Goal: Task Accomplishment & Management: Complete application form

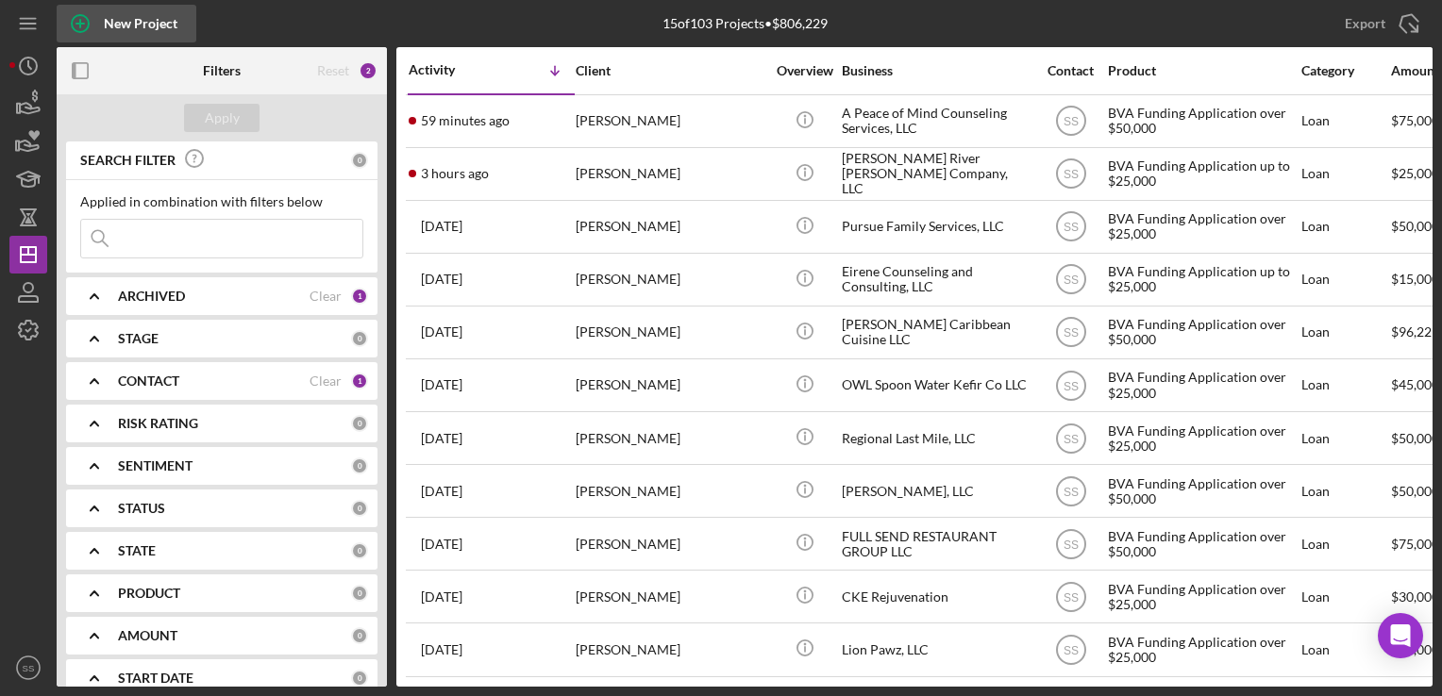
click at [105, 23] on div "New Project" at bounding box center [141, 24] width 74 height 38
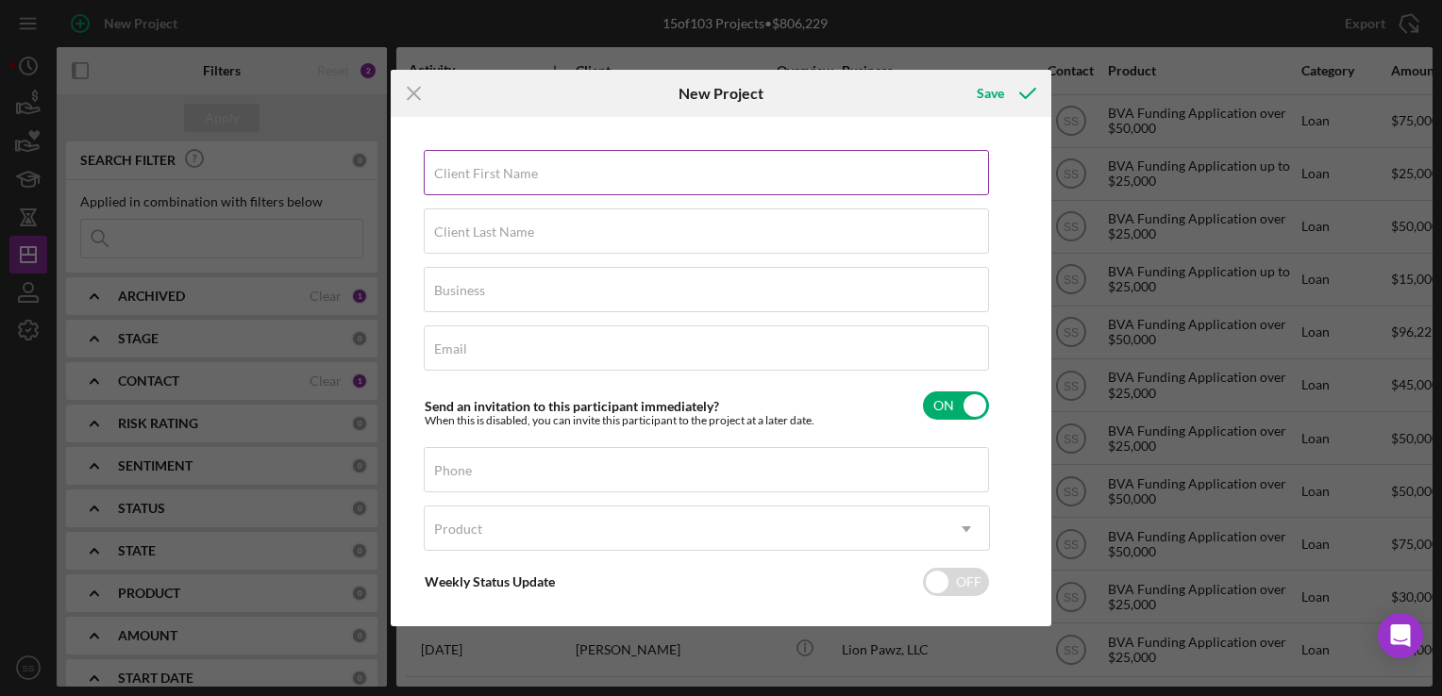
click at [466, 172] on label "Client First Name" at bounding box center [486, 173] width 104 height 15
click at [466, 172] on input "Client First Name" at bounding box center [706, 172] width 565 height 45
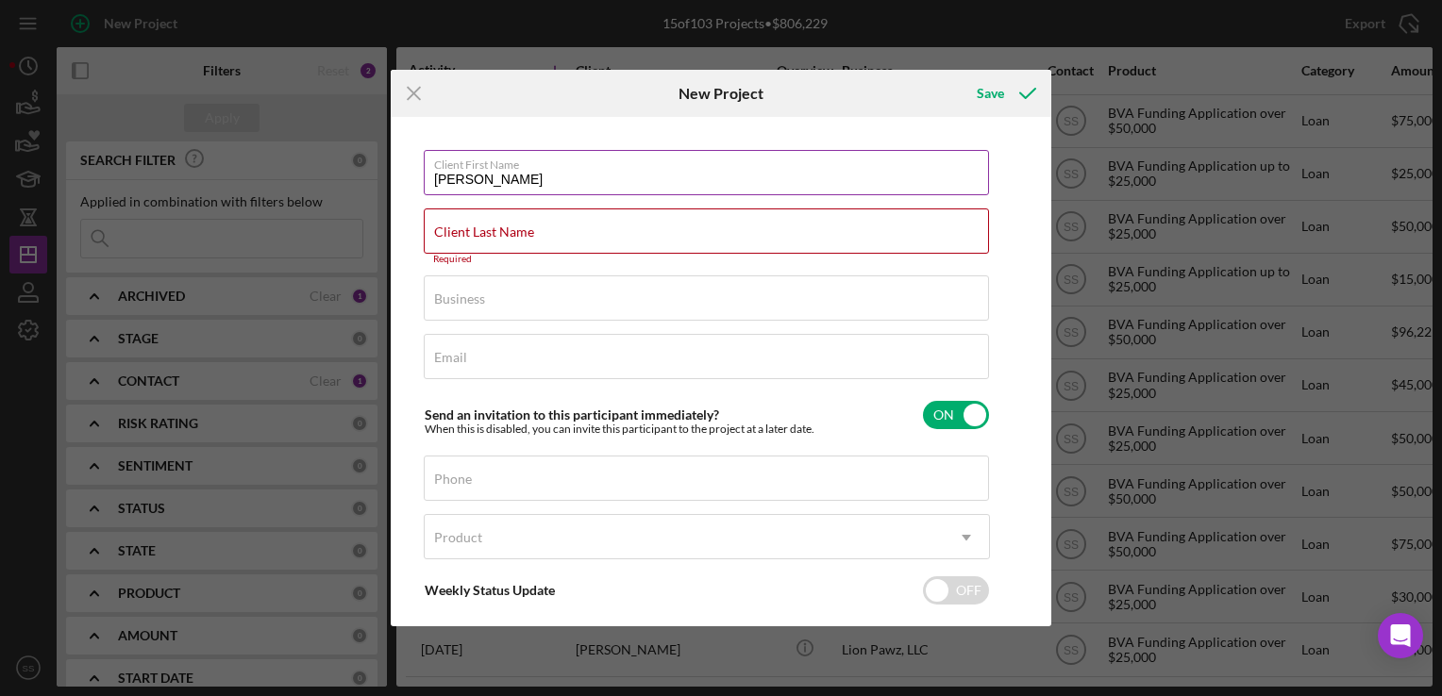
type input "[PERSON_NAME]"
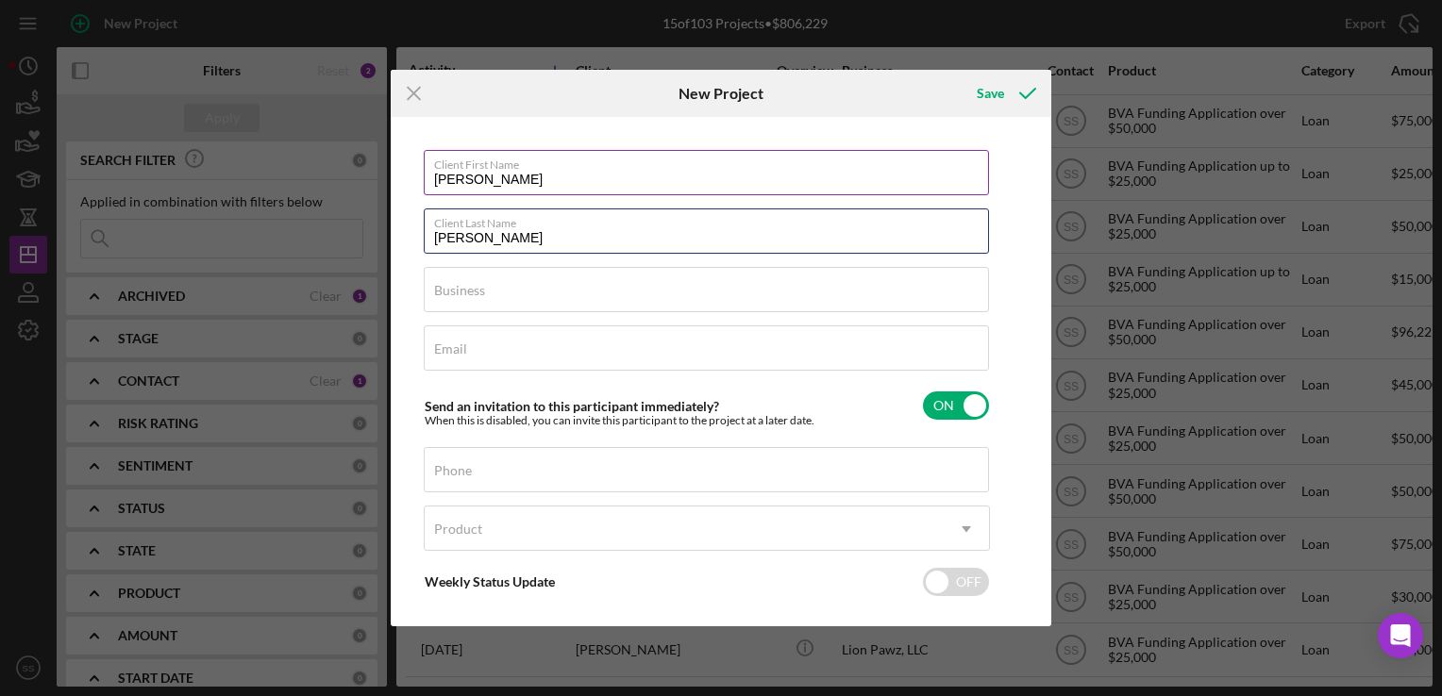
type input "[PERSON_NAME]"
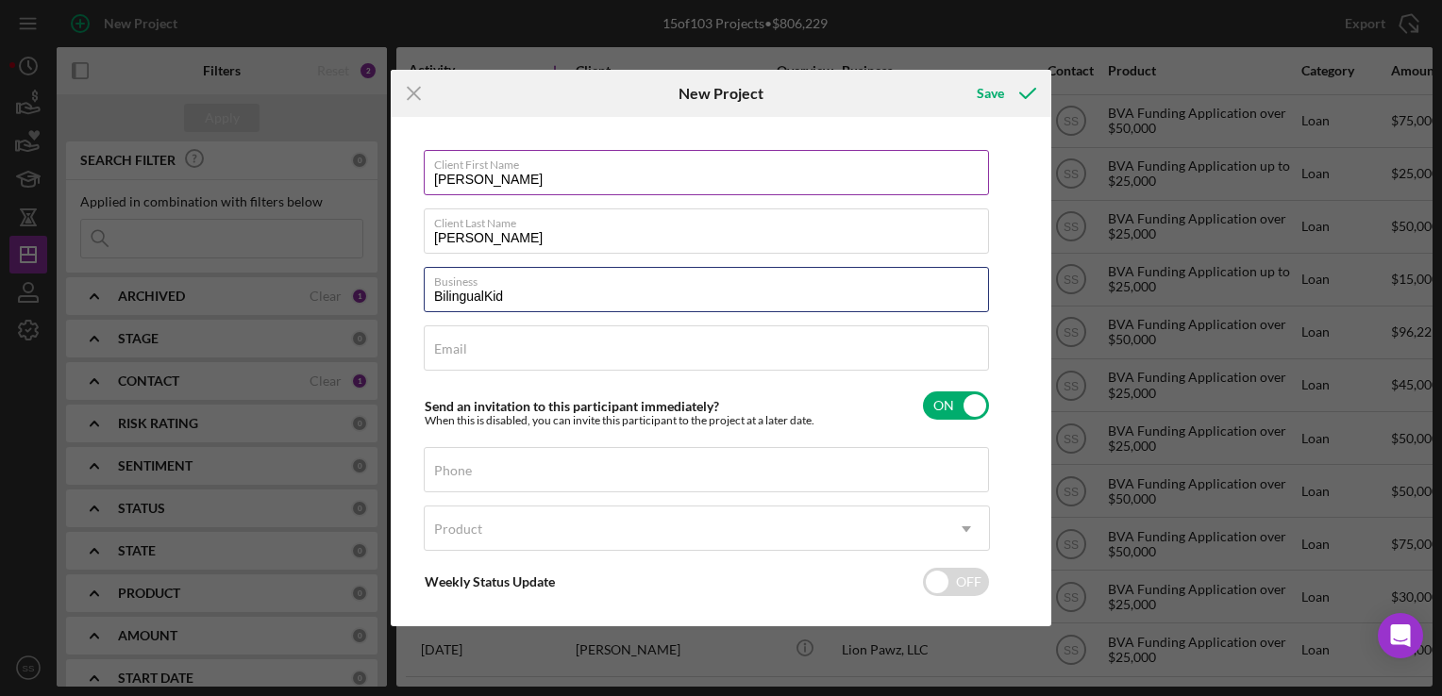
type input "BilingualKid"
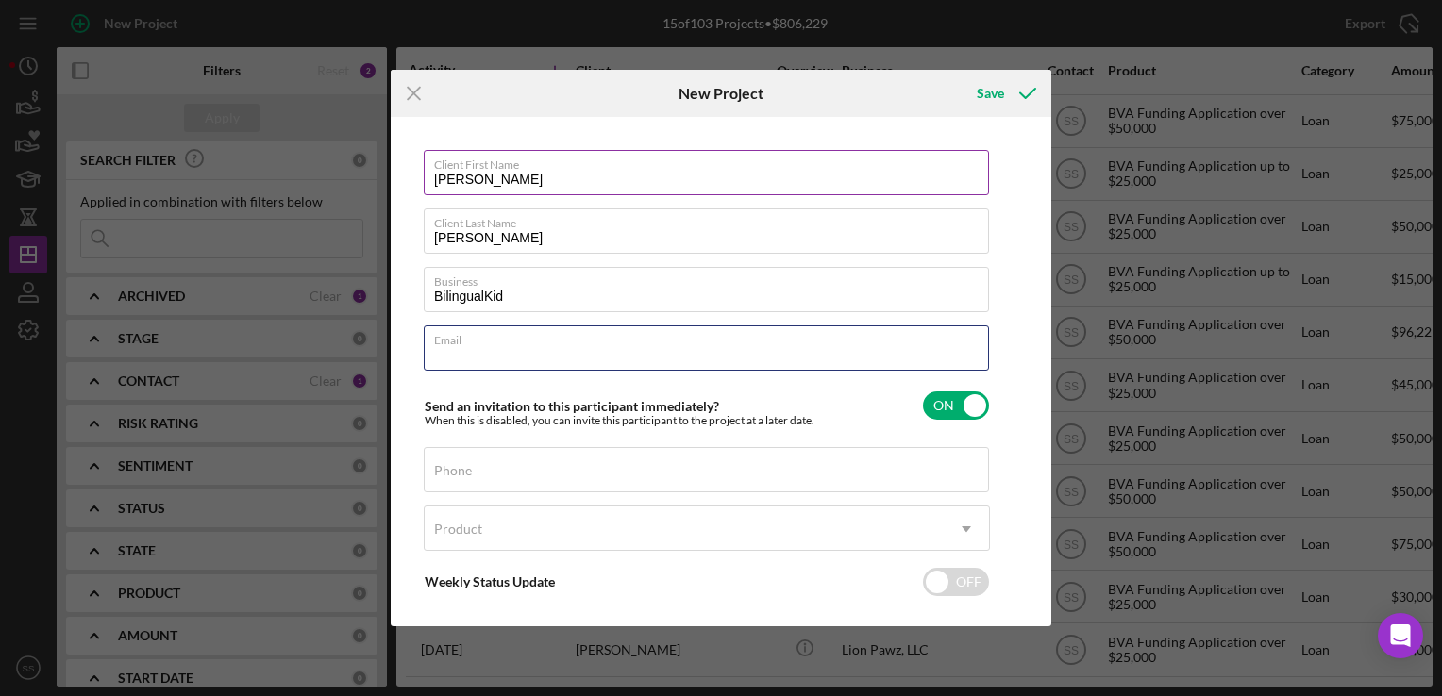
paste input "[EMAIL_ADDRESS][DOMAIN_NAME]"
type input "[EMAIL_ADDRESS][DOMAIN_NAME]"
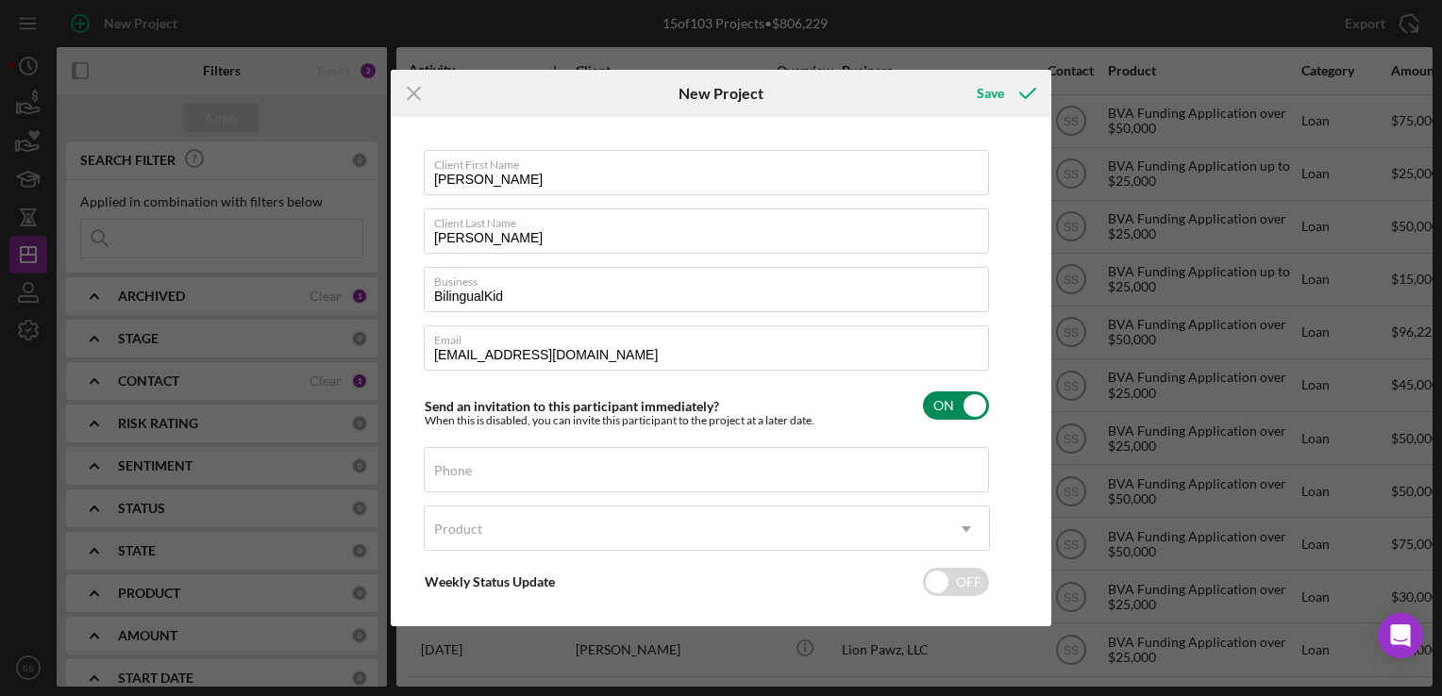
click at [839, 406] on div "Send an invitation to this participant immediately? When this is disabled, you …" at bounding box center [707, 406] width 566 height 44
checkbox input "false"
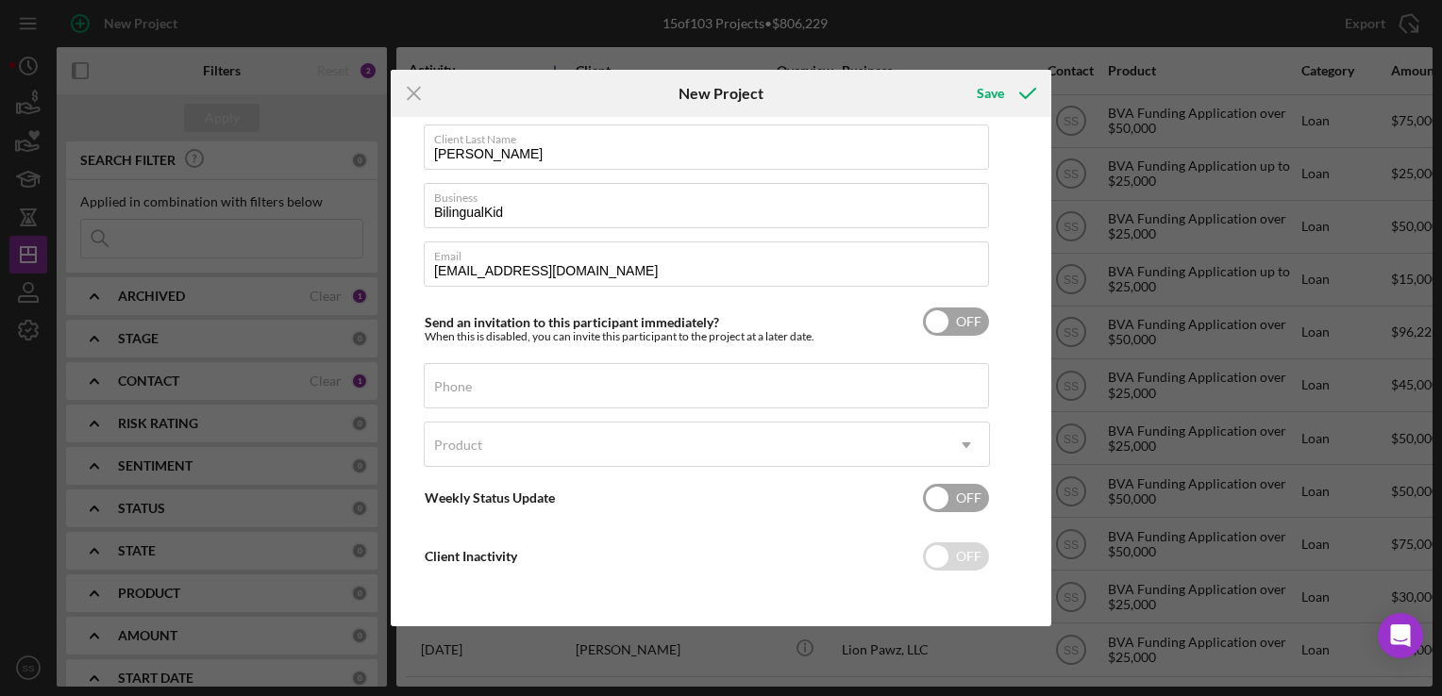
click at [962, 499] on input "checkbox" at bounding box center [956, 498] width 66 height 28
checkbox input "true"
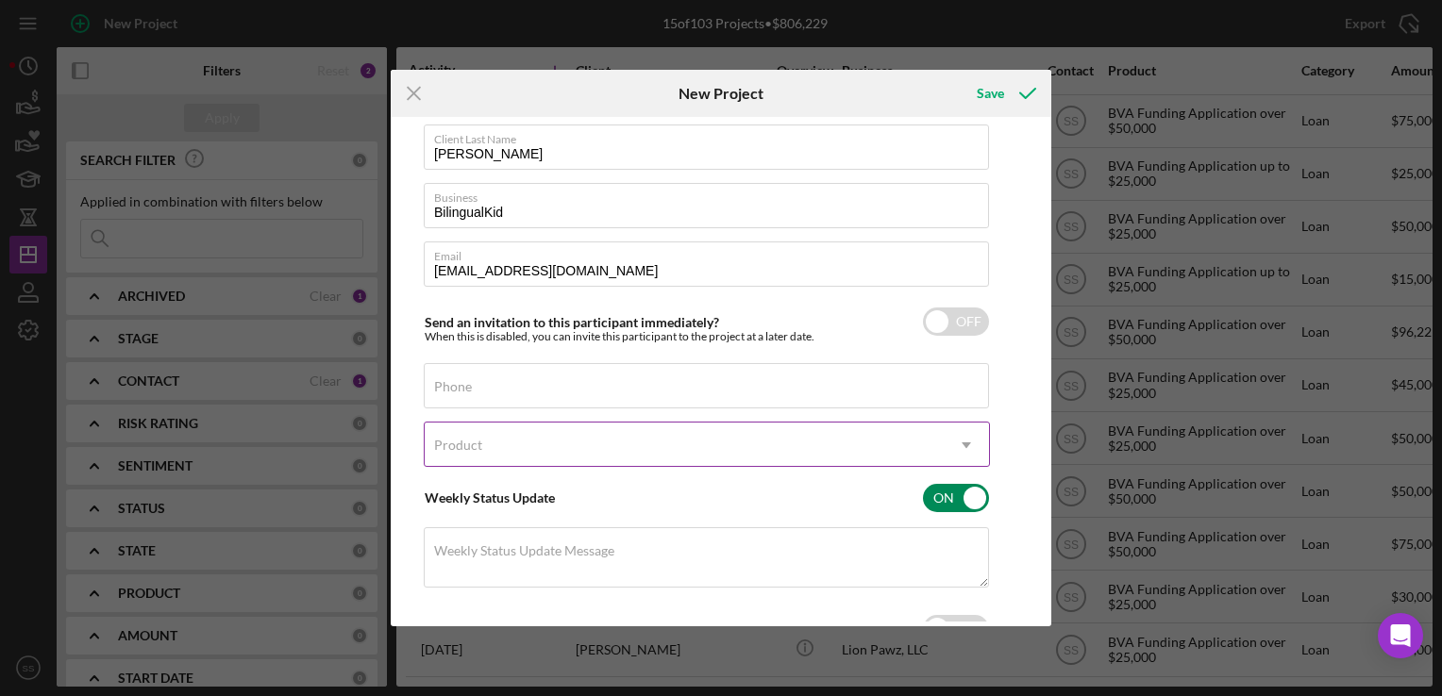
scroll to position [0, 0]
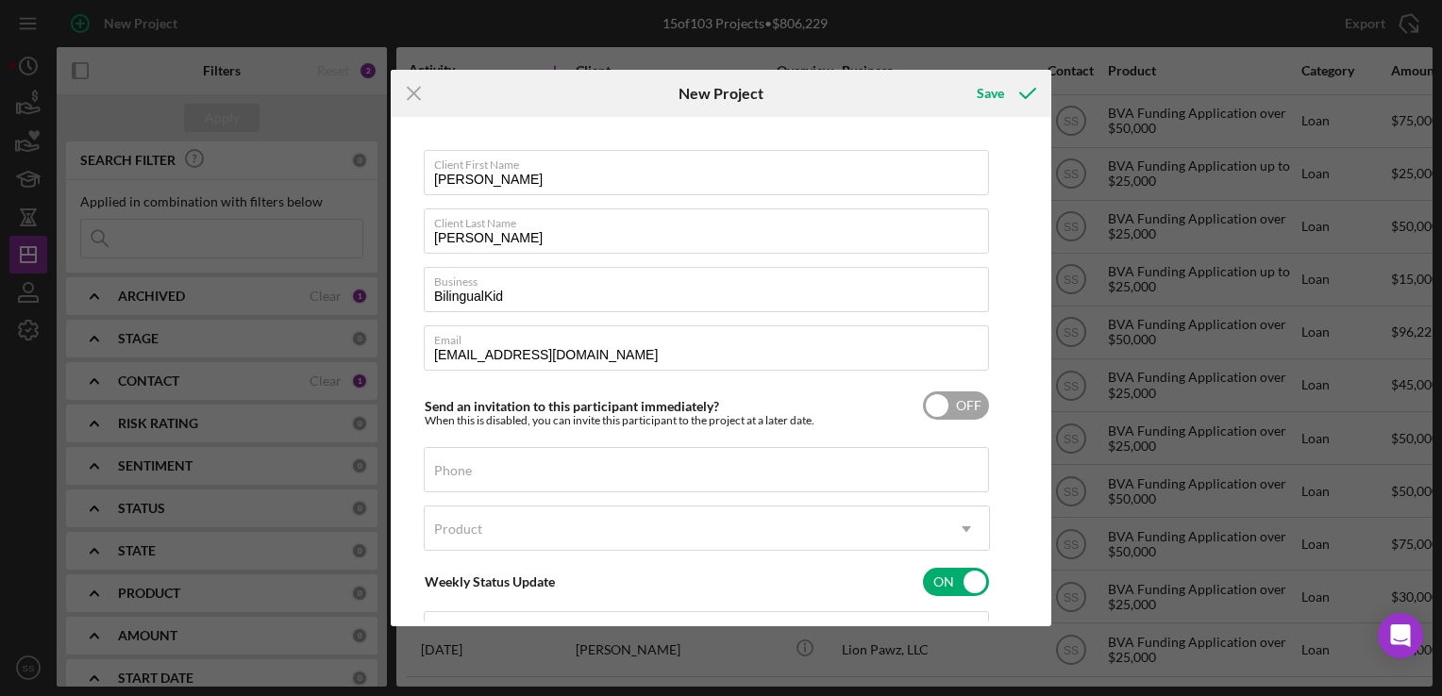
click at [974, 404] on input "checkbox" at bounding box center [956, 406] width 66 height 28
checkbox input "true"
click at [993, 82] on div "Save" at bounding box center [990, 94] width 27 height 38
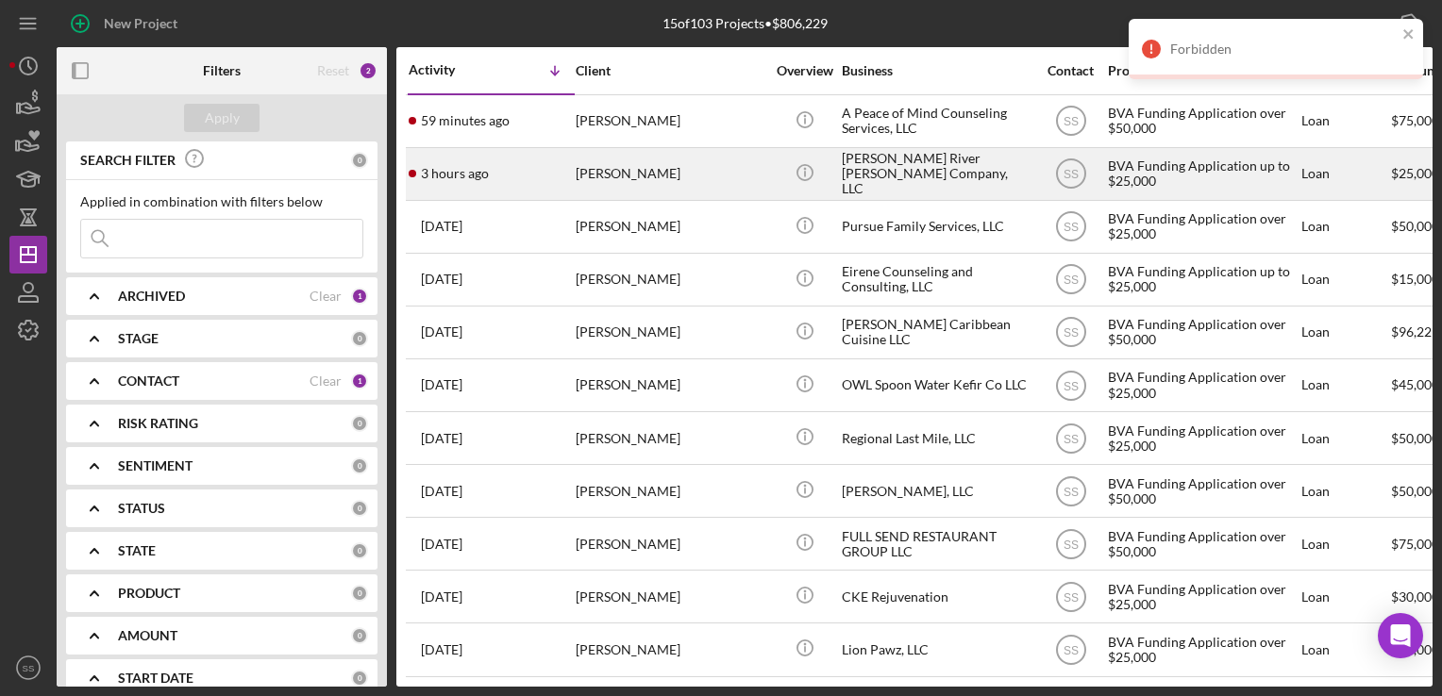
scroll to position [30, 0]
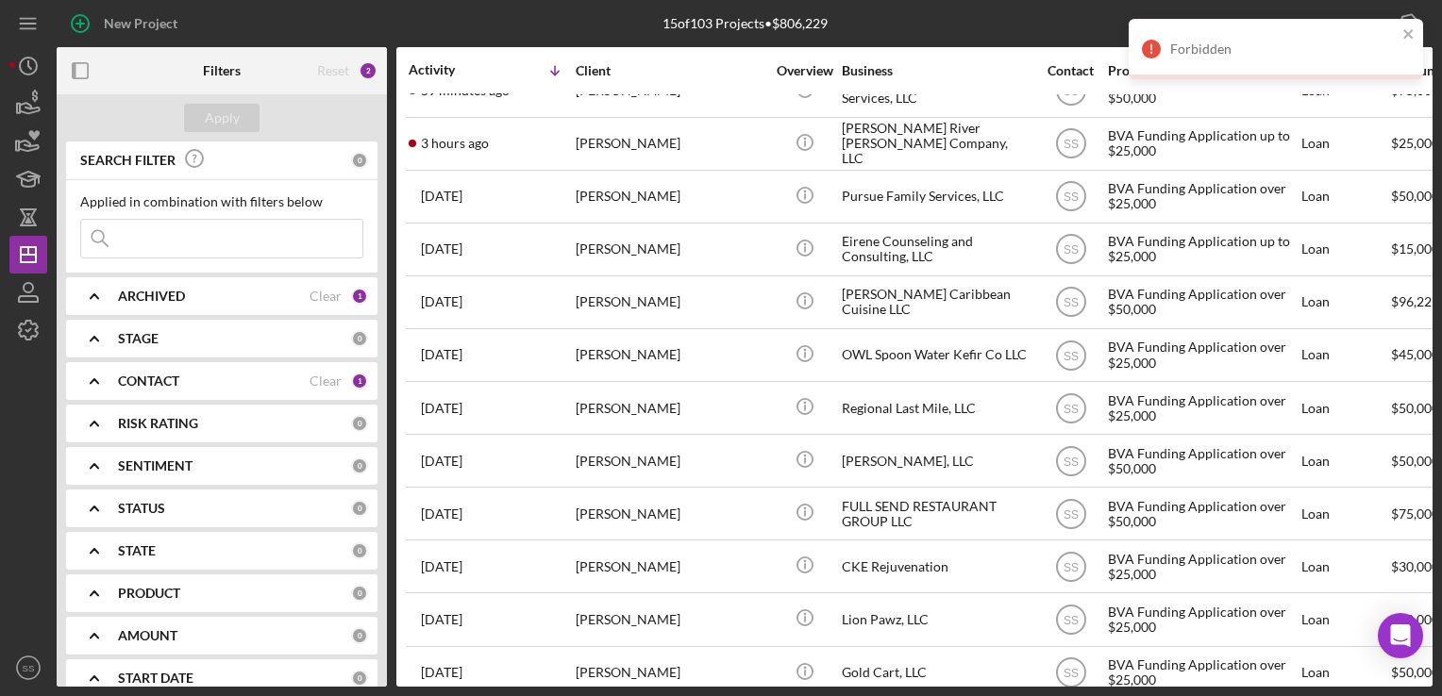
click at [1179, 43] on div "Forbidden" at bounding box center [1283, 49] width 226 height 15
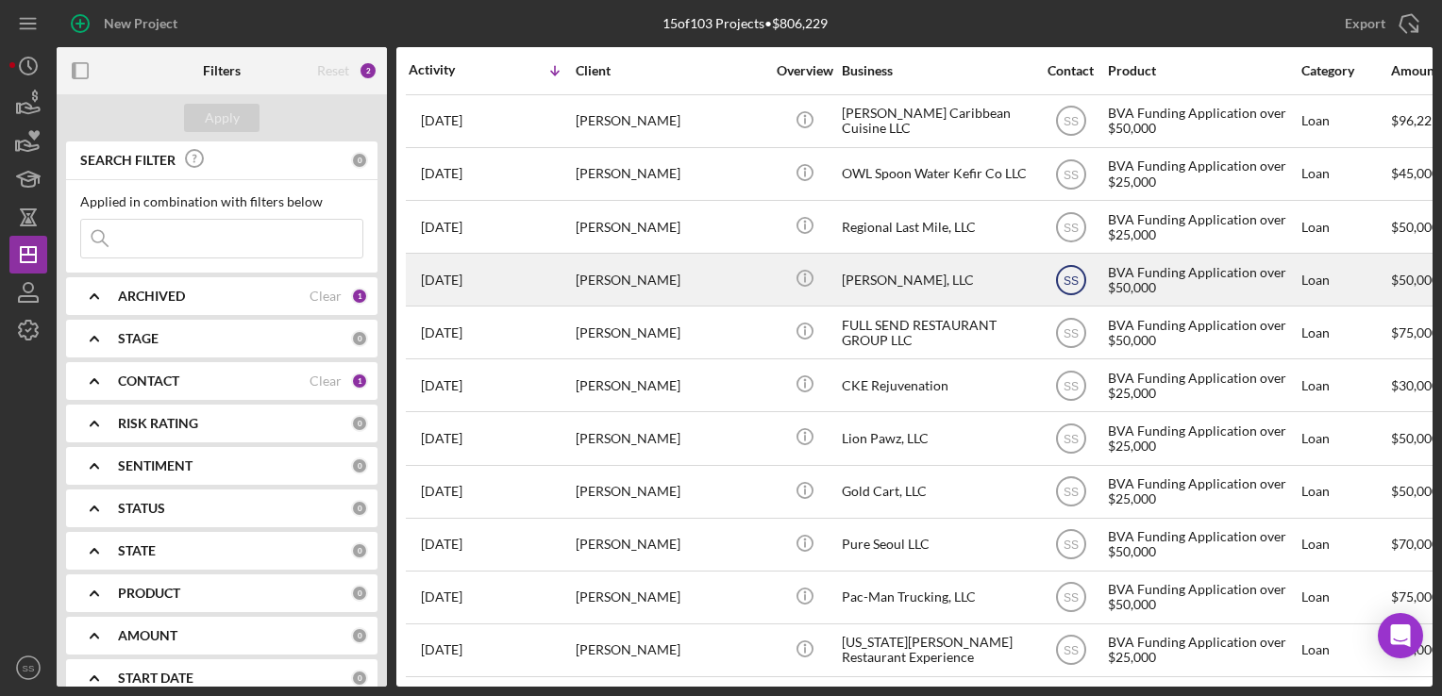
scroll to position [0, 0]
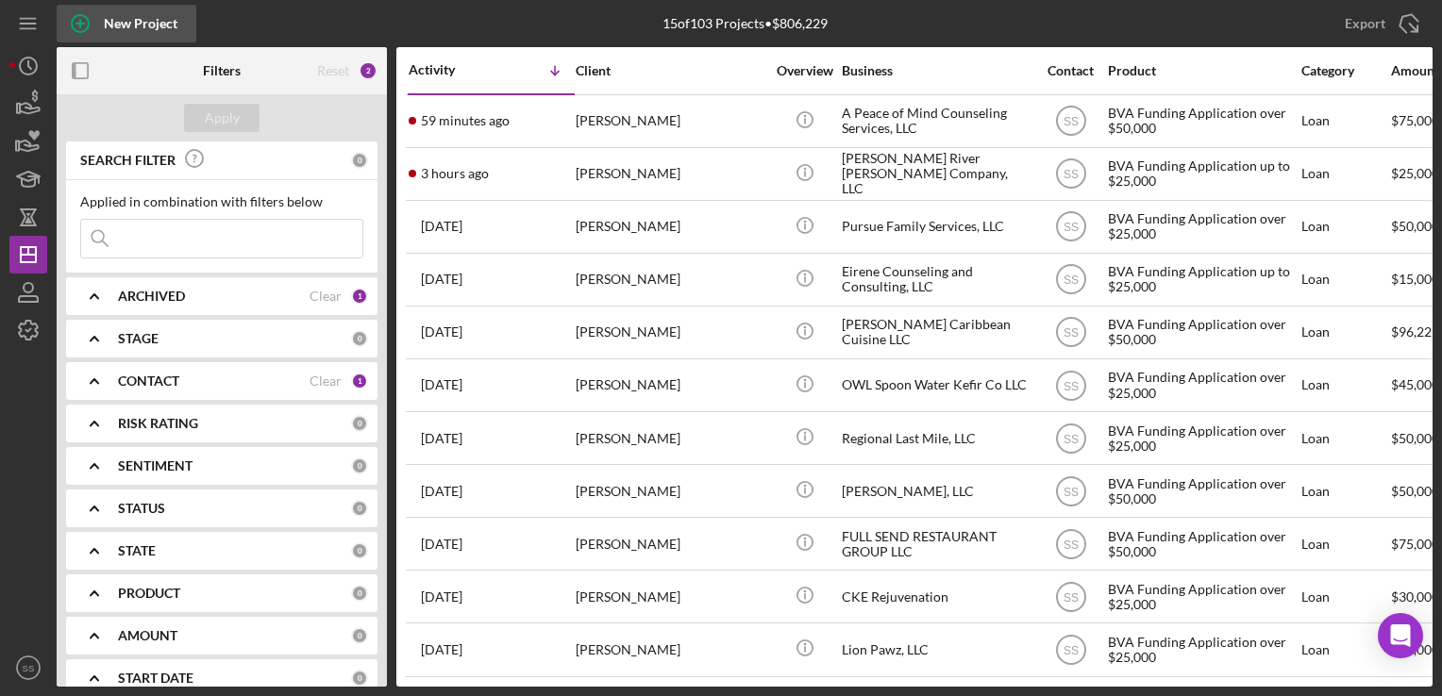
click at [101, 21] on icon "button" at bounding box center [80, 23] width 47 height 47
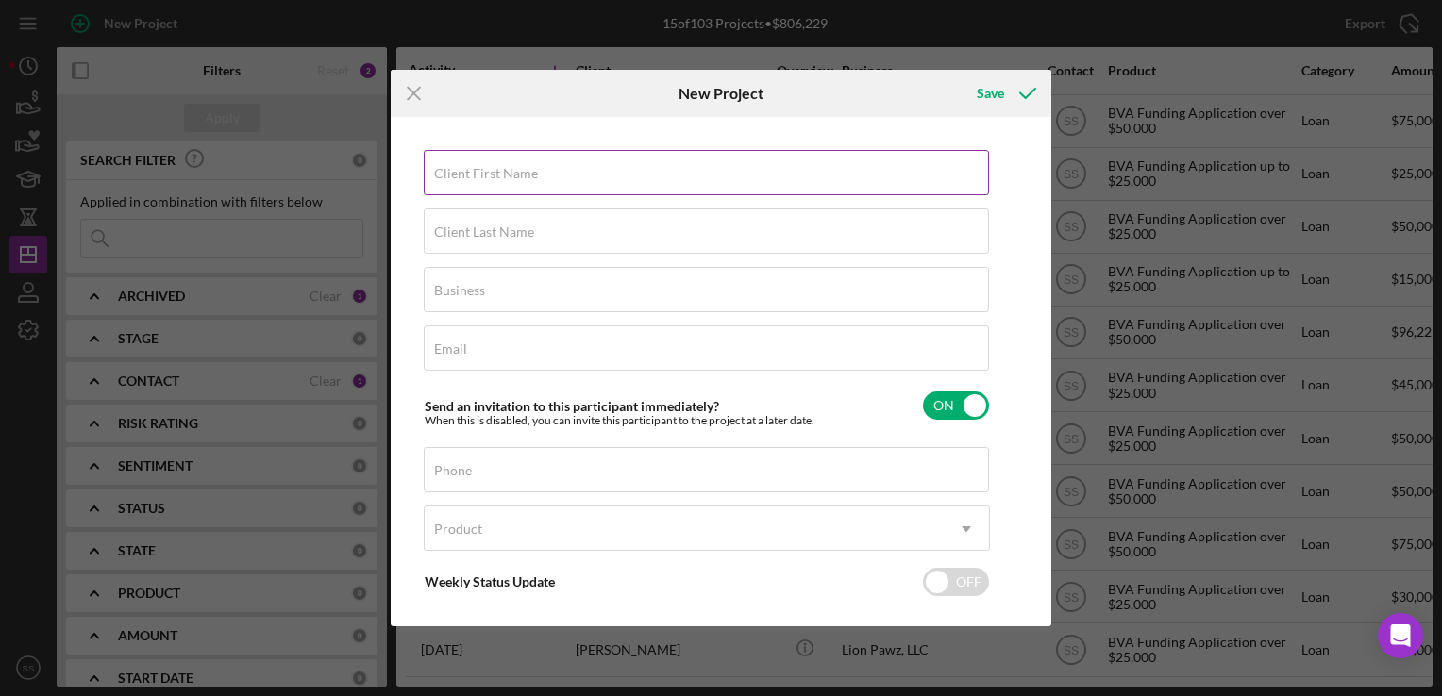
click at [514, 163] on div "Client First Name Required" at bounding box center [707, 173] width 566 height 47
type input "[PERSON_NAME]"
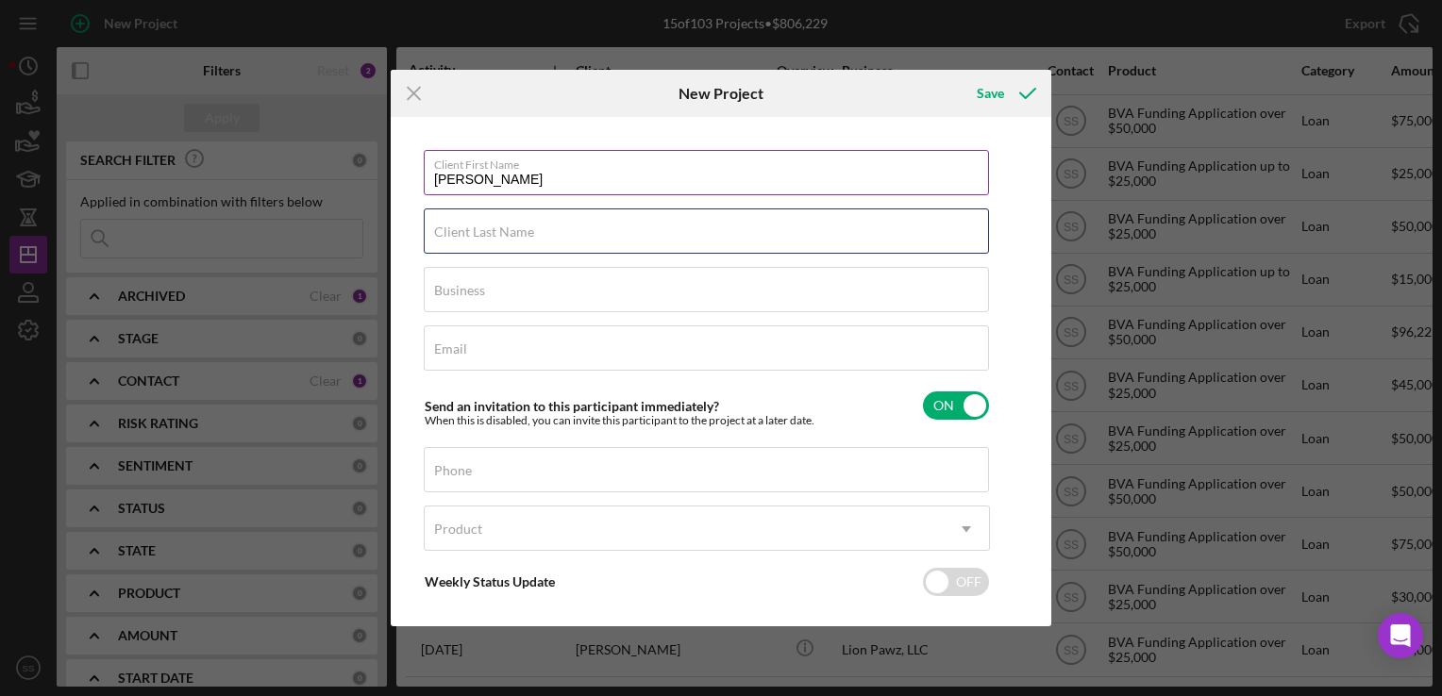
type input "[PERSON_NAME]"
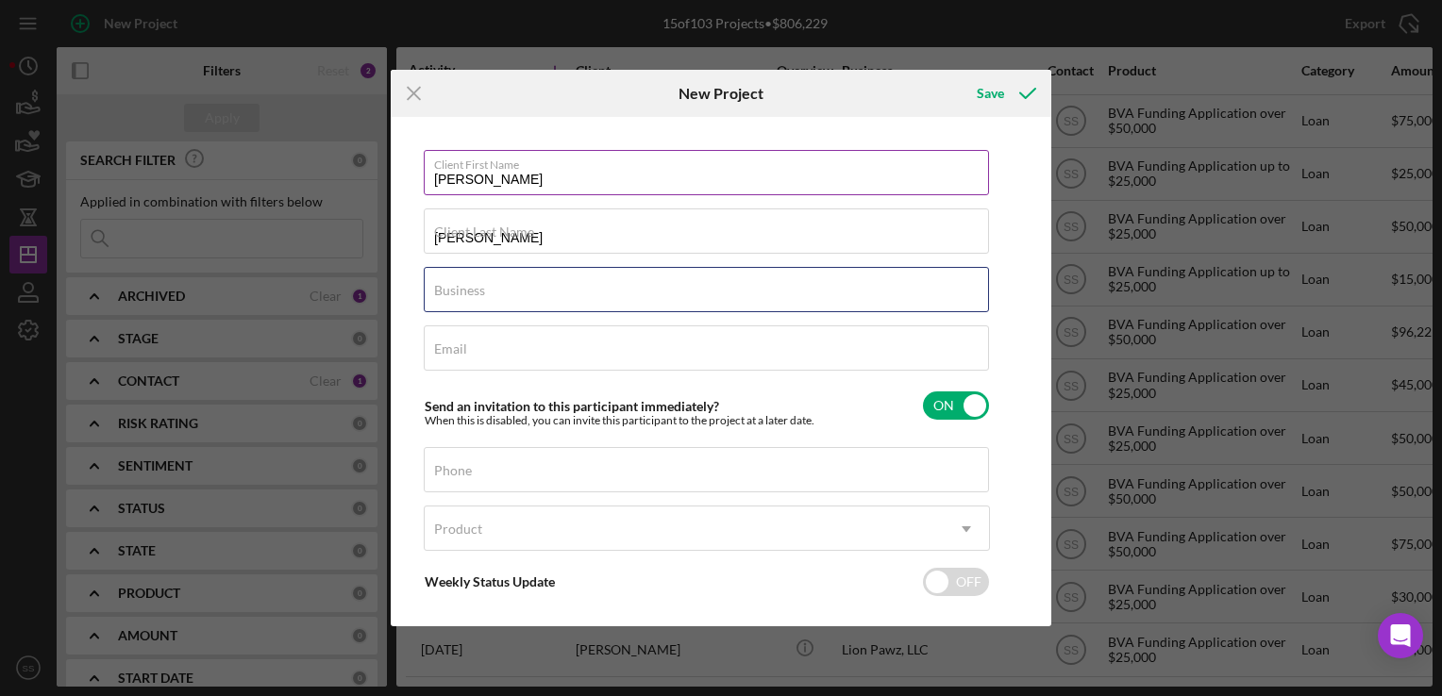
type input "BilingualKid"
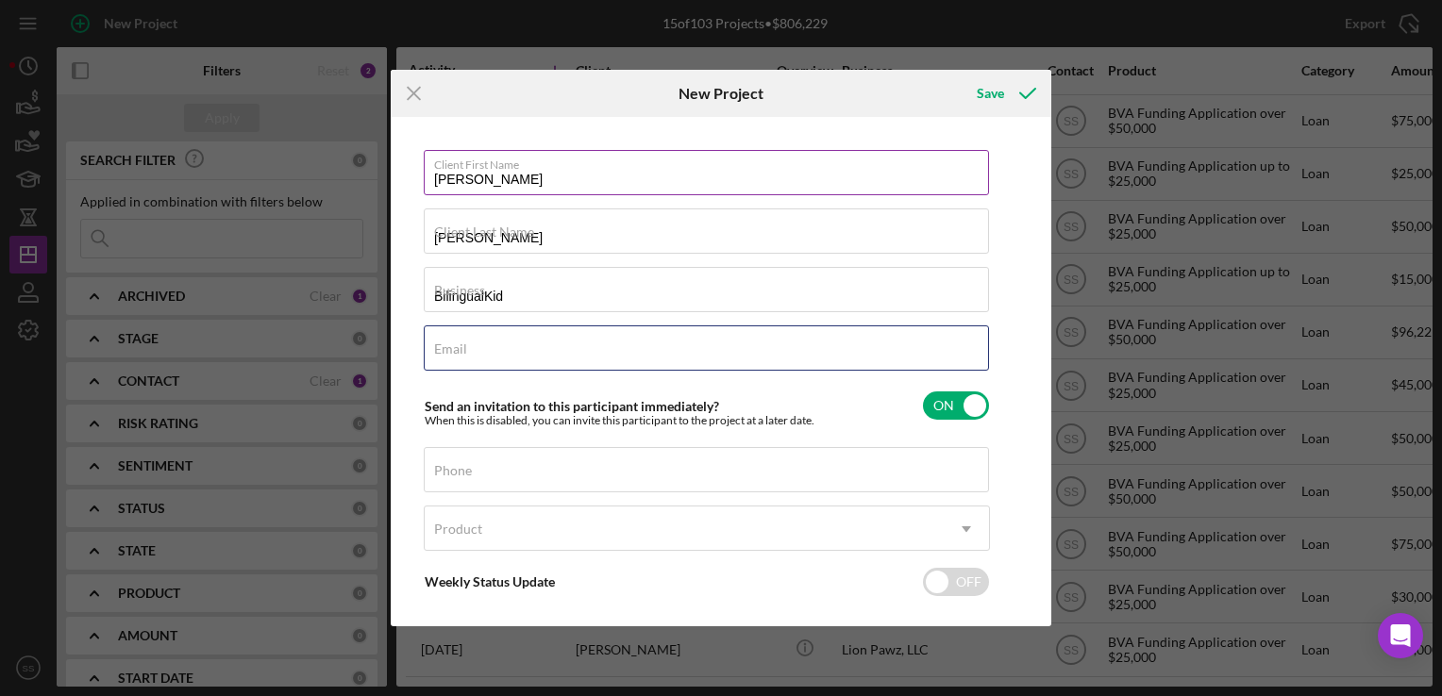
type input "[EMAIL_ADDRESS][DOMAIN_NAME]"
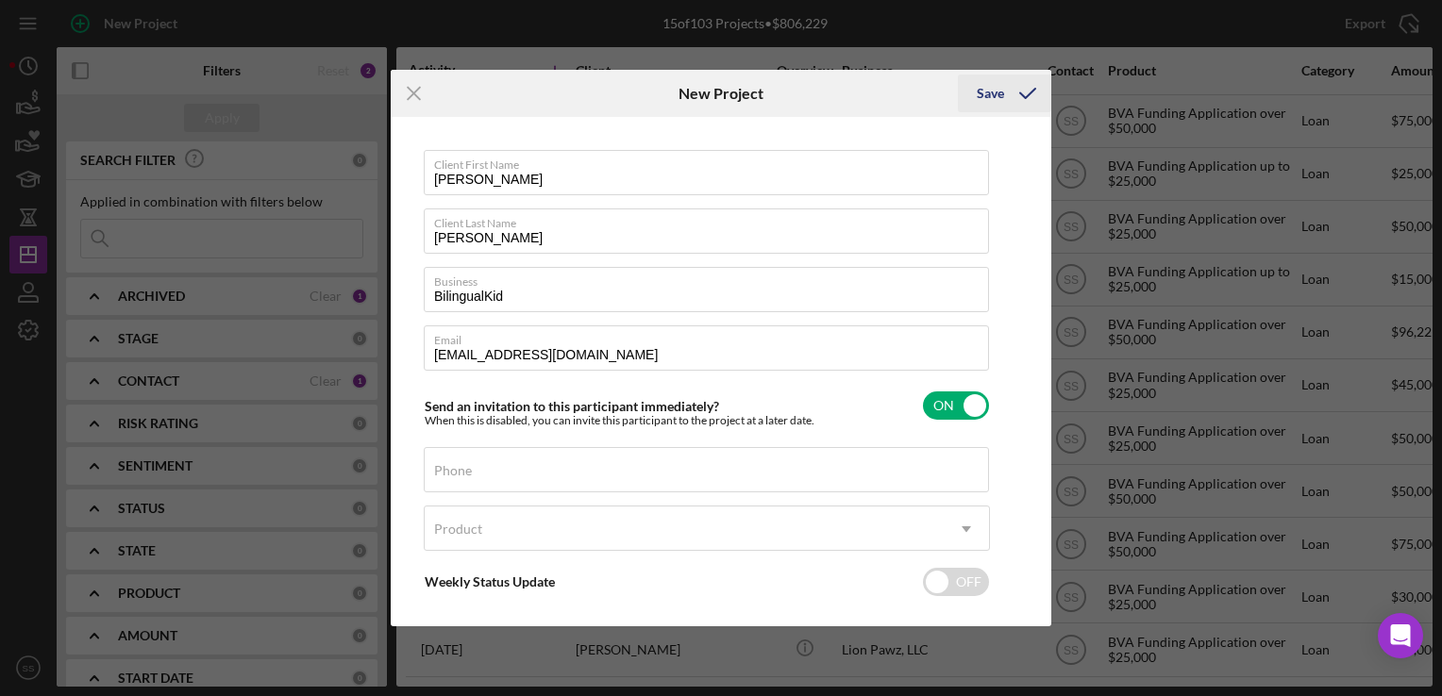
click at [997, 86] on div "Save" at bounding box center [990, 94] width 27 height 38
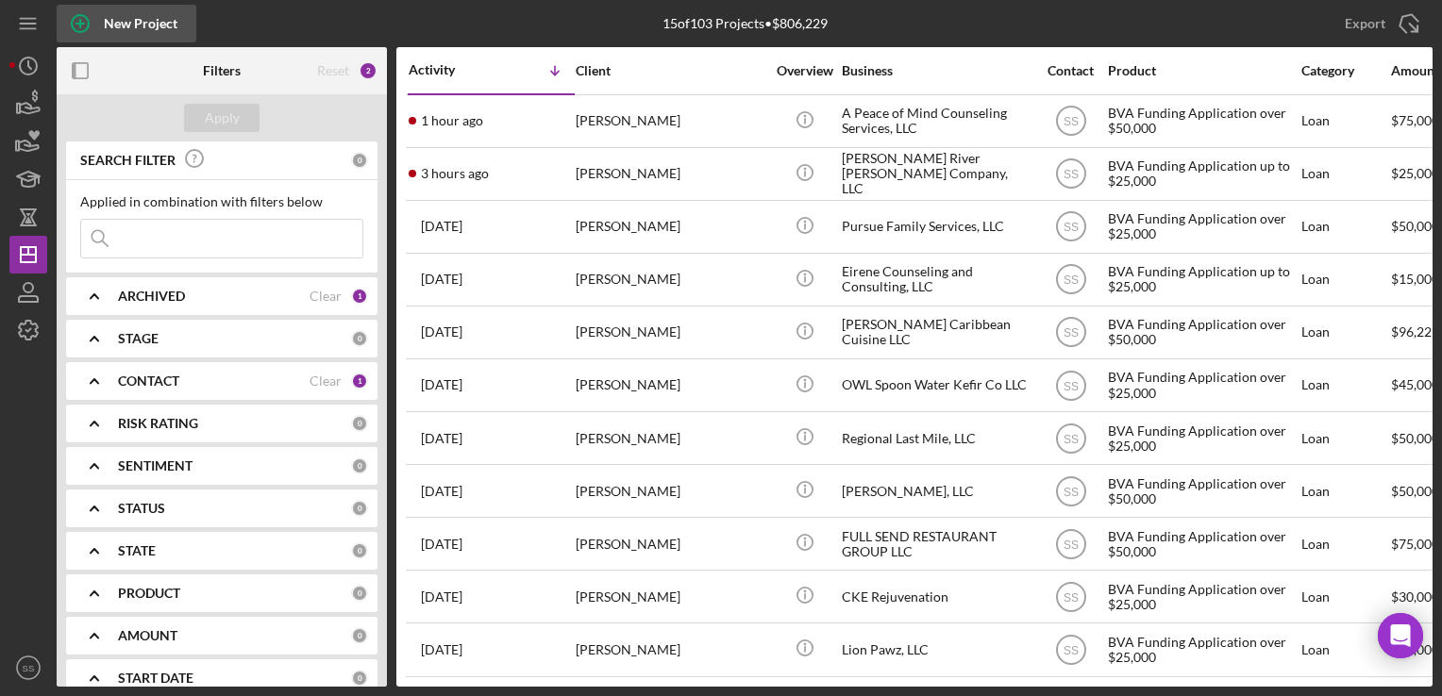
click at [97, 25] on icon "button" at bounding box center [80, 23] width 47 height 47
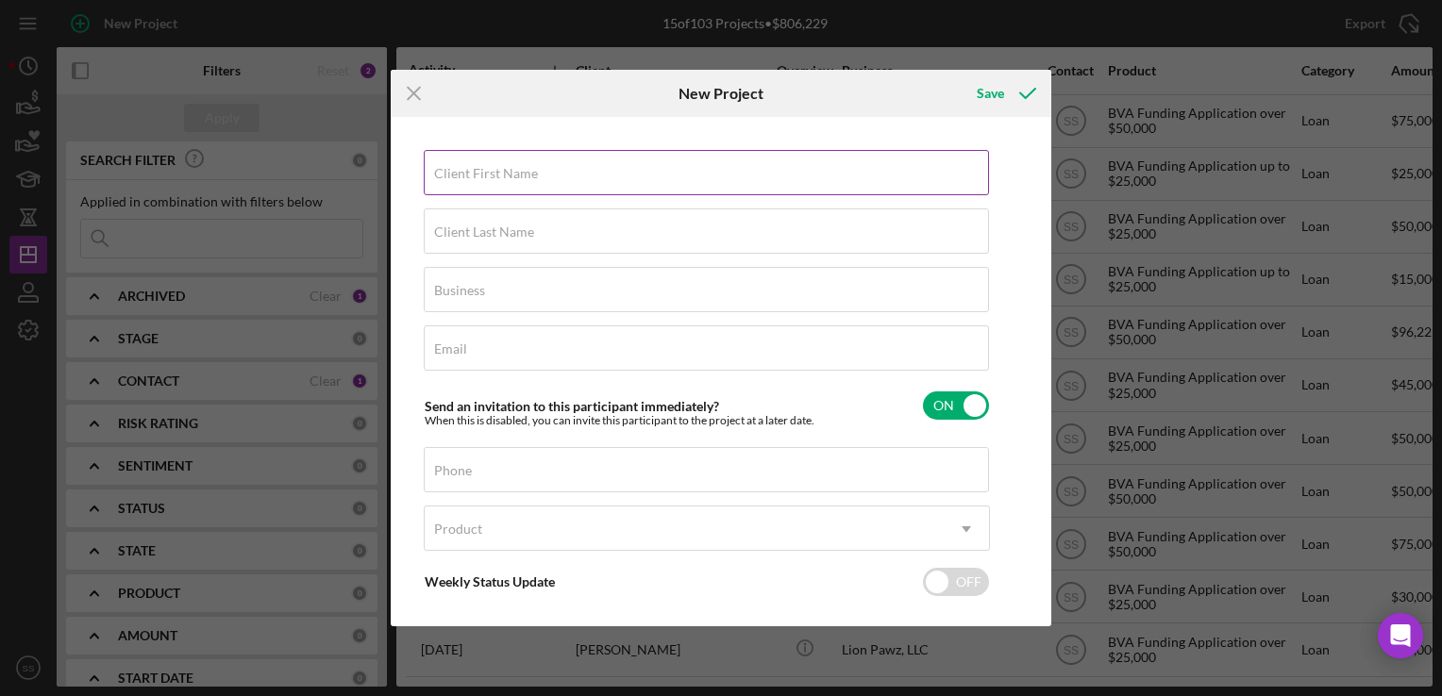
click at [605, 160] on div "Client First Name Required" at bounding box center [707, 173] width 566 height 47
type input "[PERSON_NAME]"
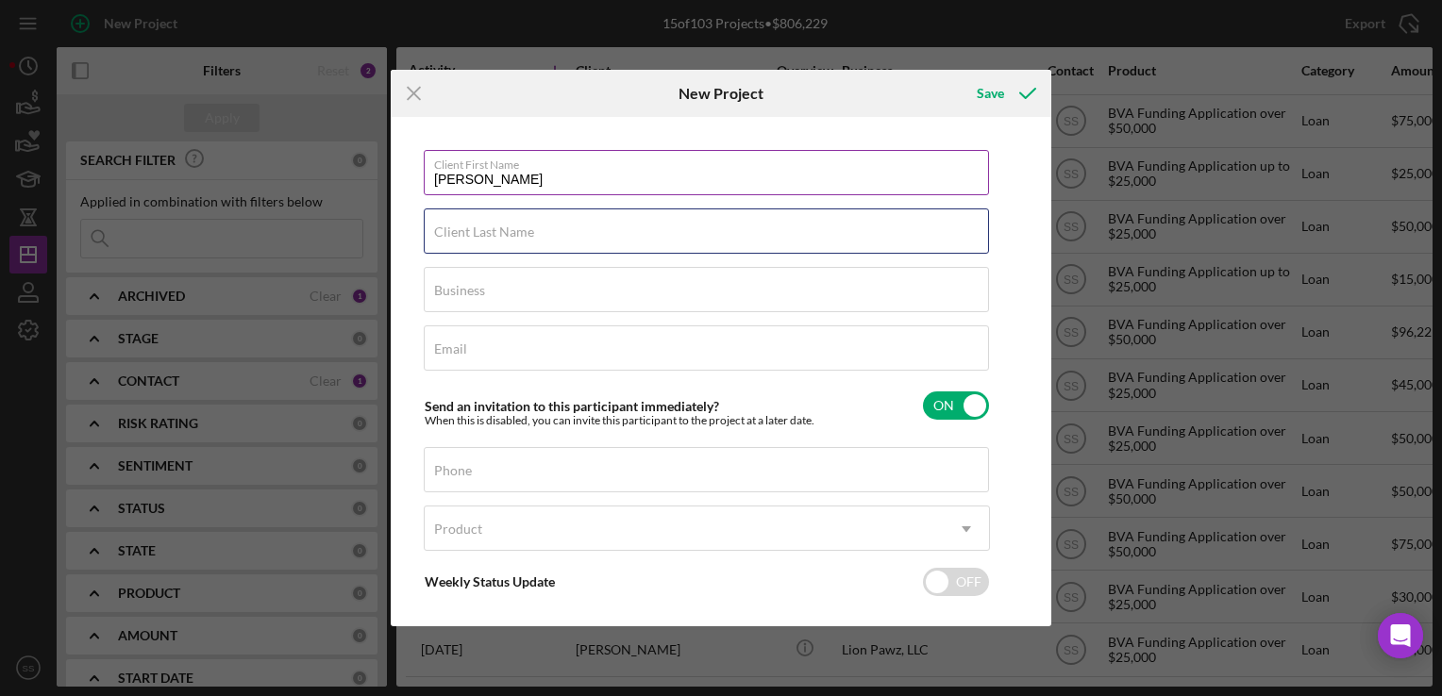
type input "[PERSON_NAME]"
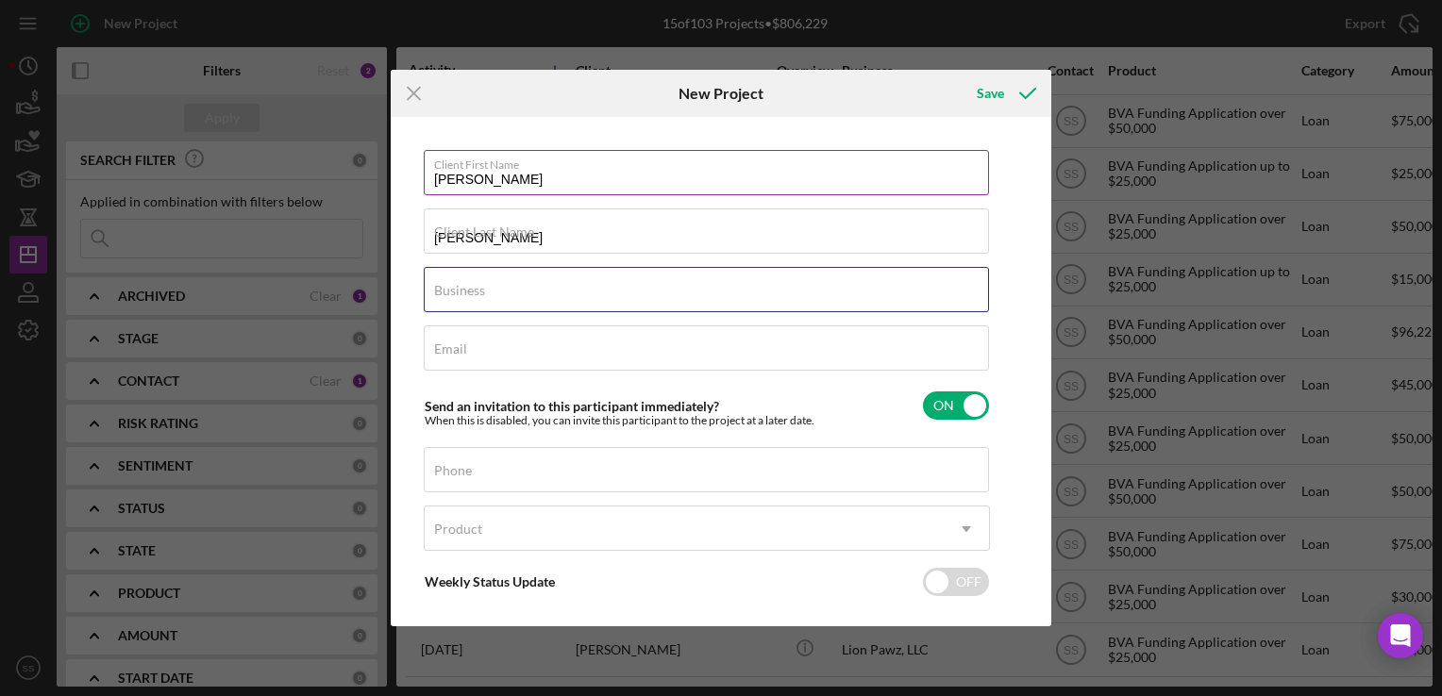
type input "BilingualKid"
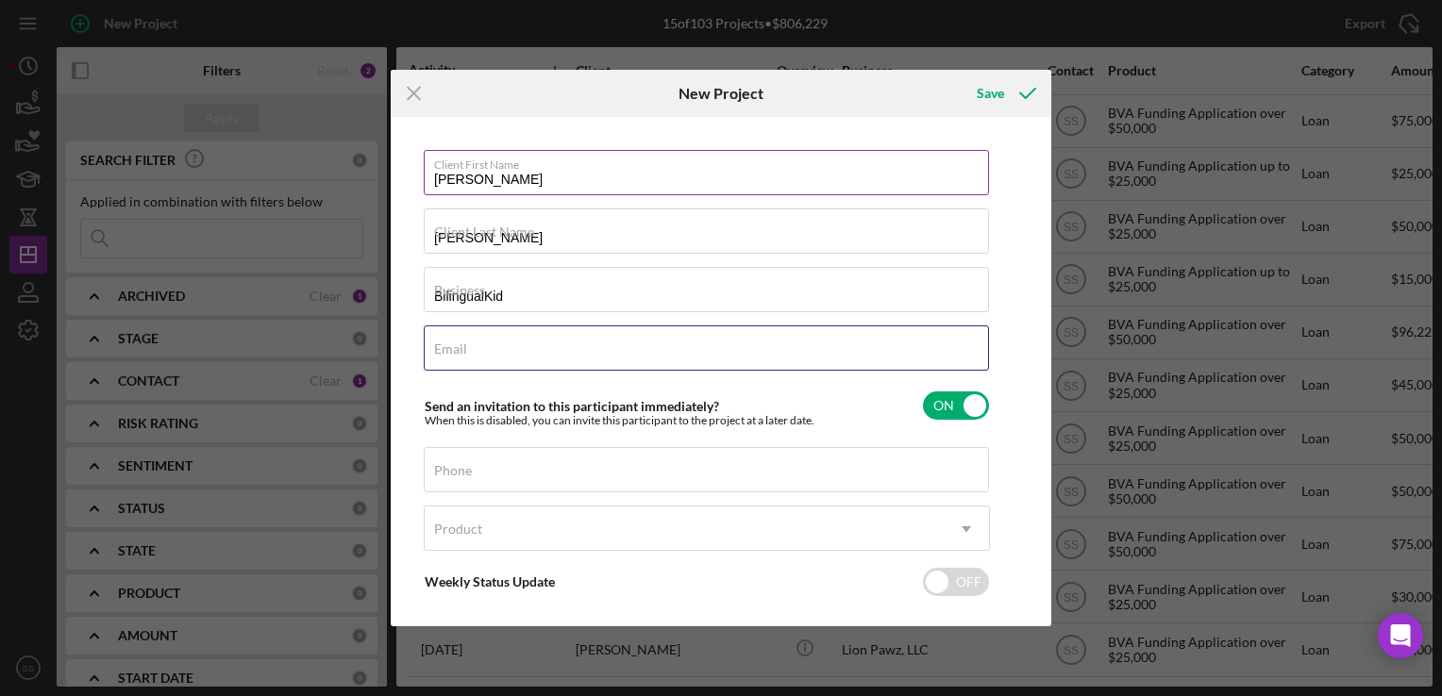
type input "[EMAIL_ADDRESS][DOMAIN_NAME]"
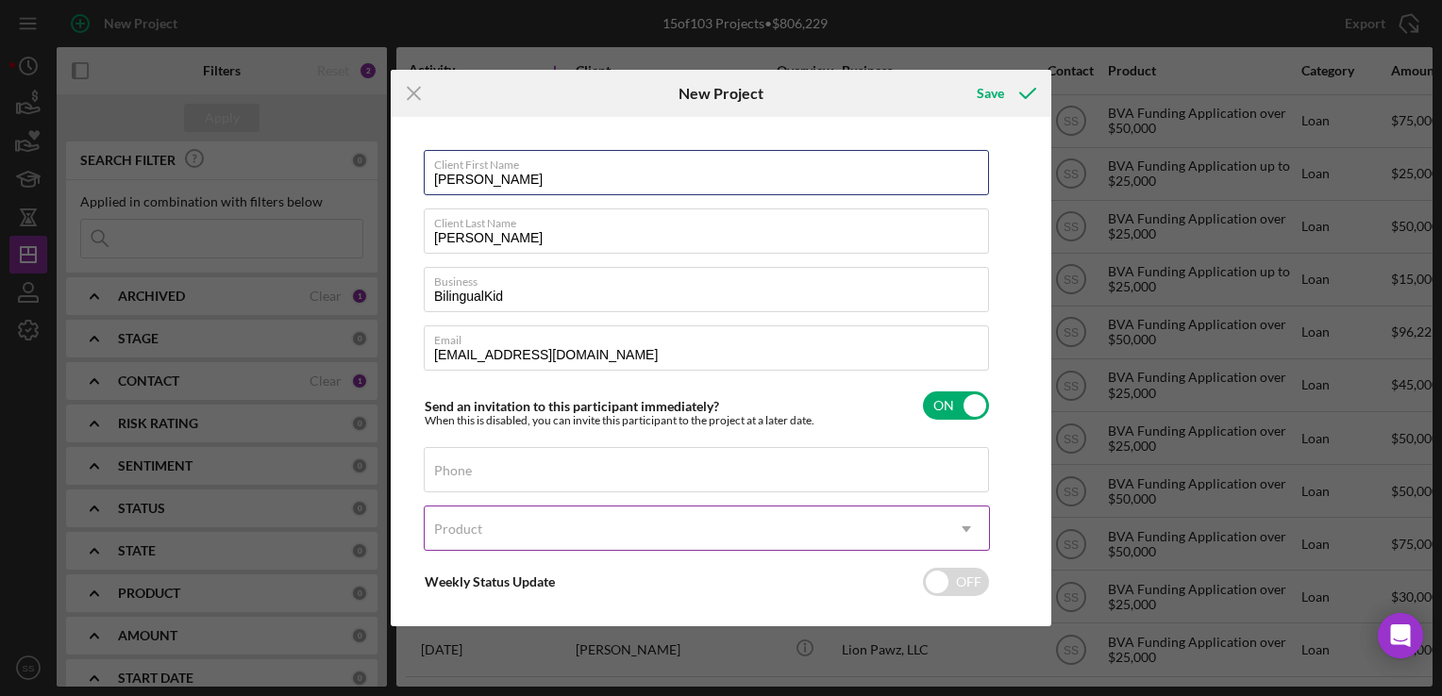
scroll to position [84, 0]
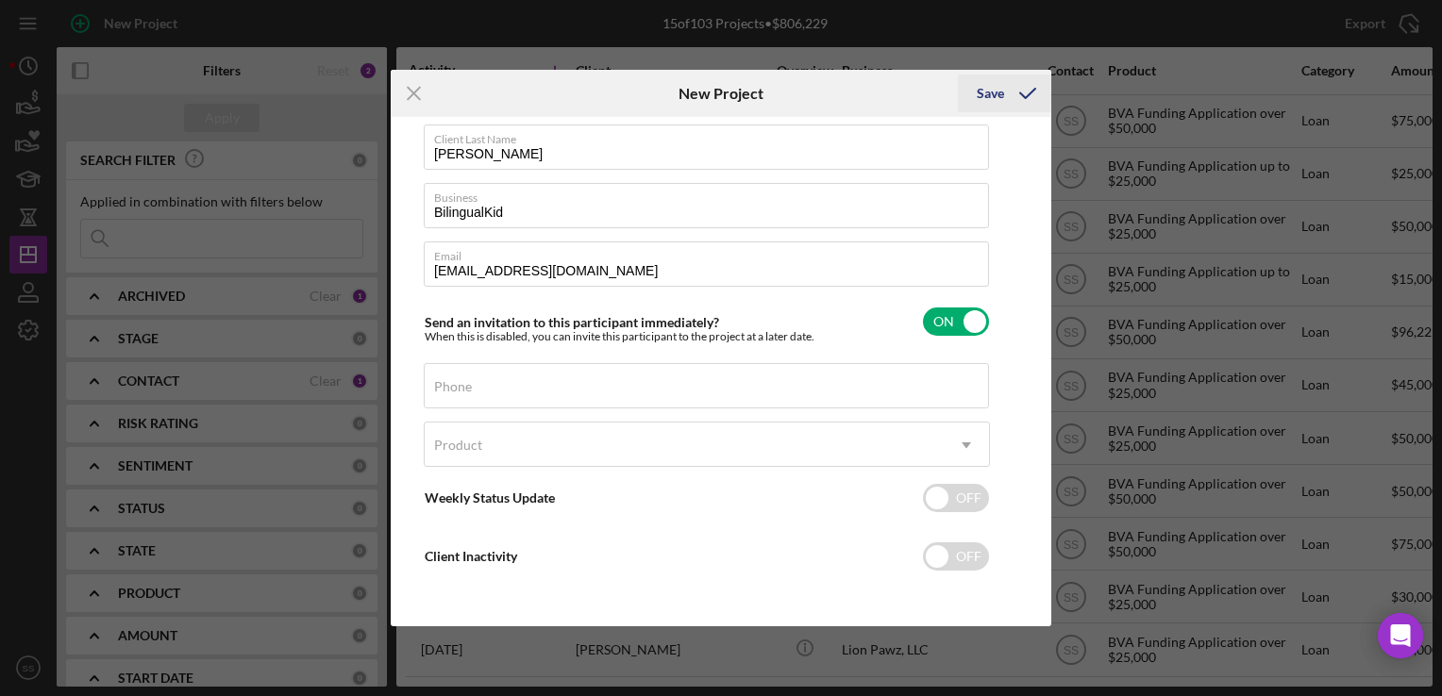
click at [1006, 86] on icon "submit" at bounding box center [1027, 93] width 47 height 47
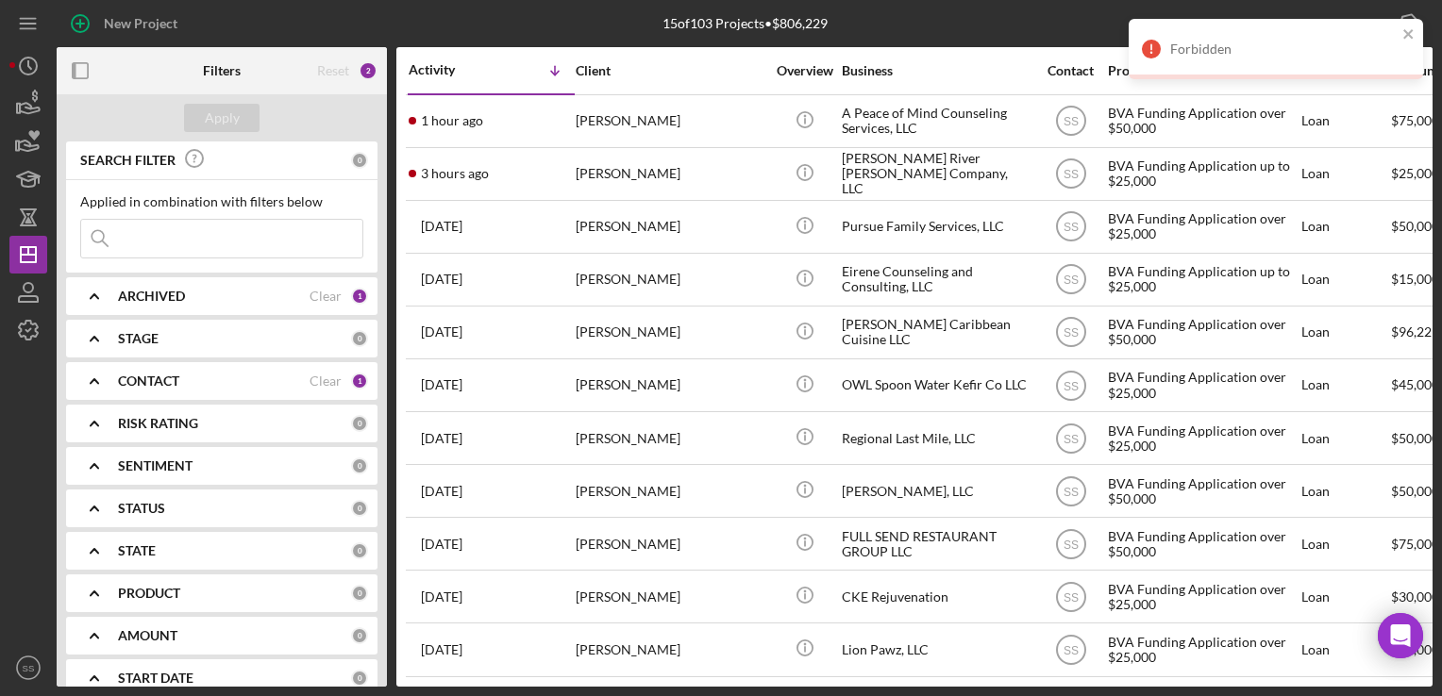
click at [1355, 57] on div "Forbidden" at bounding box center [1269, 49] width 266 height 30
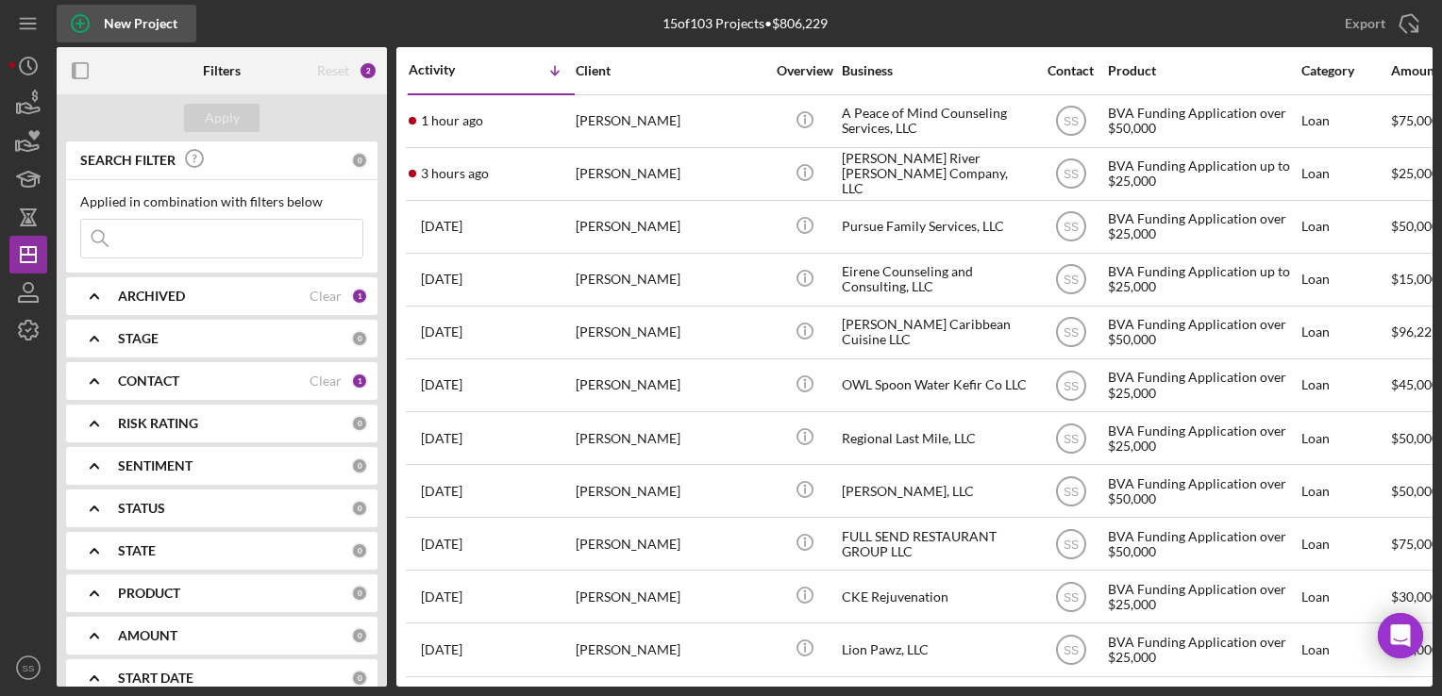
click at [74, 25] on icon "button" at bounding box center [80, 23] width 47 height 47
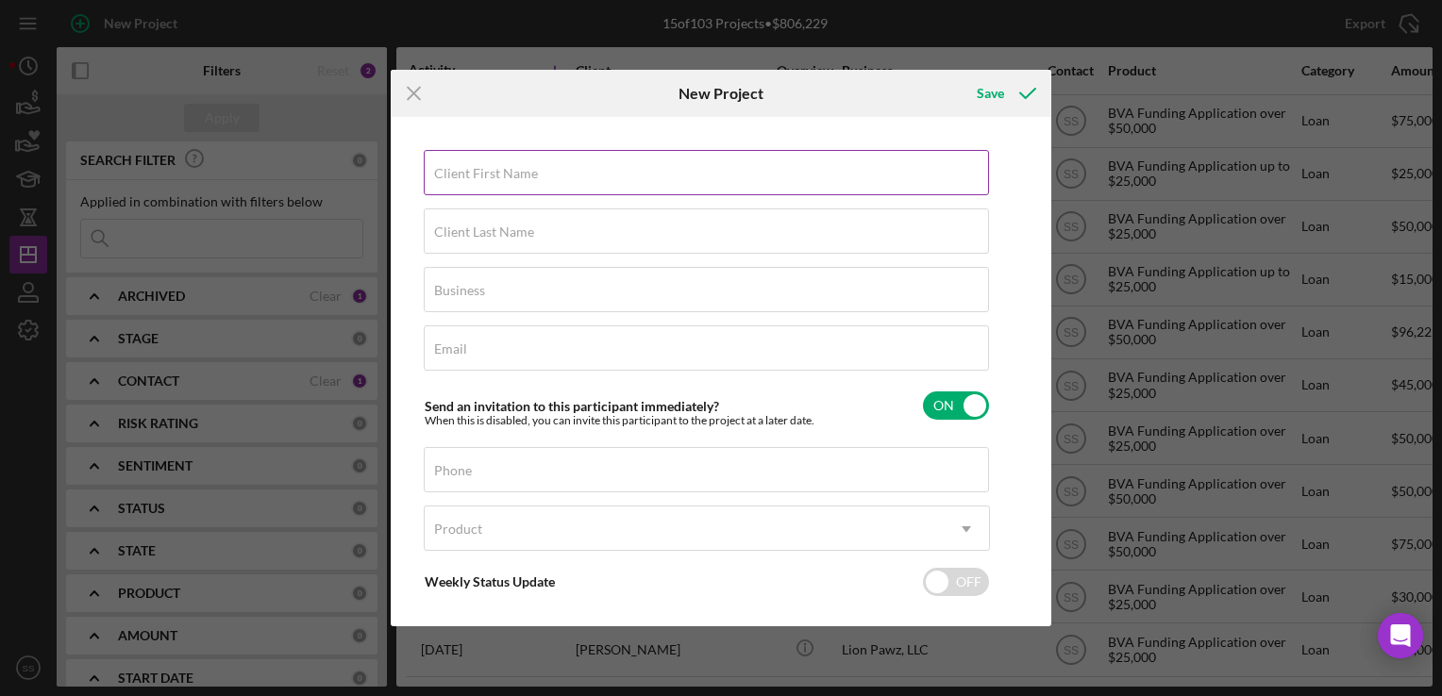
click at [528, 172] on label "Client First Name" at bounding box center [486, 173] width 104 height 15
click at [528, 172] on input "Client First Name" at bounding box center [706, 172] width 565 height 45
click at [511, 191] on input "Client First Name" at bounding box center [706, 172] width 565 height 45
type input "[PERSON_NAME]"
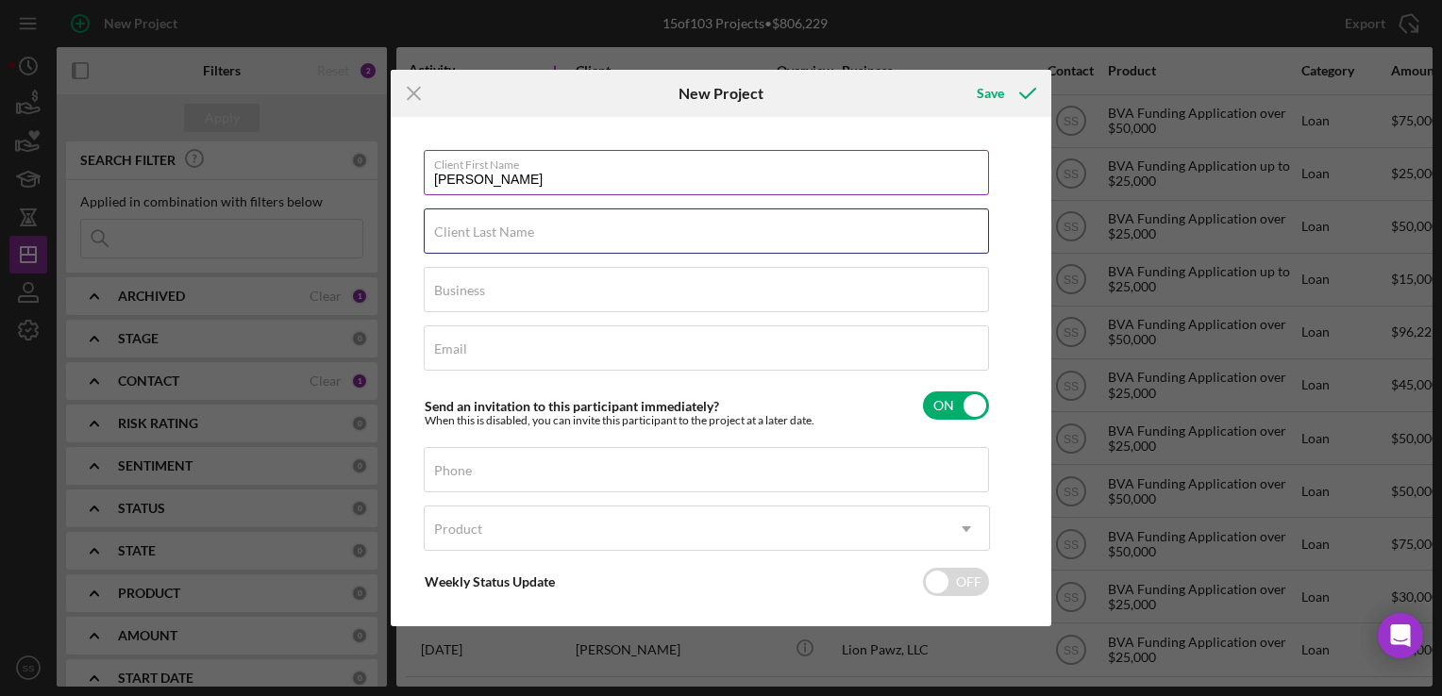
type input "[PERSON_NAME]"
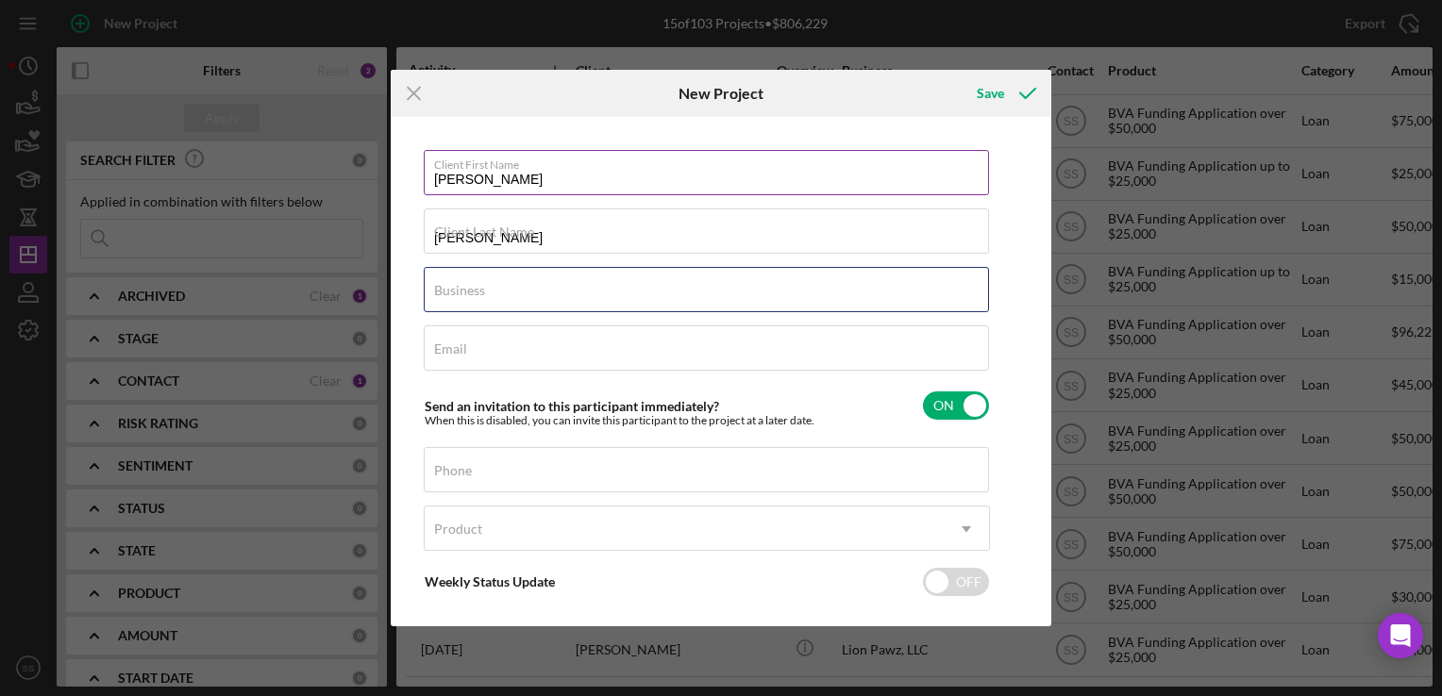
type input "BilingualKid"
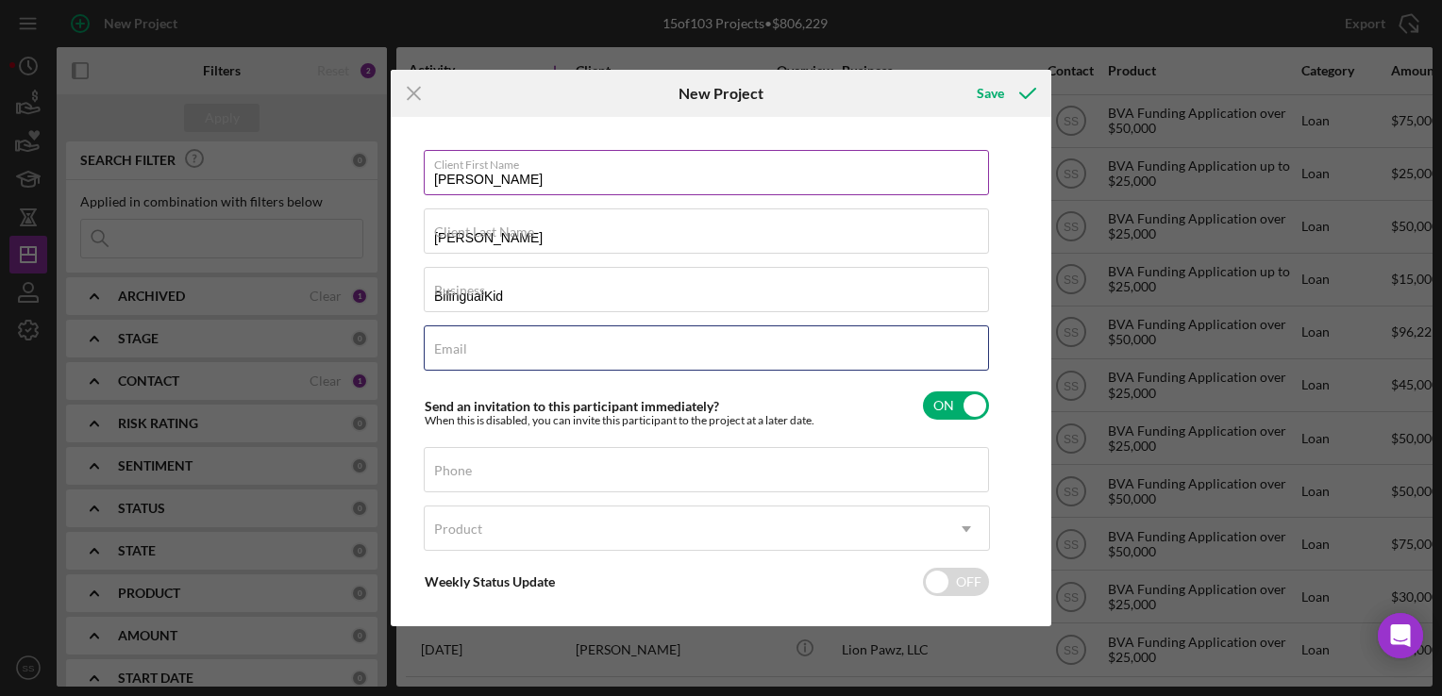
type input "[EMAIL_ADDRESS][DOMAIN_NAME]"
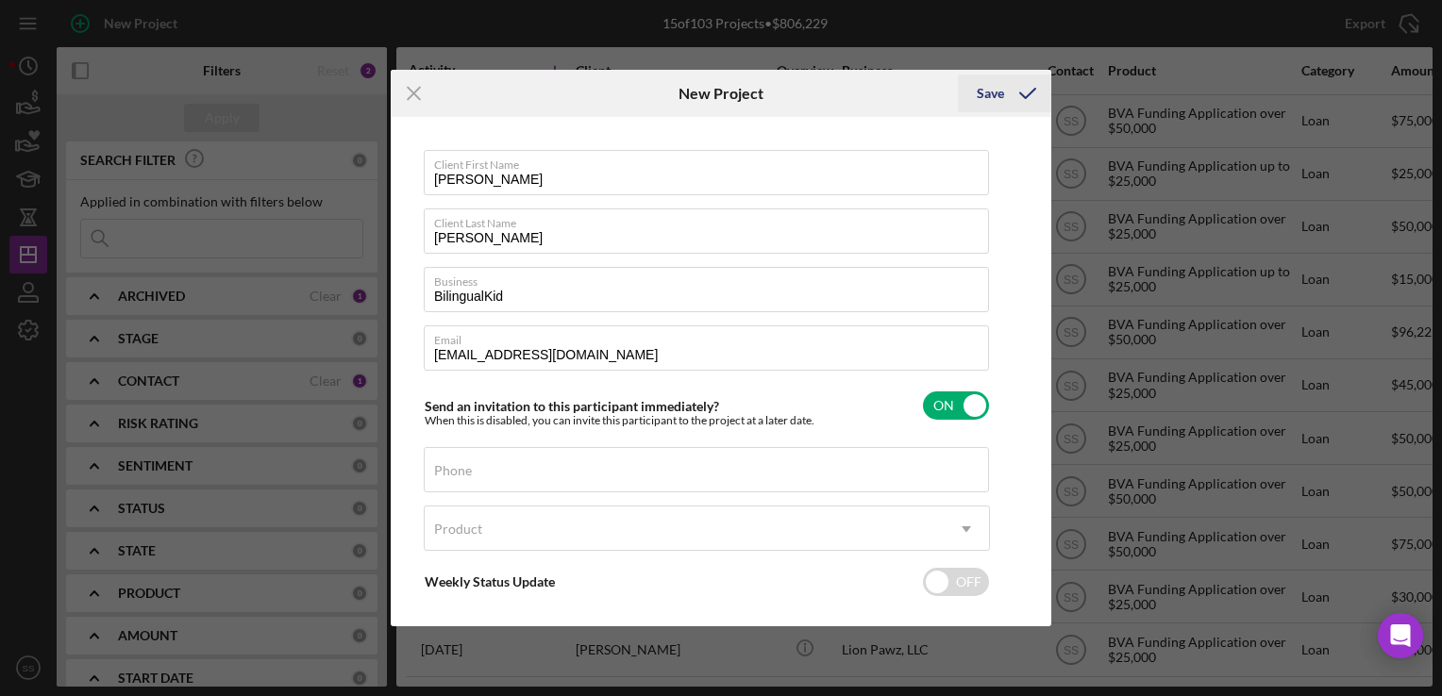
click at [988, 104] on div "Save" at bounding box center [990, 94] width 27 height 38
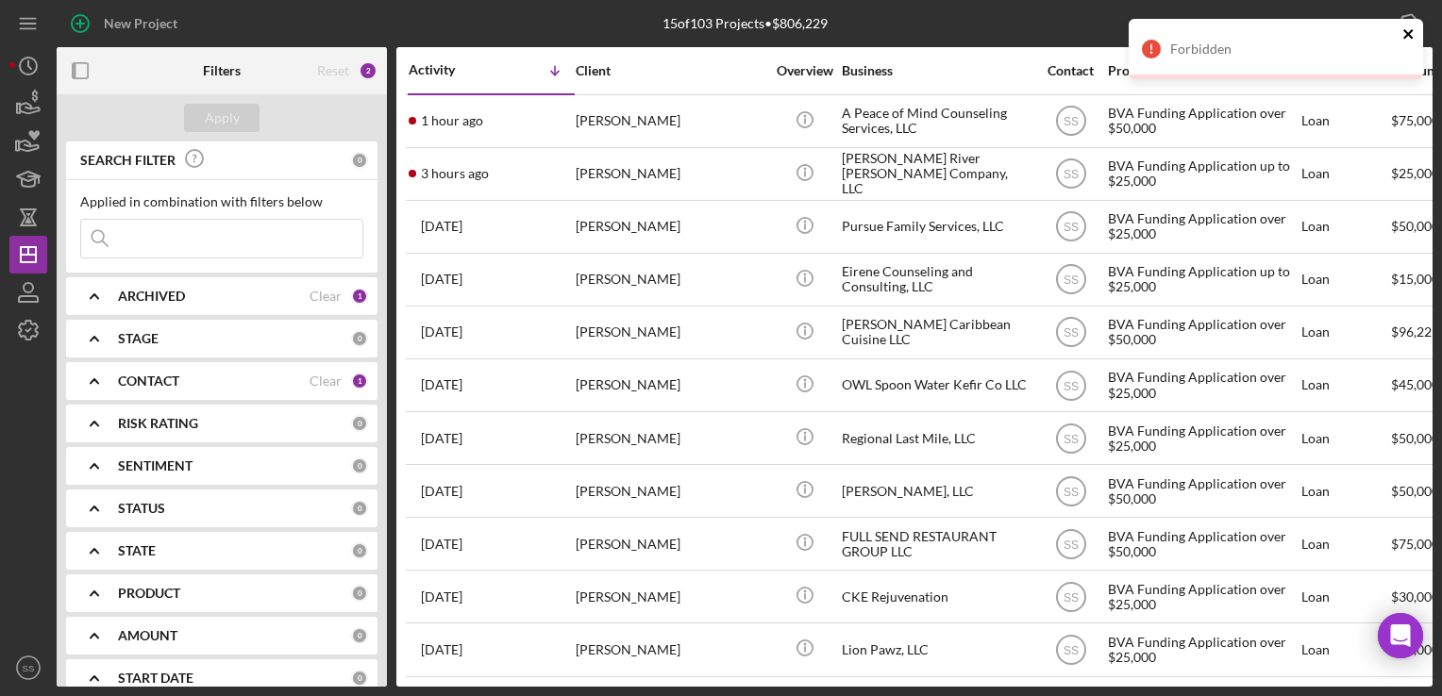
click at [1411, 37] on icon "close" at bounding box center [1407, 33] width 9 height 9
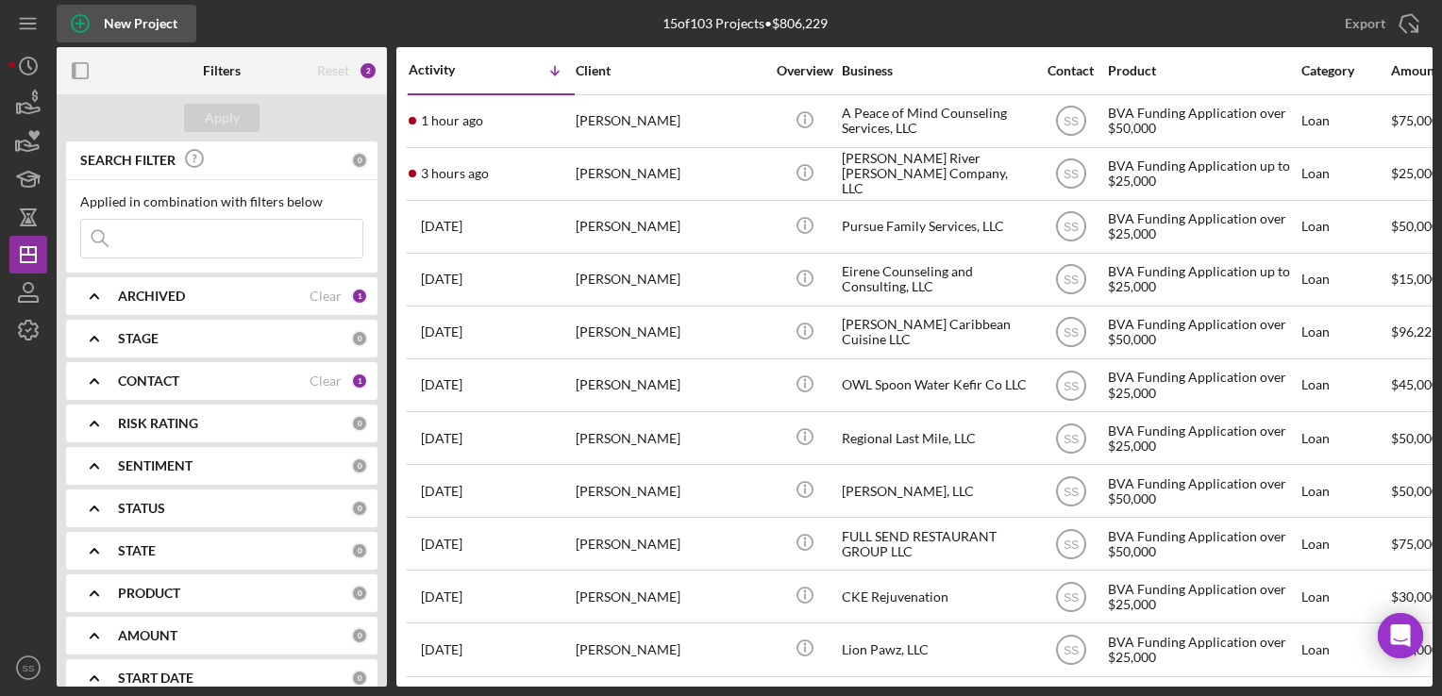
click at [125, 26] on div "New Project" at bounding box center [141, 24] width 74 height 38
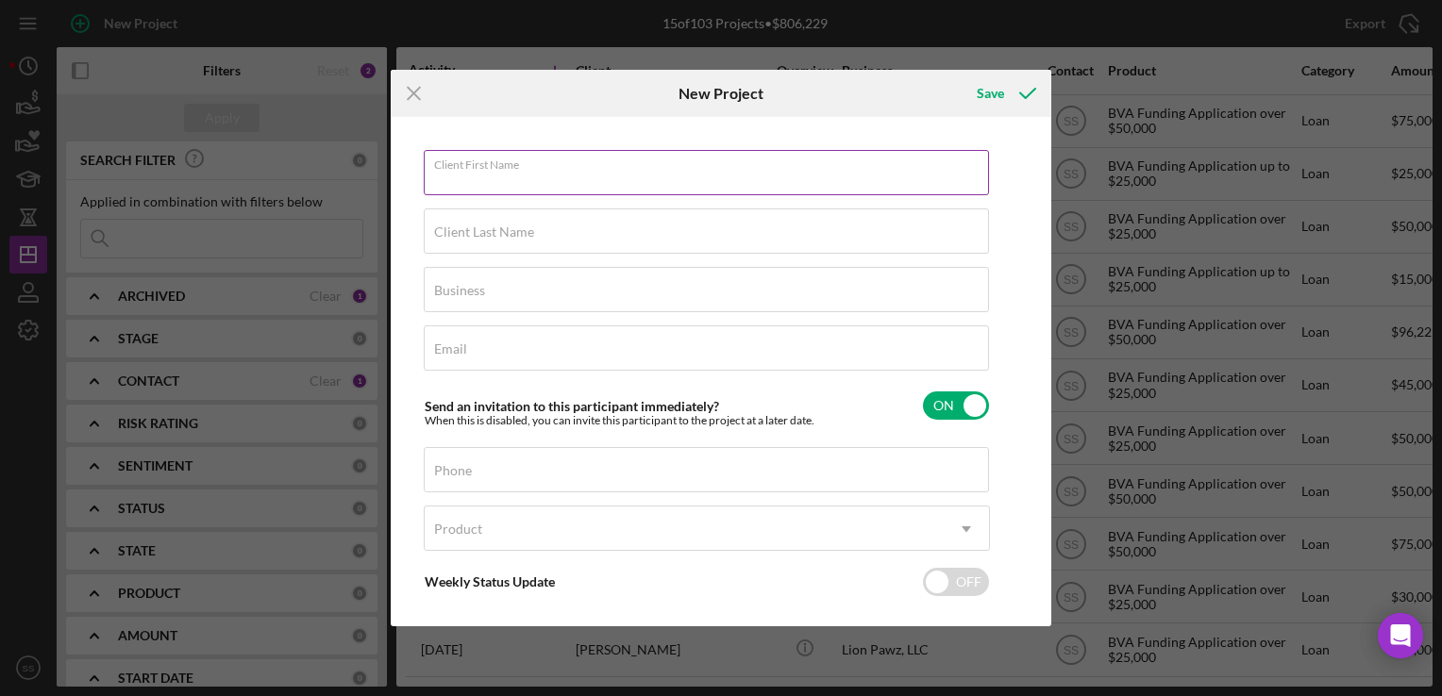
click at [608, 175] on input "Client First Name" at bounding box center [706, 172] width 565 height 45
type input "[PERSON_NAME]"
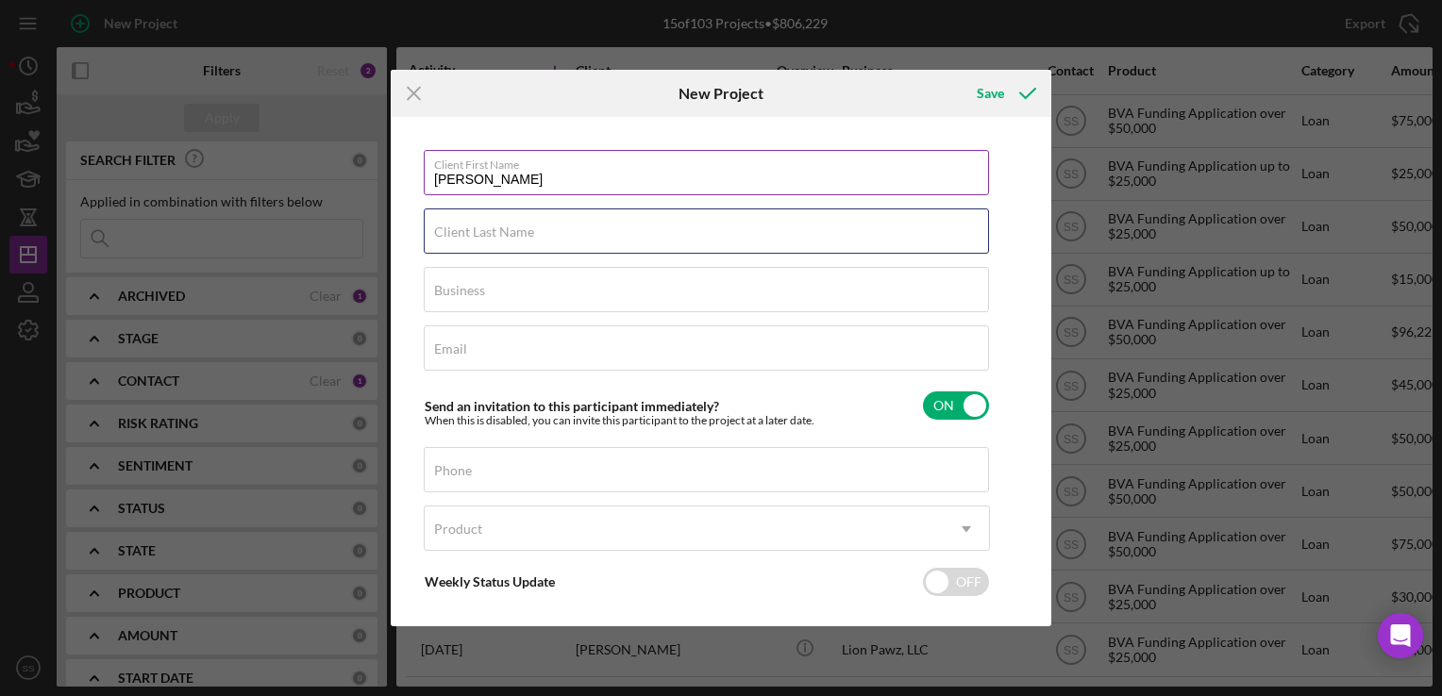
type input "[PERSON_NAME]"
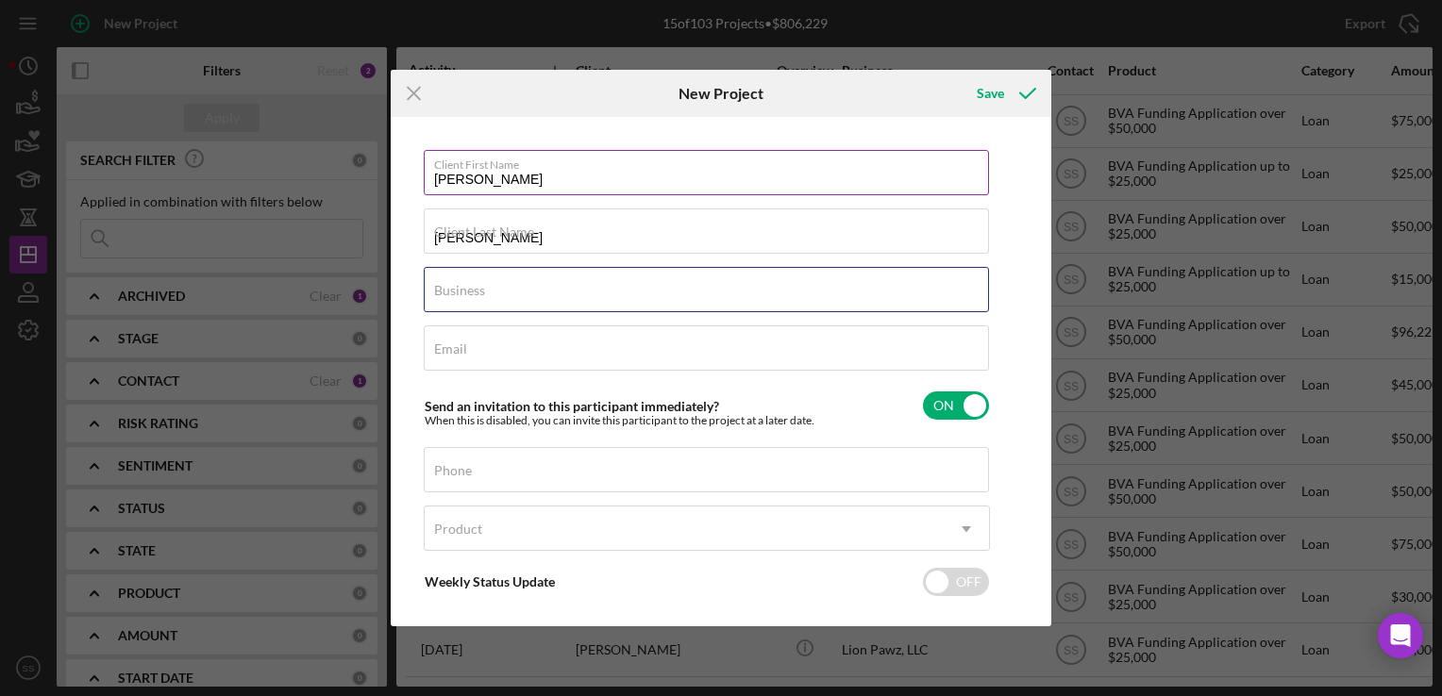
type input "BilingualKid"
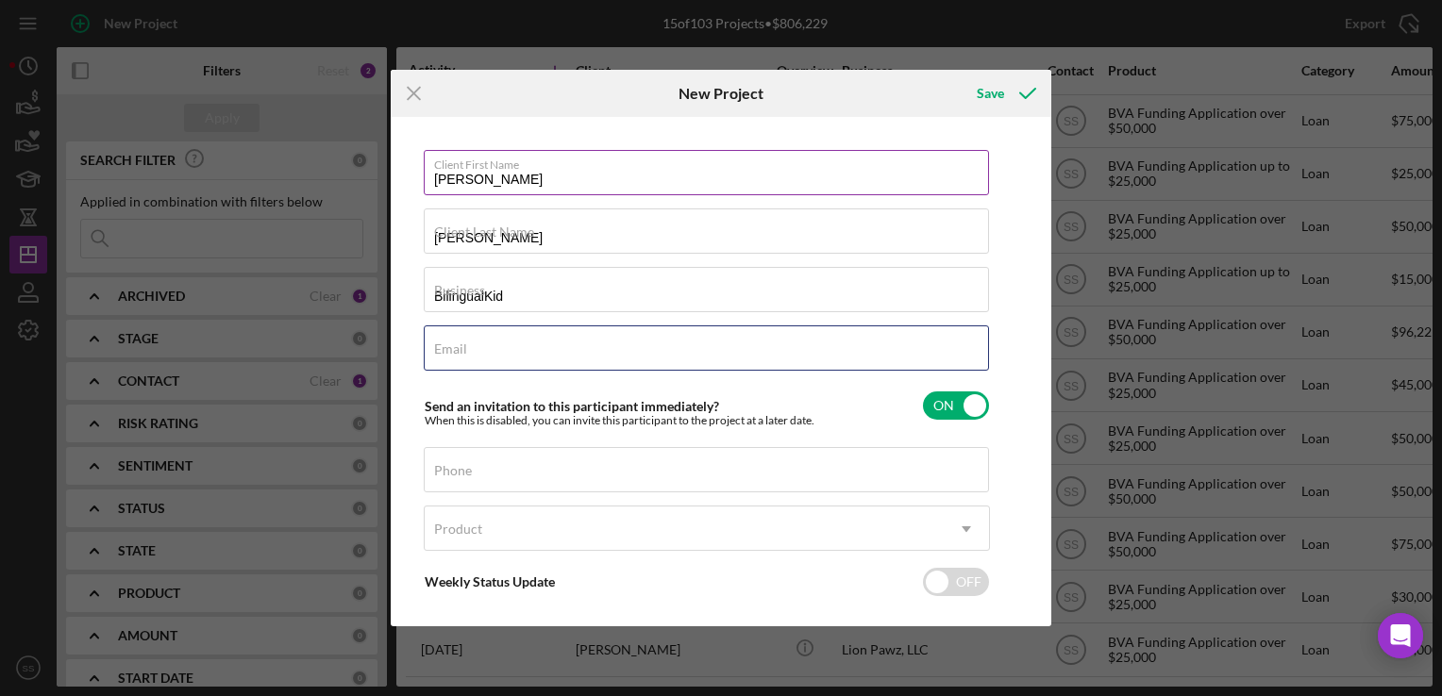
type input "[EMAIL_ADDRESS][DOMAIN_NAME]"
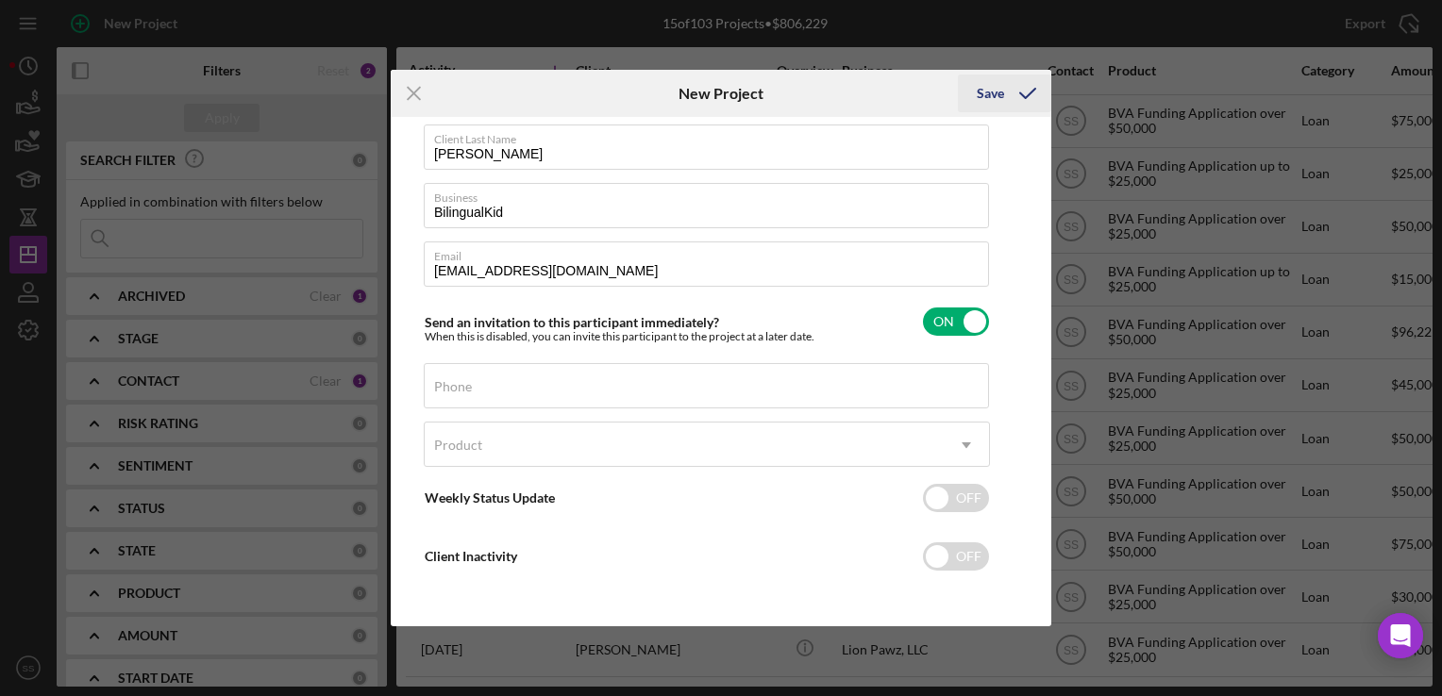
click at [987, 96] on div "Save" at bounding box center [990, 94] width 27 height 38
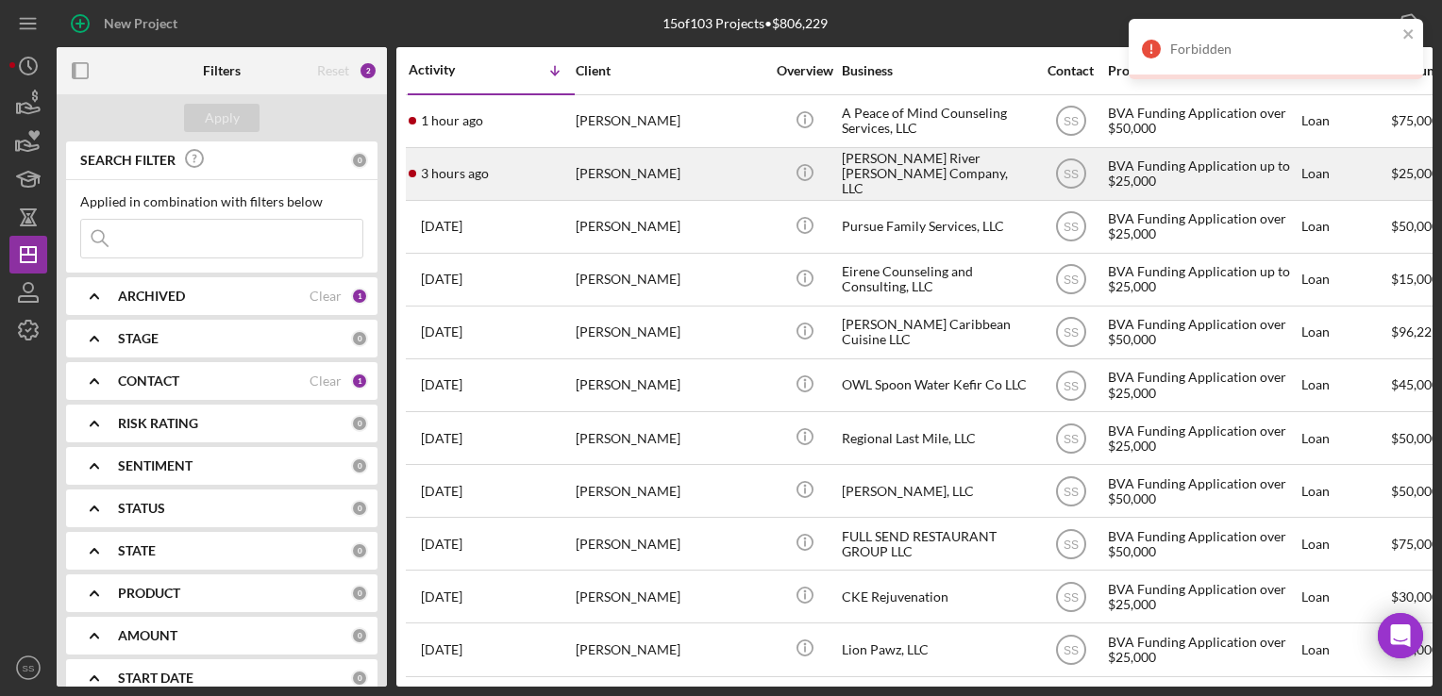
click at [650, 164] on div "[PERSON_NAME]" at bounding box center [670, 174] width 189 height 50
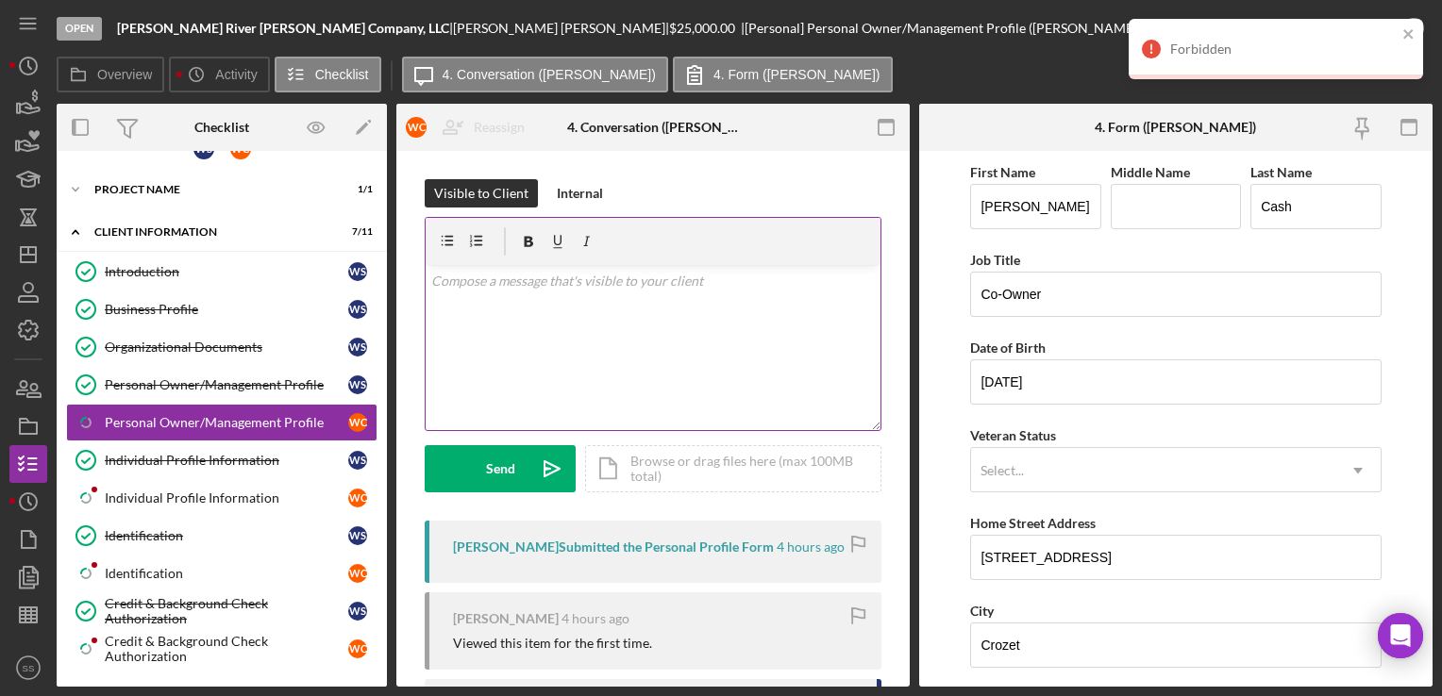
scroll to position [126, 0]
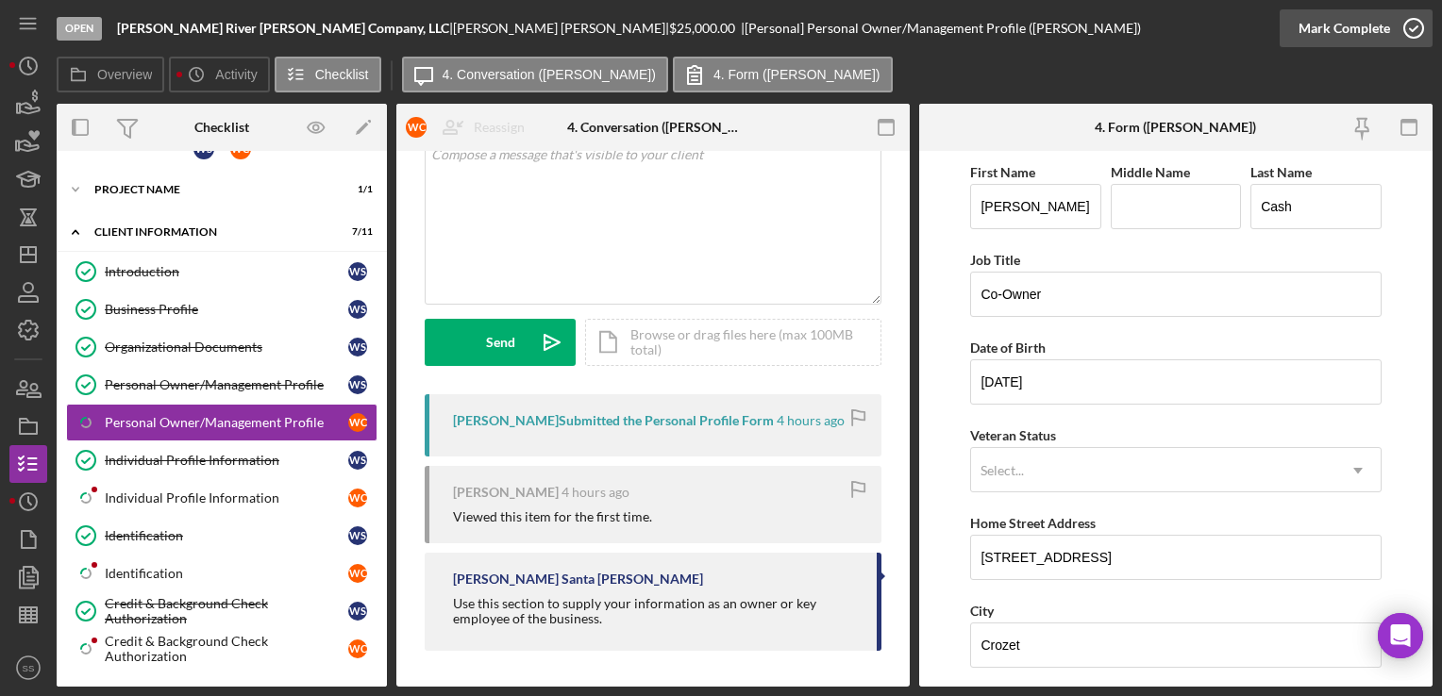
click at [1408, 19] on icon "button" at bounding box center [1413, 28] width 47 height 47
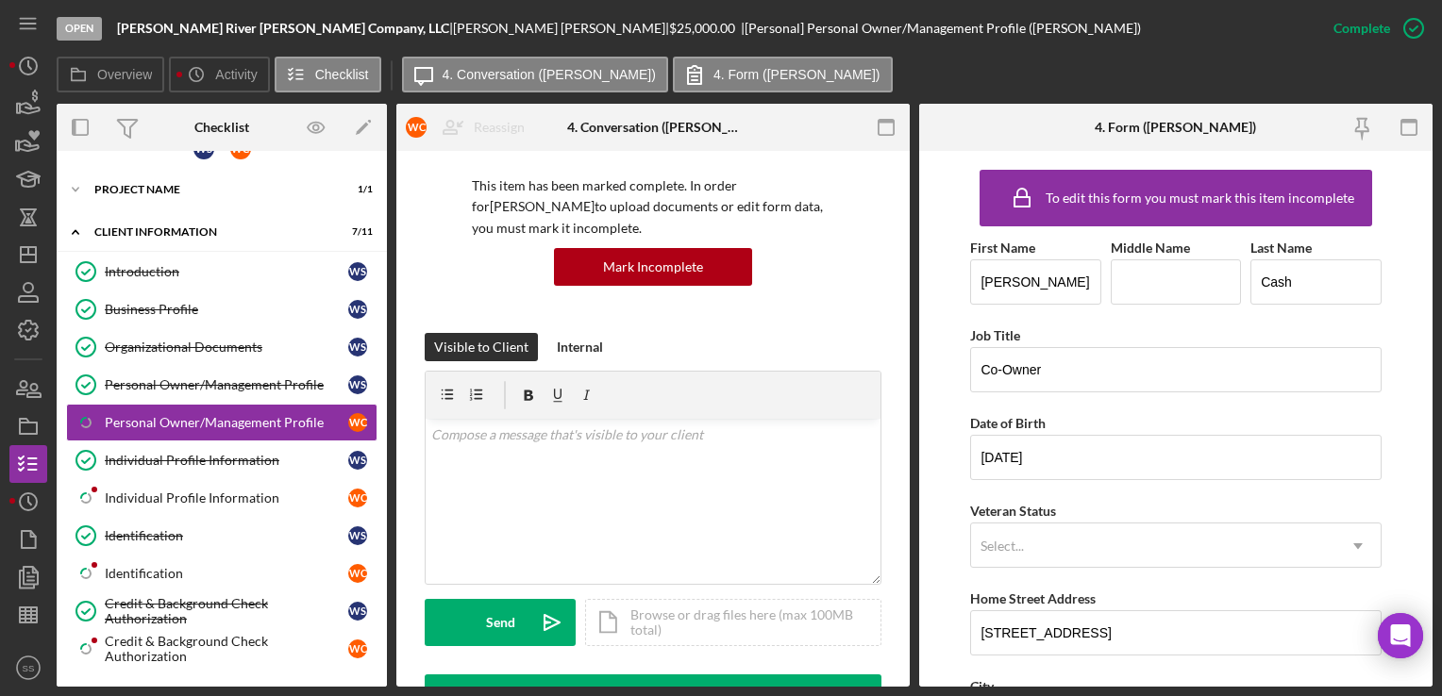
scroll to position [408, 0]
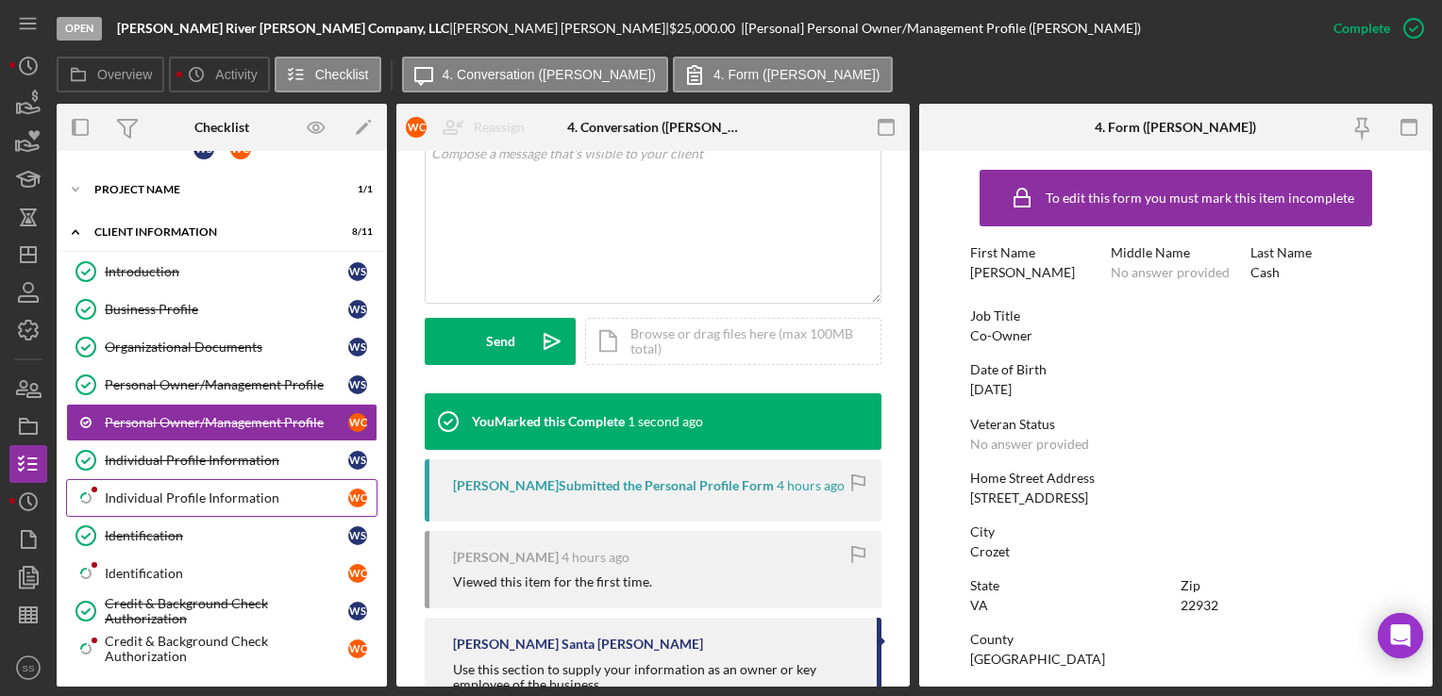
click at [140, 499] on div "Individual Profile Information" at bounding box center [226, 498] width 243 height 15
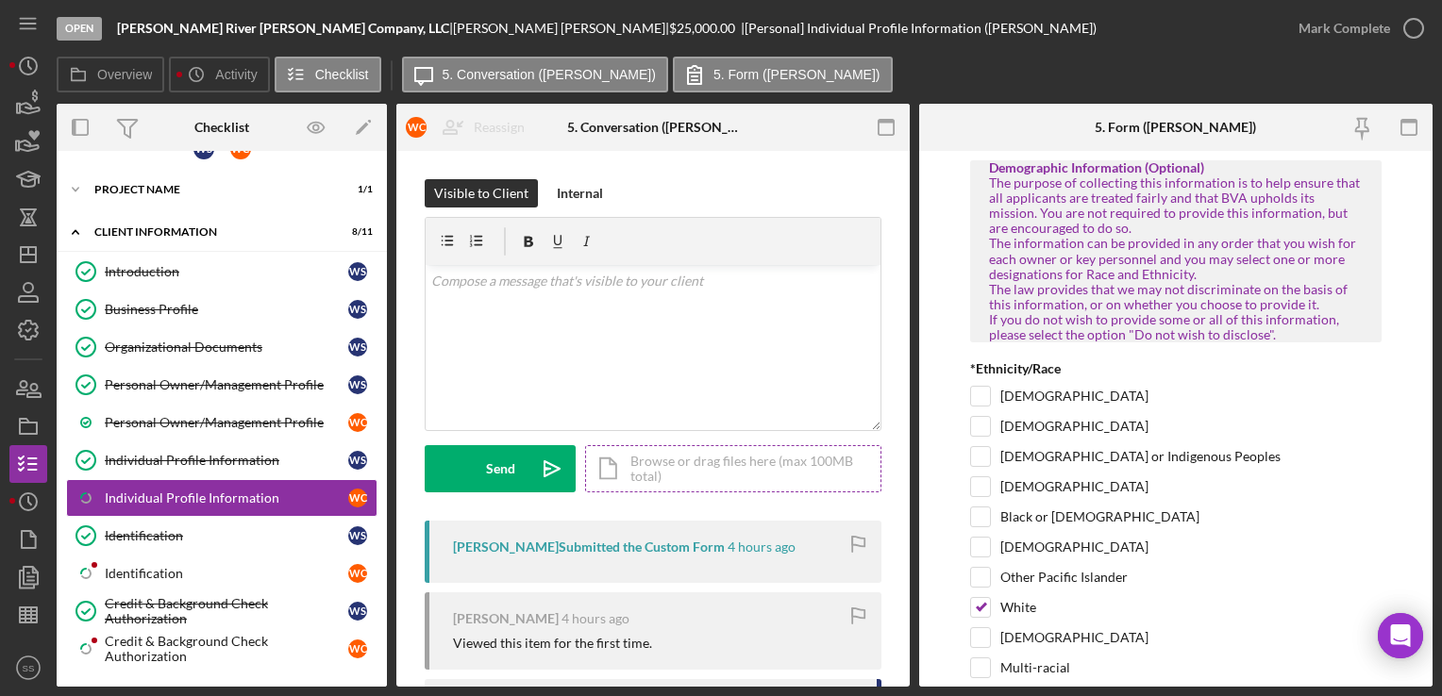
scroll to position [126, 0]
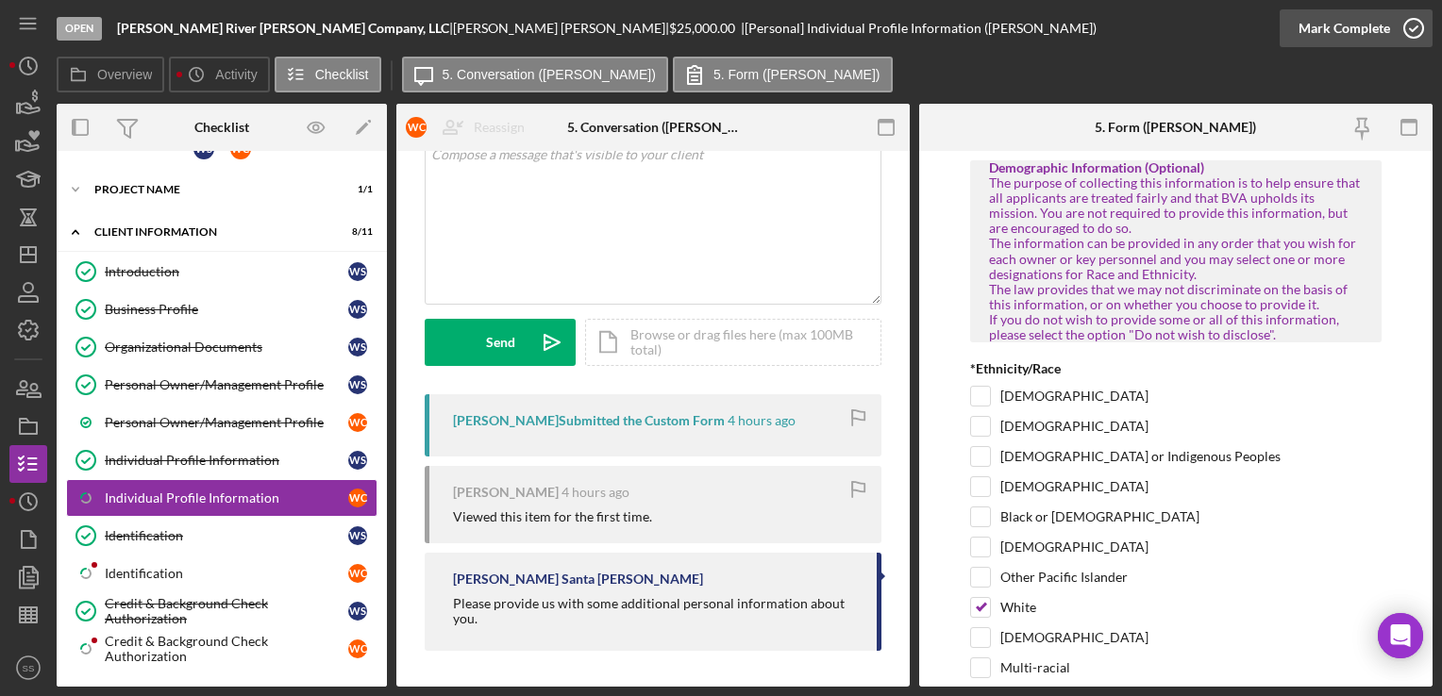
click at [1404, 36] on icon "button" at bounding box center [1413, 28] width 47 height 47
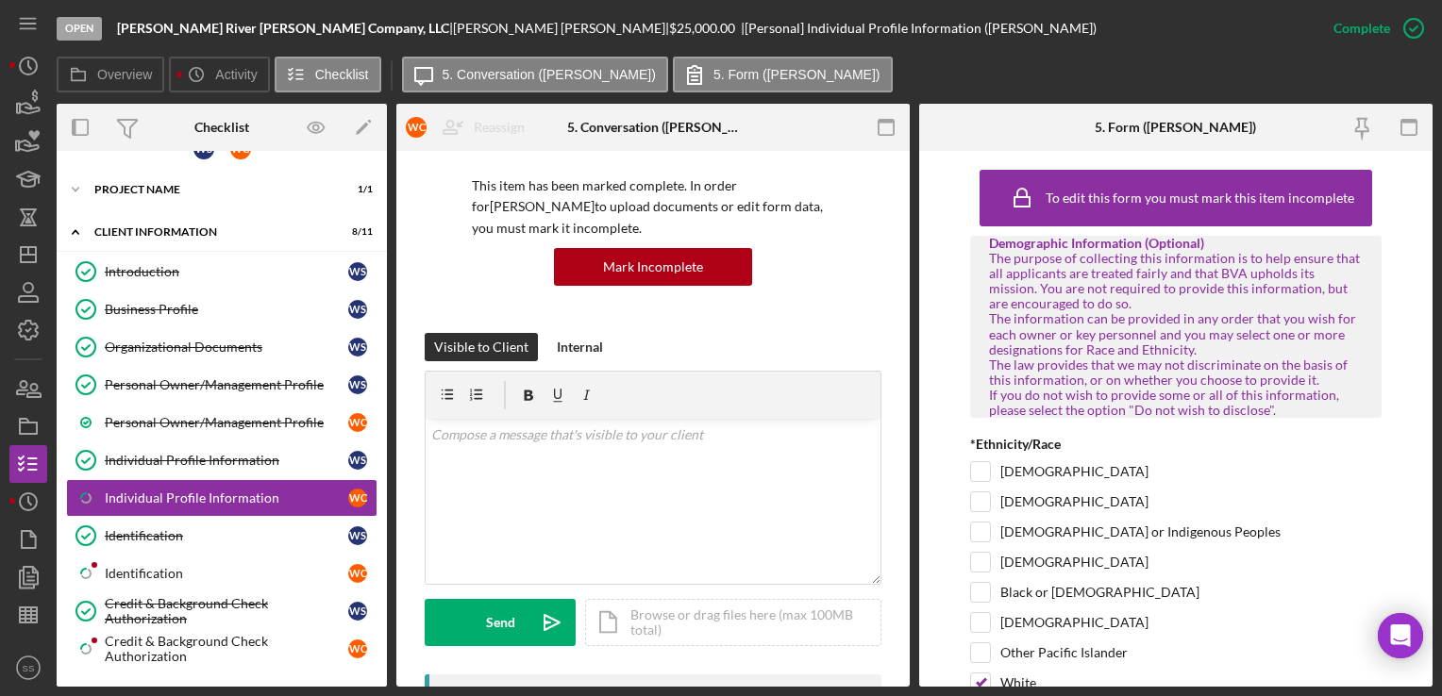
scroll to position [408, 0]
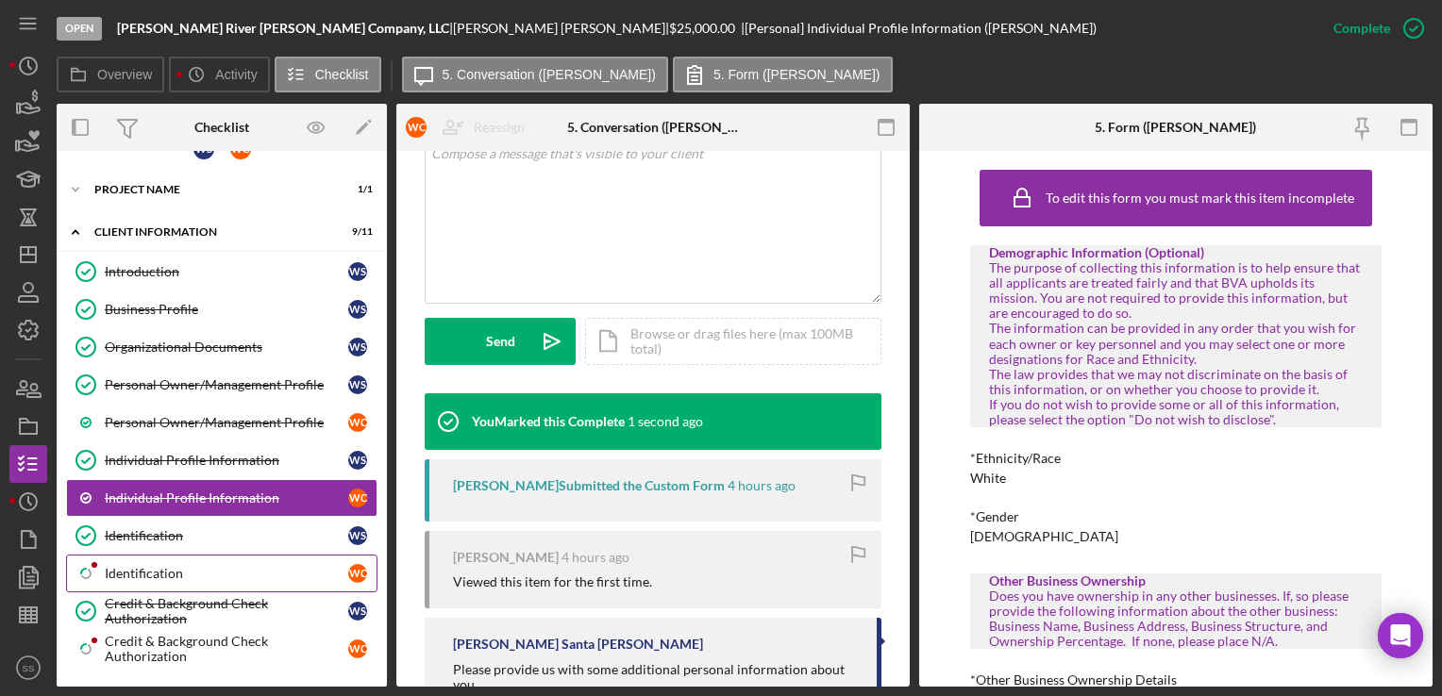
click at [238, 566] on div "Identification" at bounding box center [226, 573] width 243 height 15
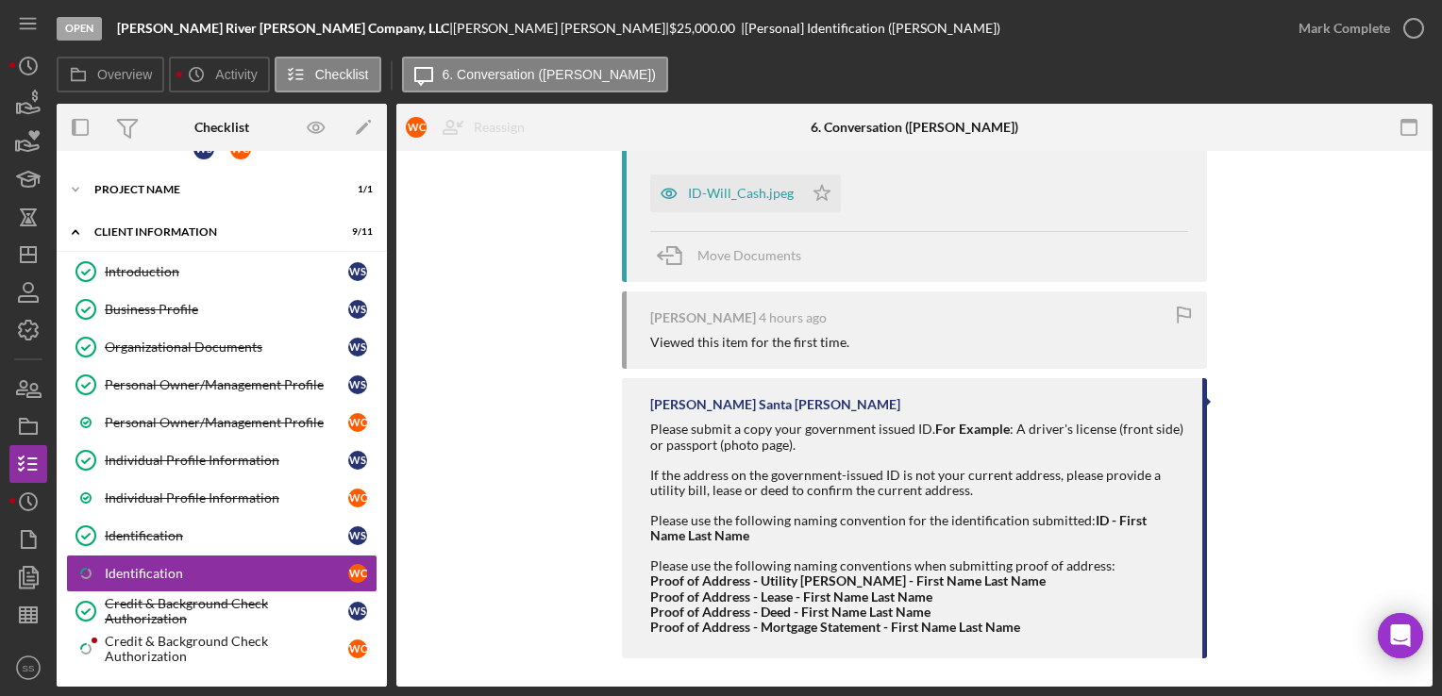
scroll to position [404, 0]
click at [815, 194] on icon "Icon/Star" at bounding box center [822, 194] width 38 height 38
click at [1394, 21] on icon "button" at bounding box center [1413, 28] width 47 height 47
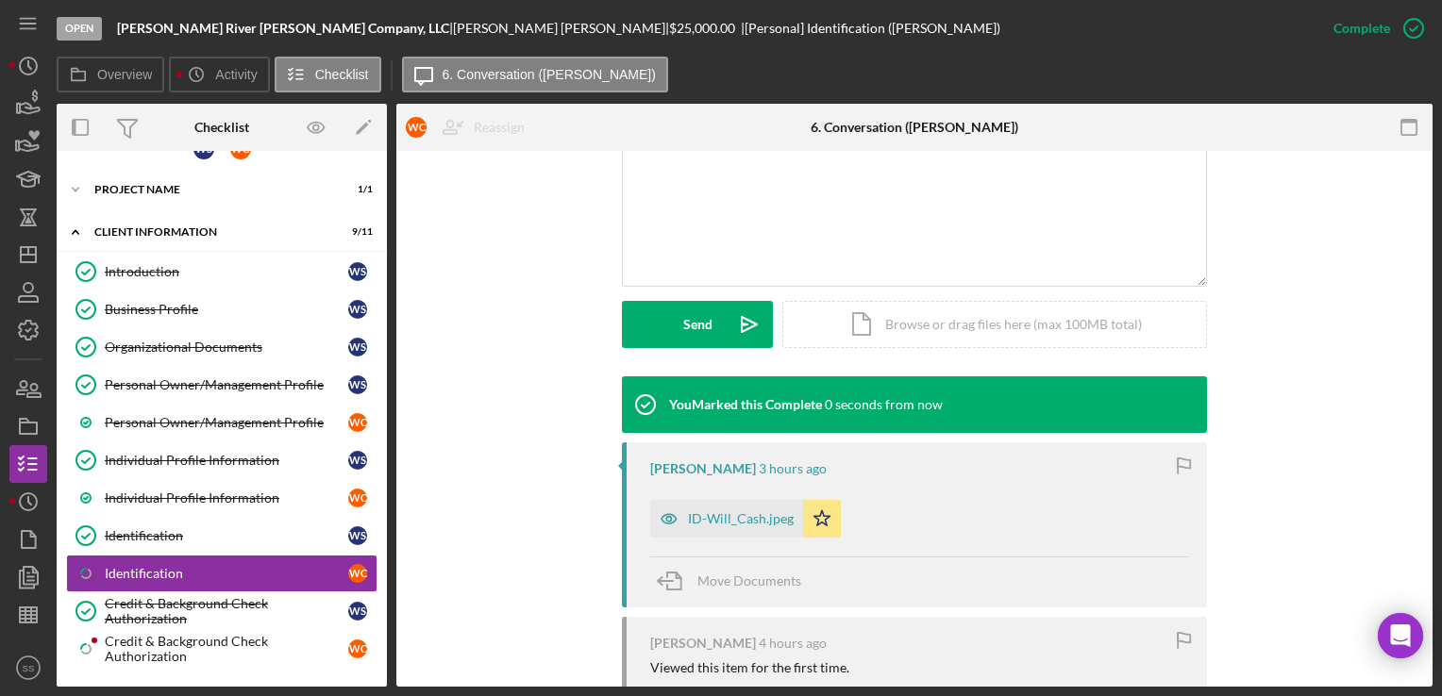
scroll to position [729, 0]
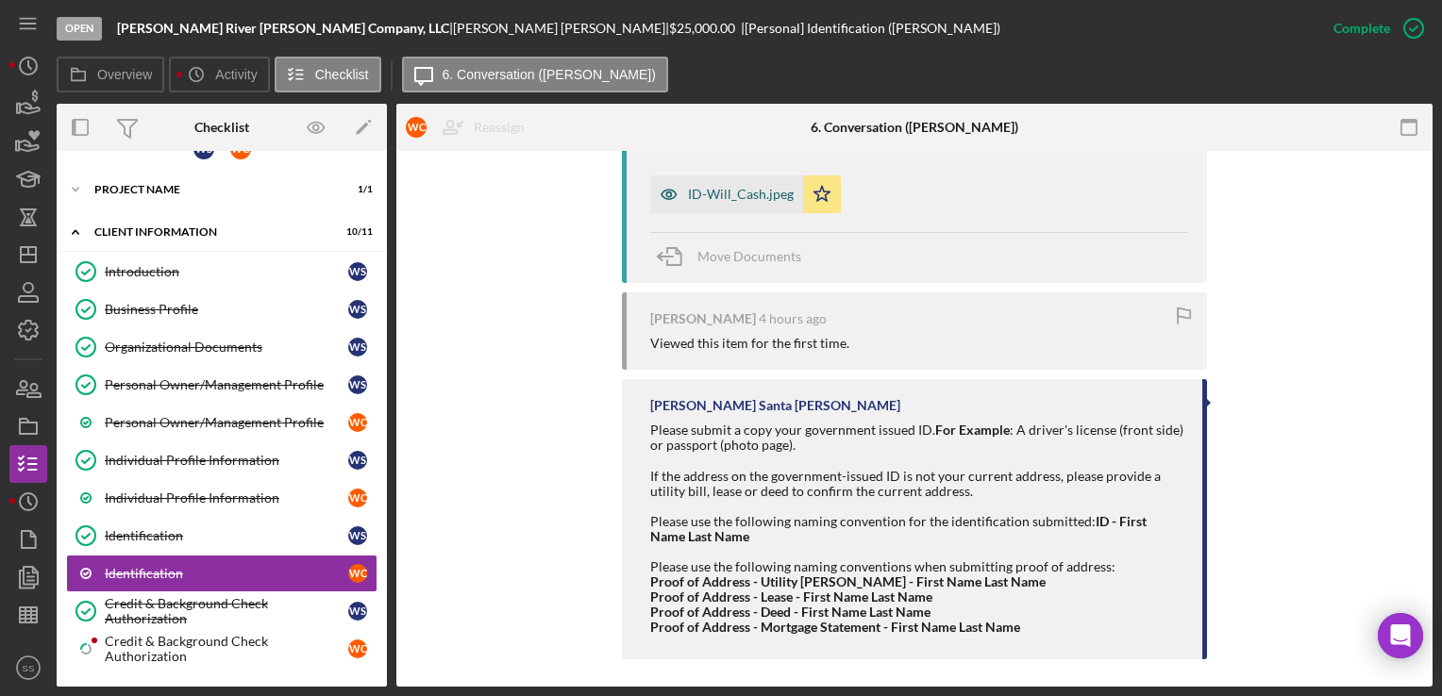
click at [738, 194] on div "ID-Will_Cash.jpeg" at bounding box center [741, 194] width 106 height 15
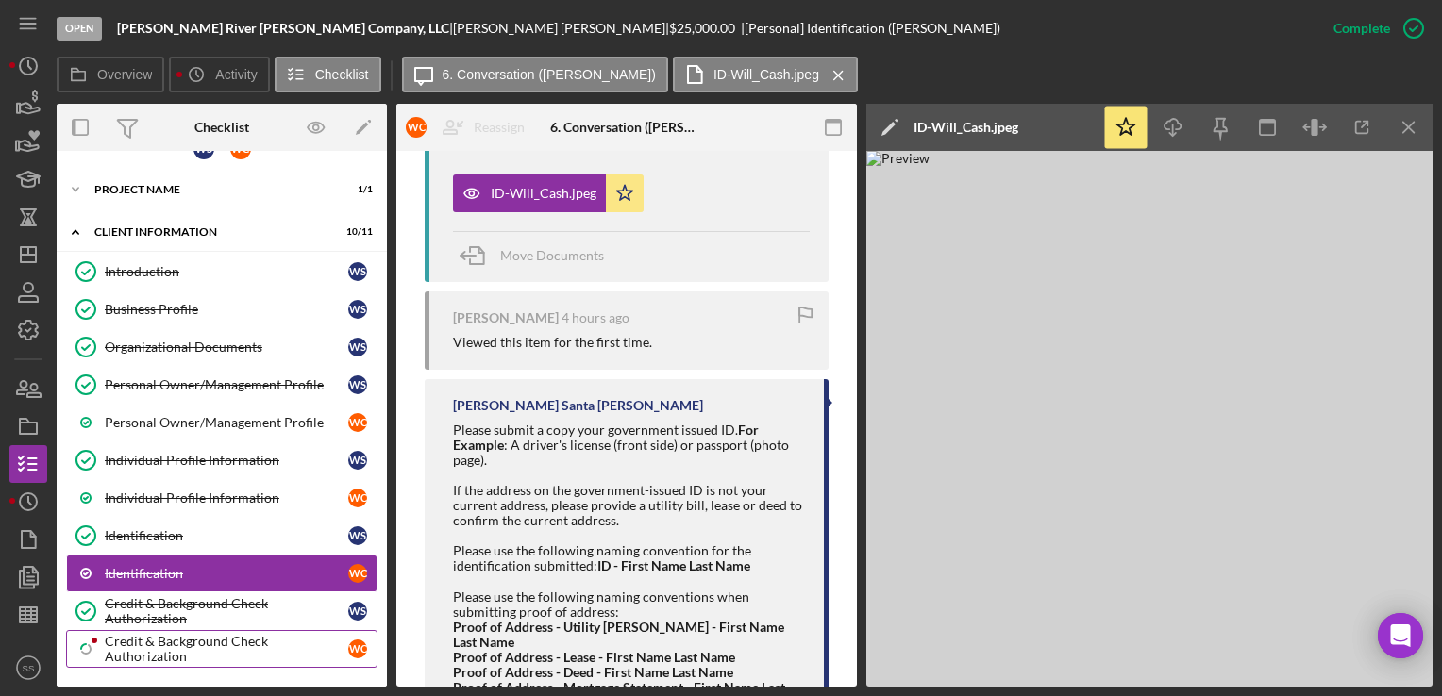
click at [205, 636] on div "Credit & Background Check Authorization" at bounding box center [226, 649] width 243 height 30
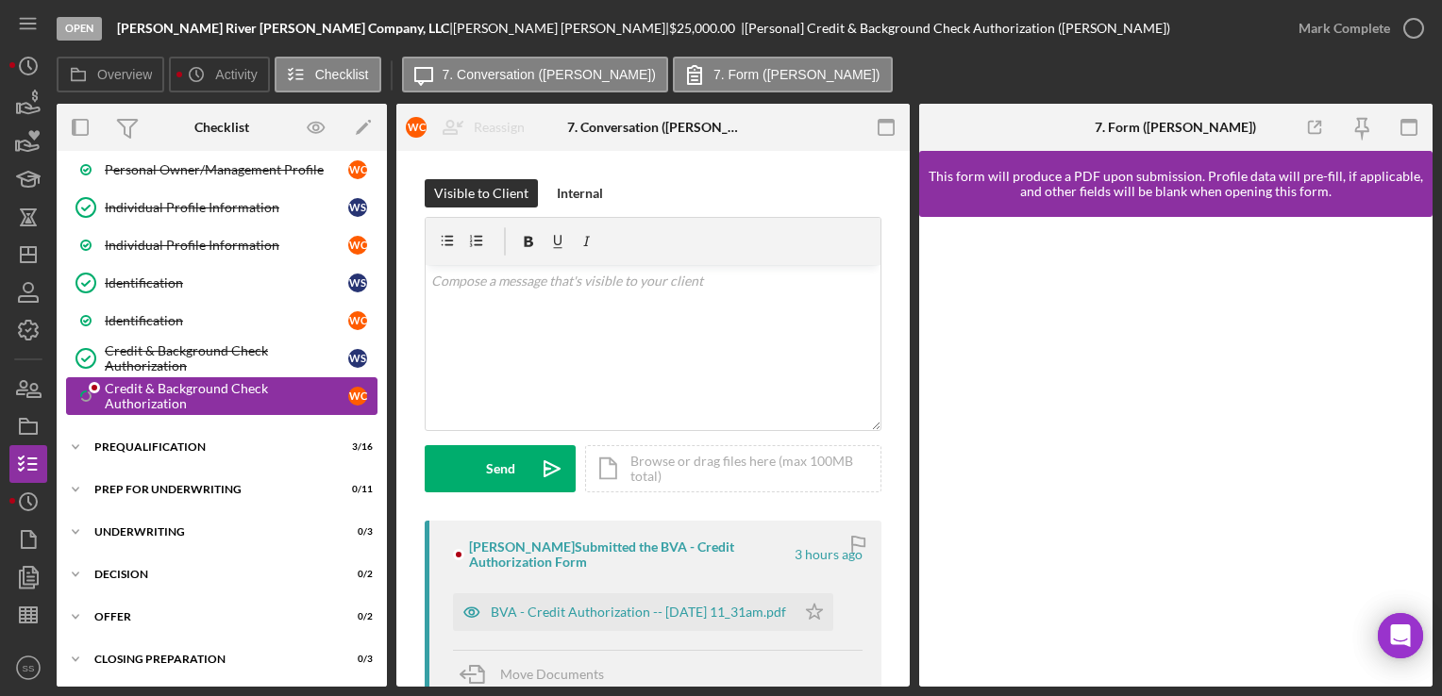
scroll to position [336, 0]
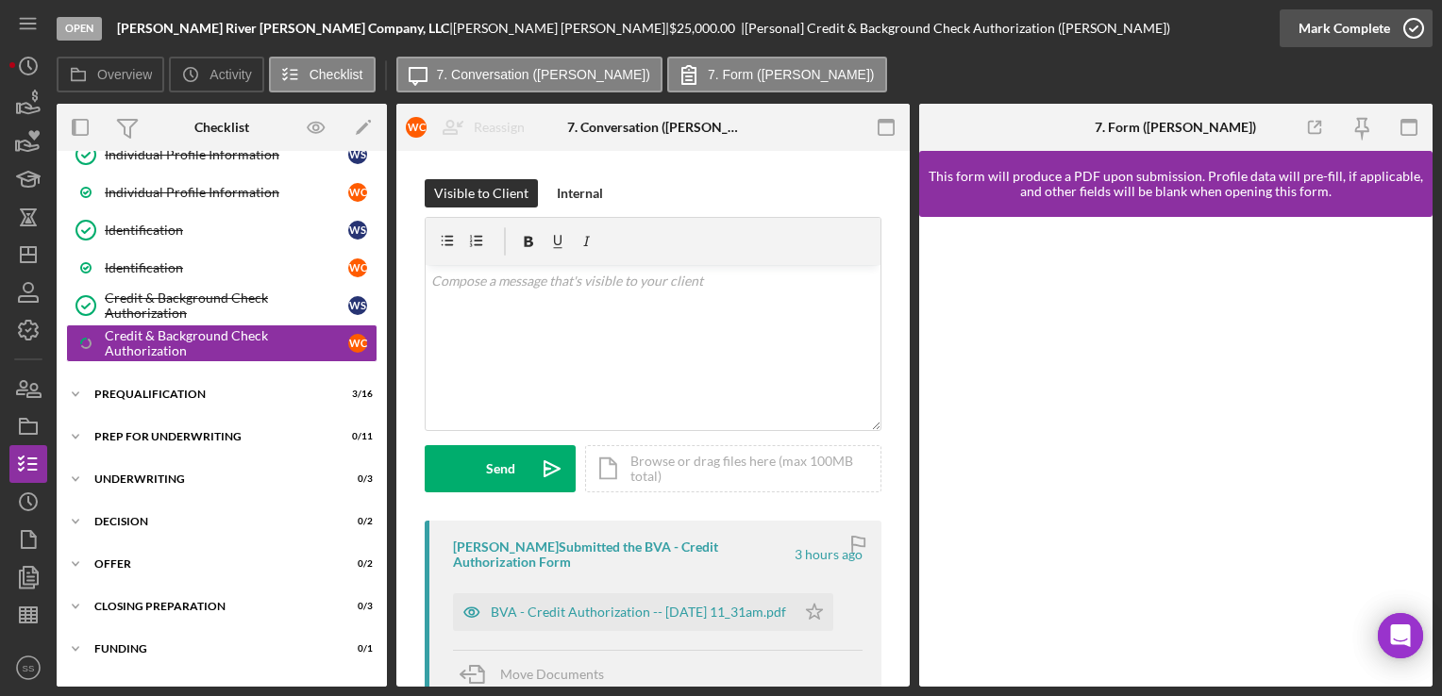
click at [1361, 28] on div "Mark Complete" at bounding box center [1344, 28] width 92 height 38
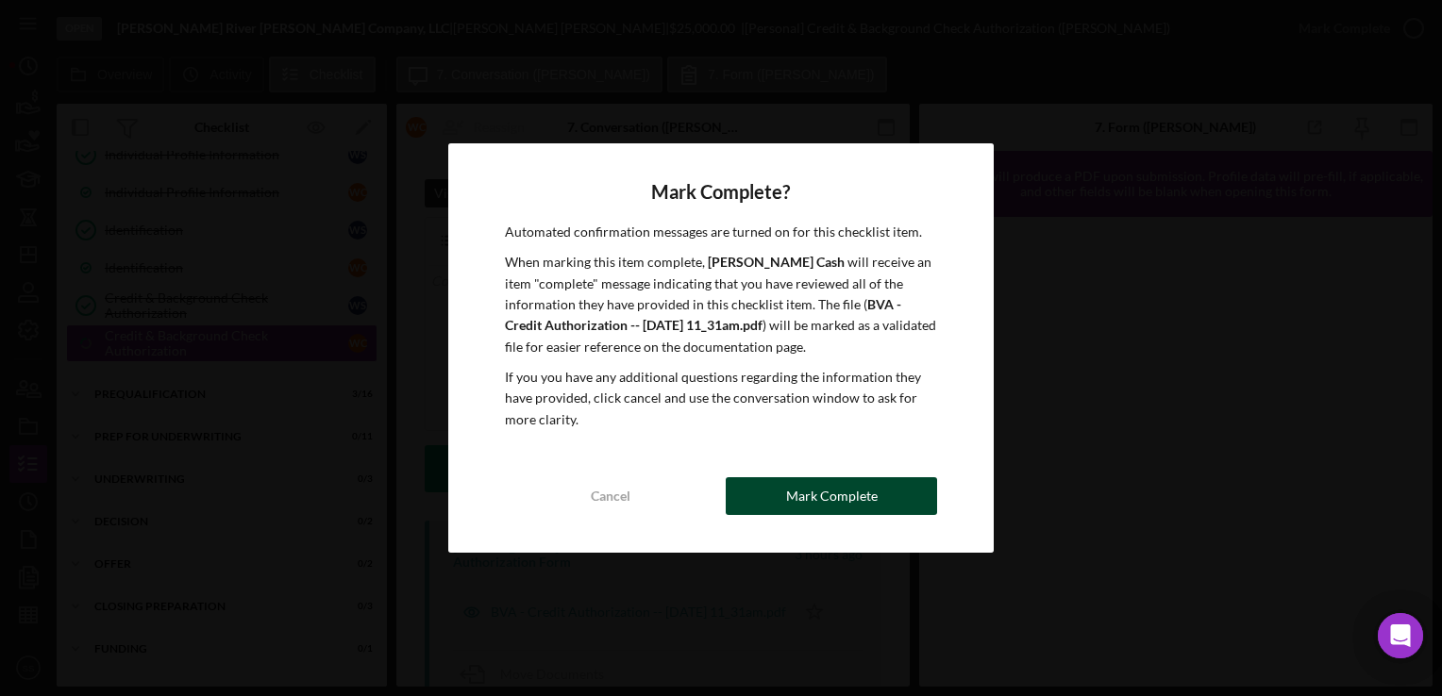
click at [796, 482] on div "Mark Complete" at bounding box center [832, 496] width 92 height 38
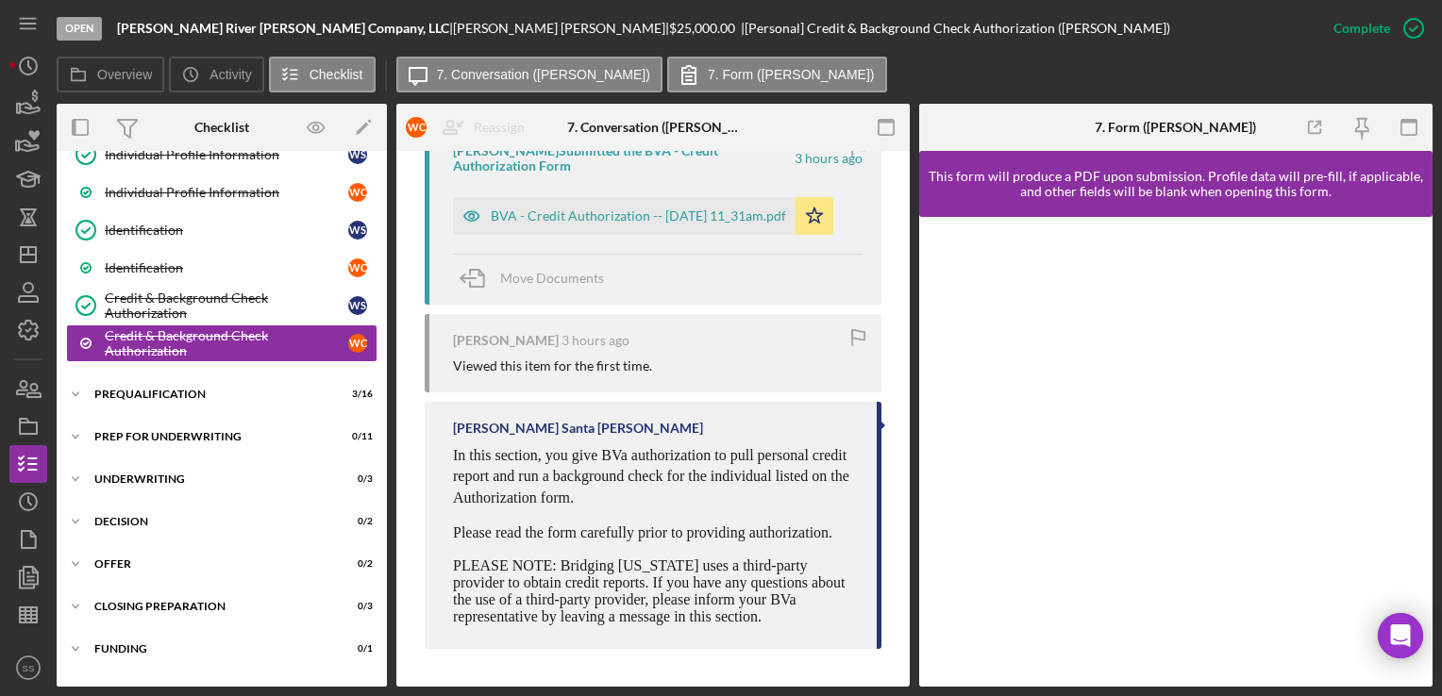
scroll to position [627, 0]
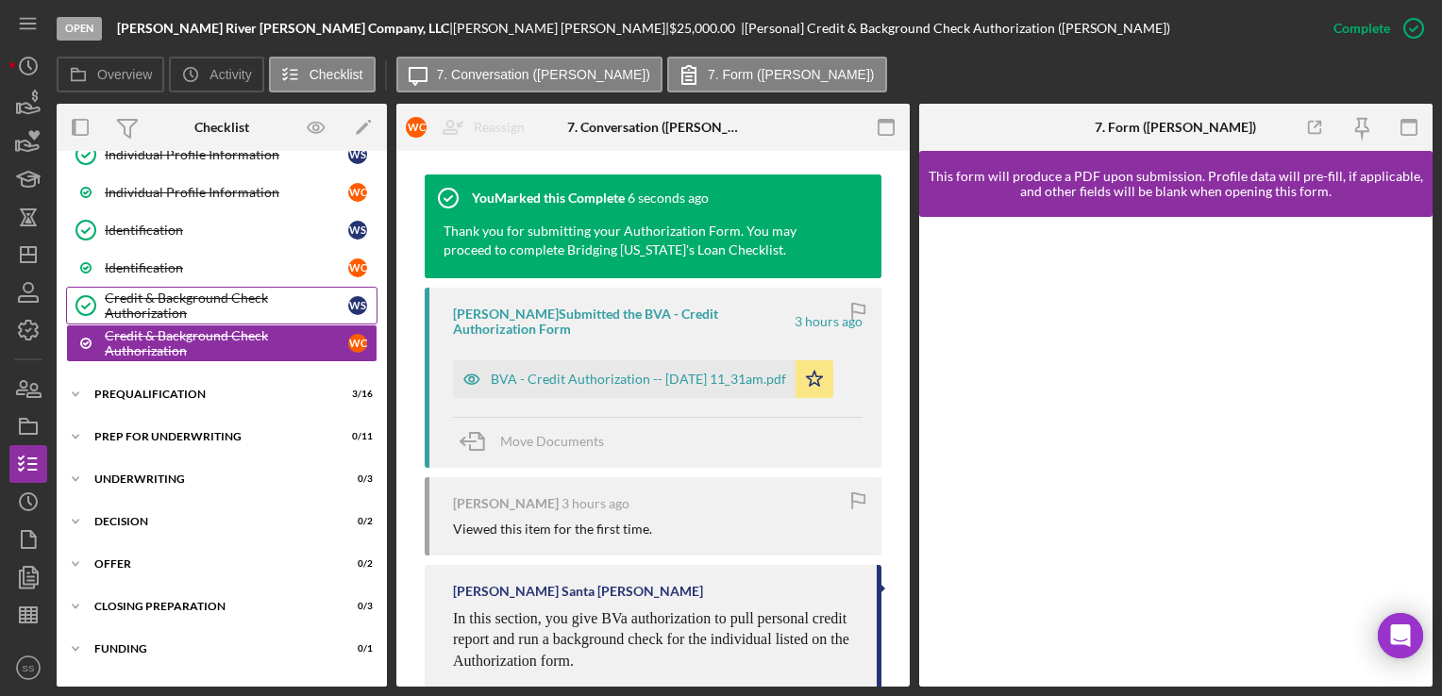
click at [183, 298] on div "Credit & Background Check Authorization" at bounding box center [226, 306] width 243 height 30
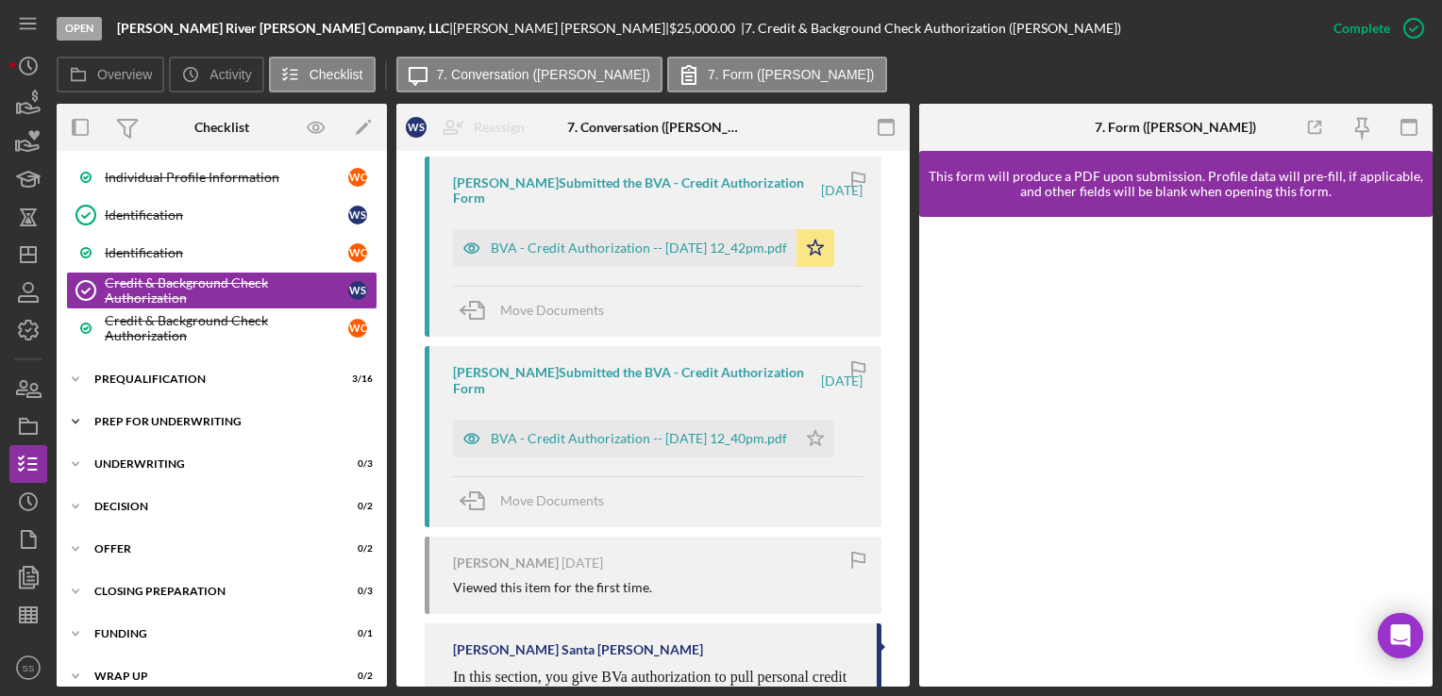
scroll to position [363, 0]
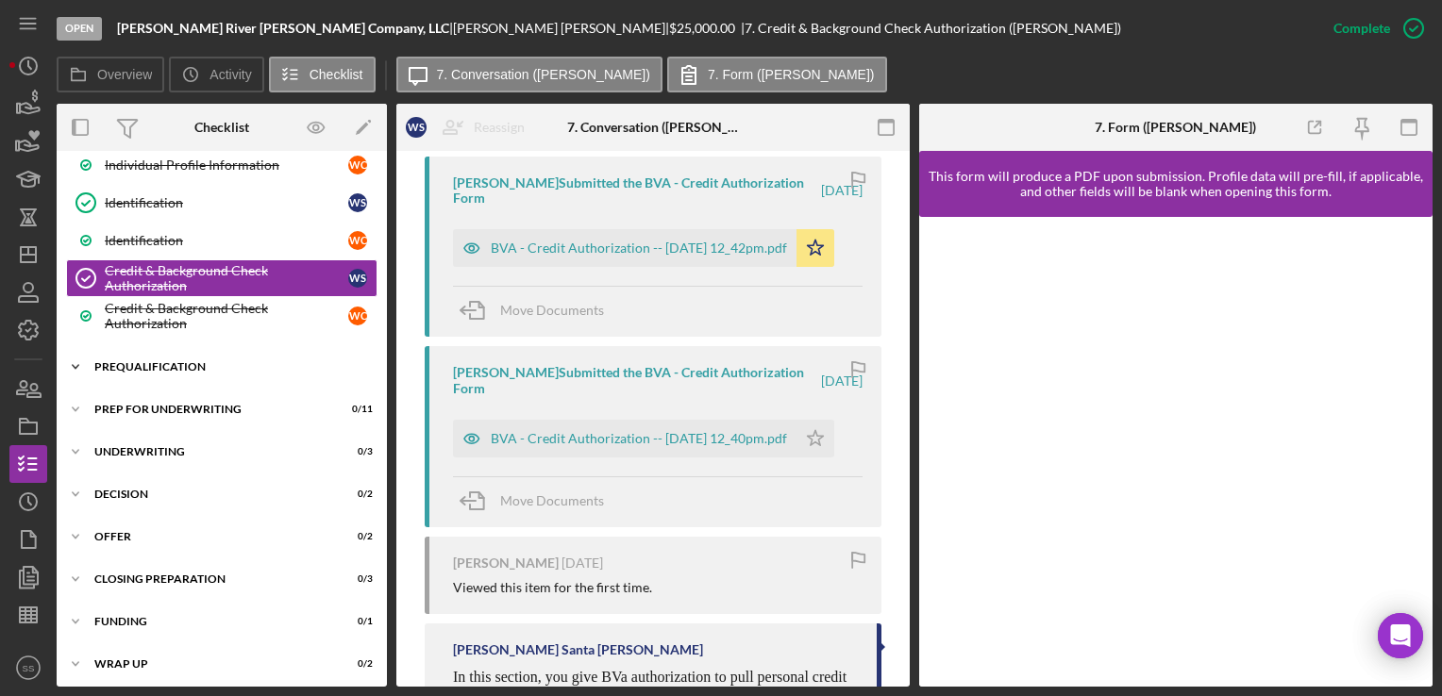
click at [183, 361] on div "Prequalification" at bounding box center [228, 366] width 269 height 11
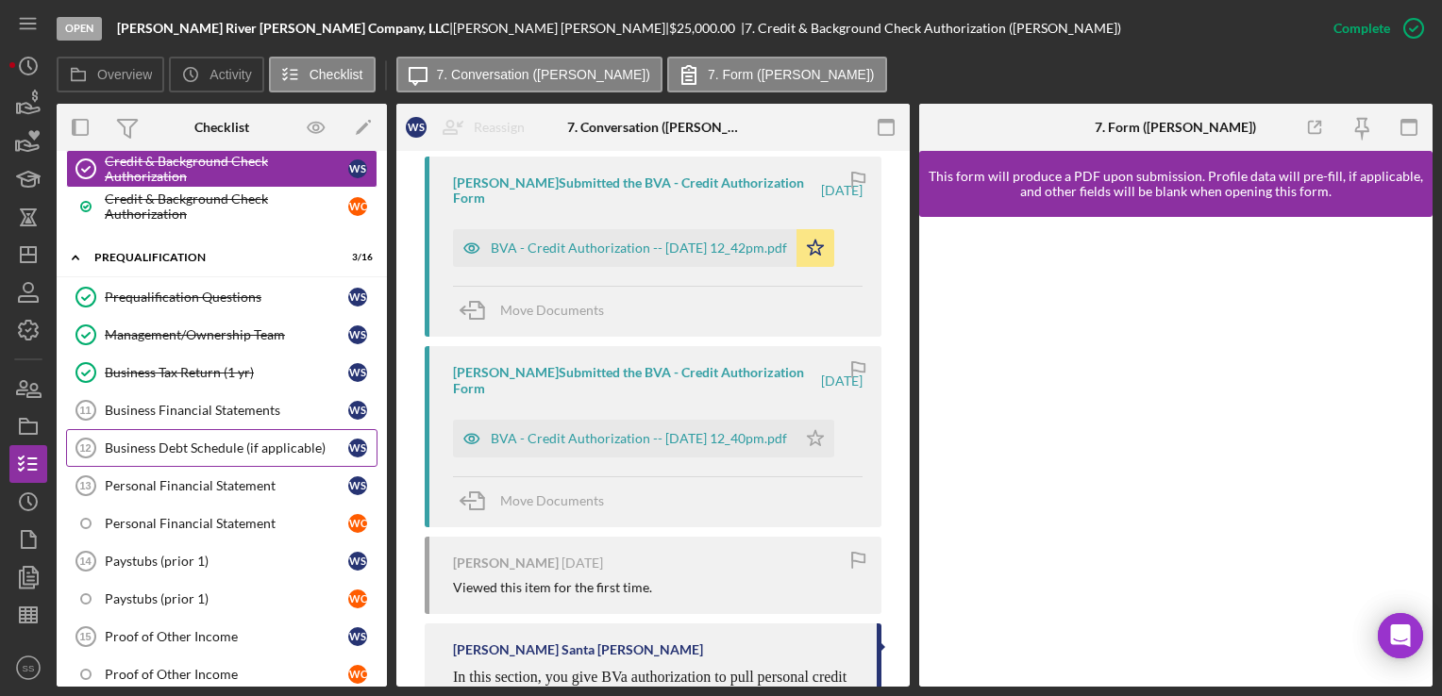
scroll to position [464, 0]
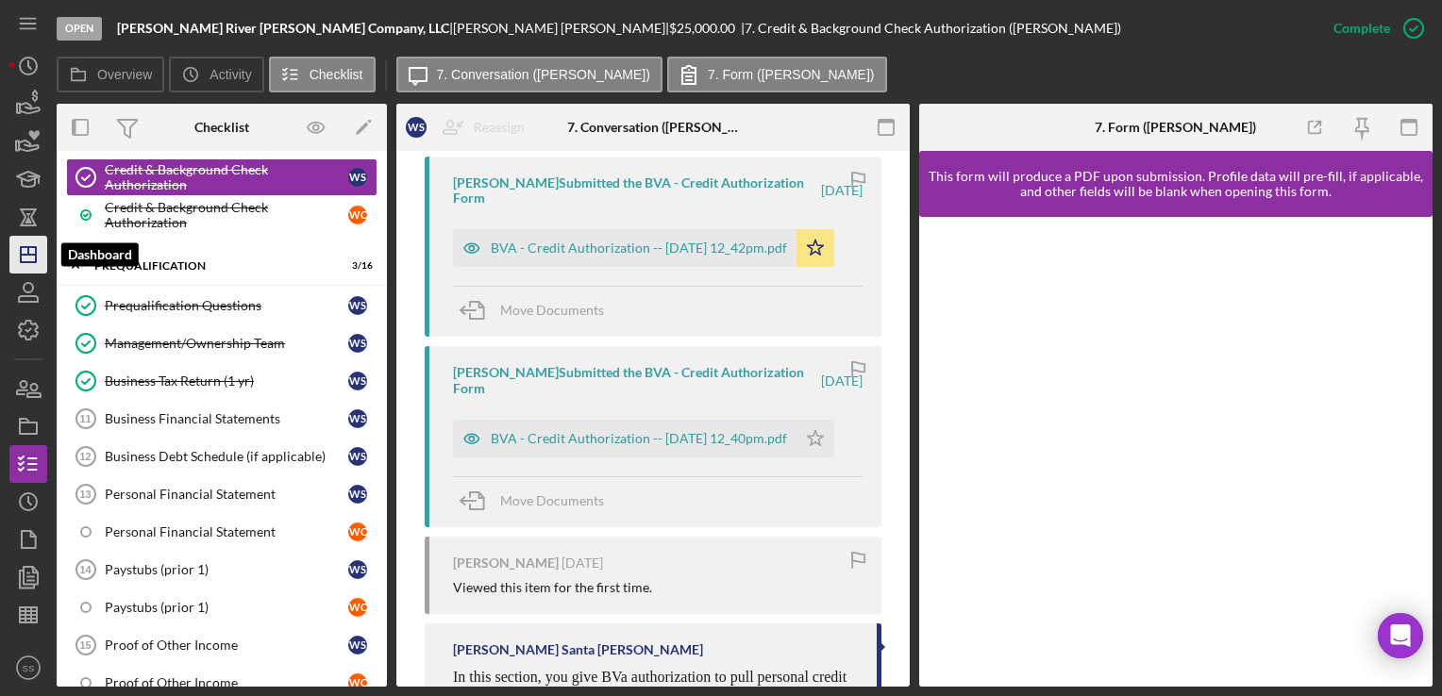
click at [29, 260] on icon "Icon/Dashboard" at bounding box center [28, 254] width 47 height 47
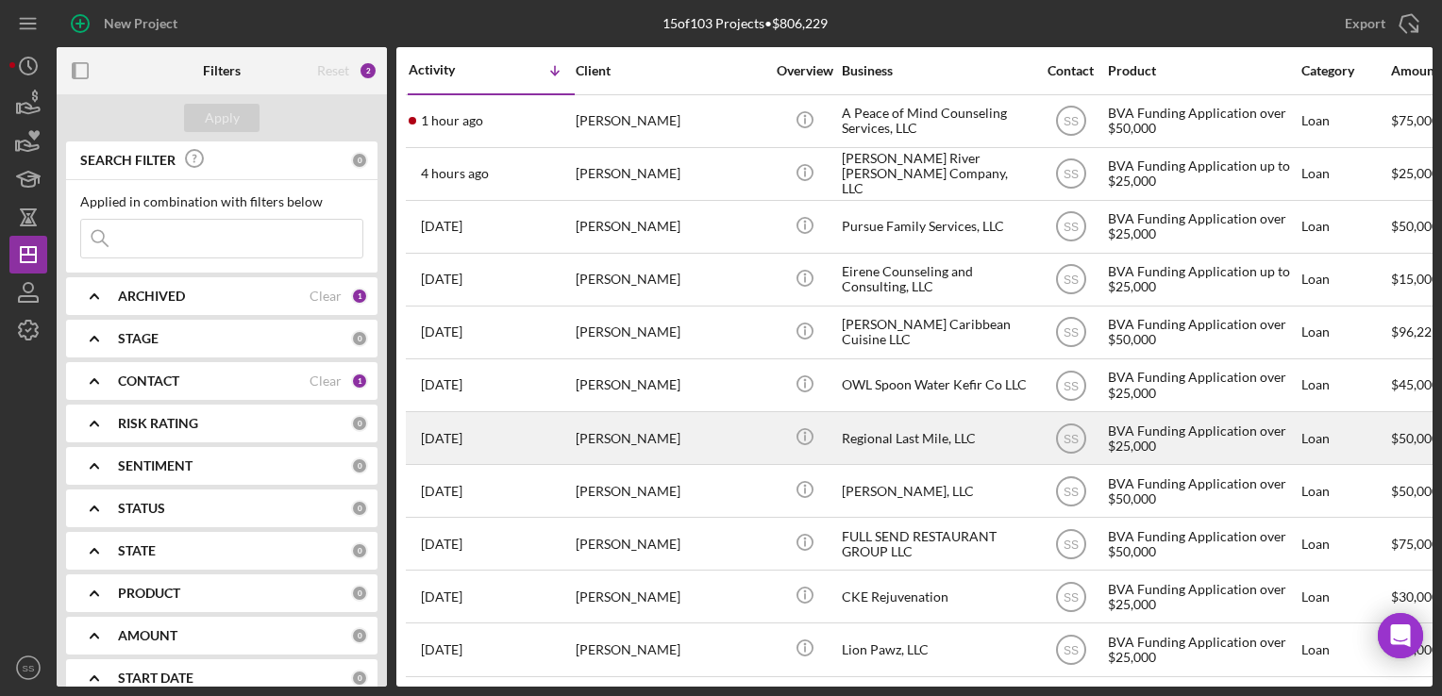
click at [707, 451] on div "[PERSON_NAME]" at bounding box center [670, 438] width 189 height 50
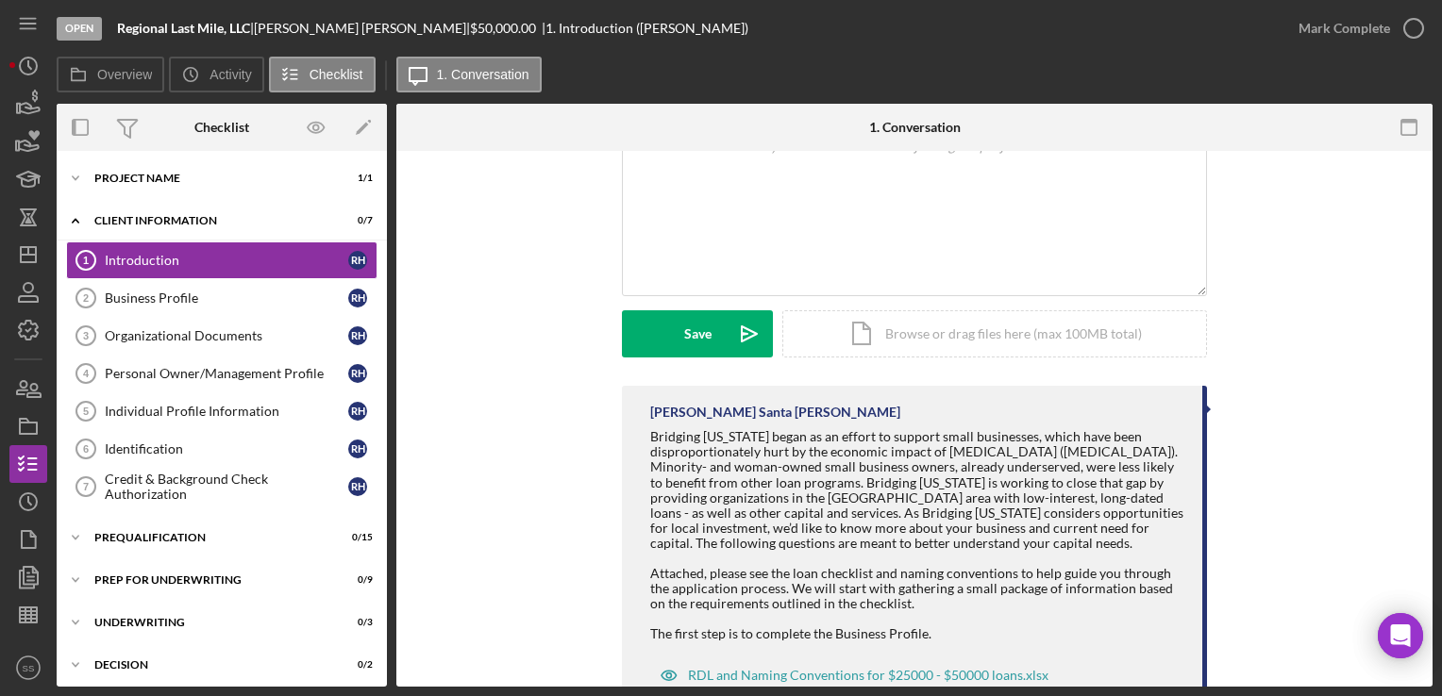
scroll to position [440, 0]
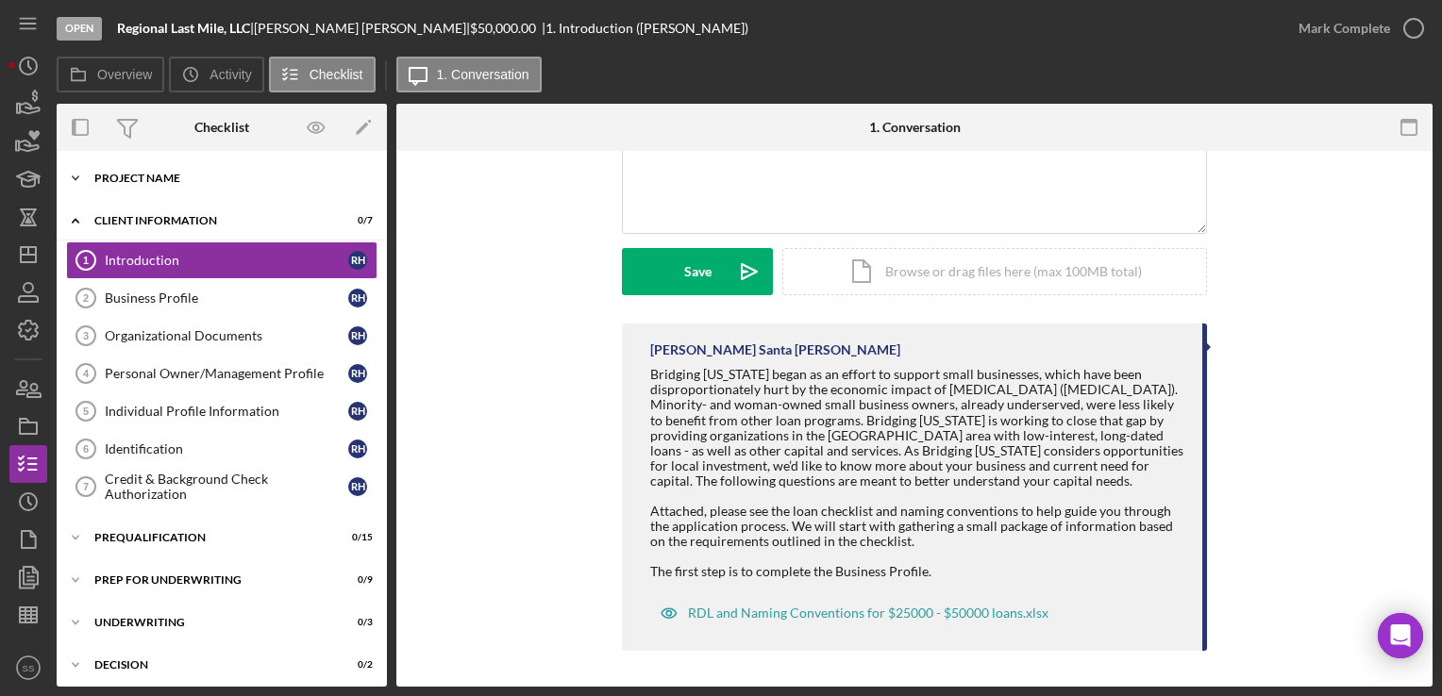
click at [126, 189] on div "Icon/Expander Project Name 1 / 1" at bounding box center [222, 178] width 330 height 38
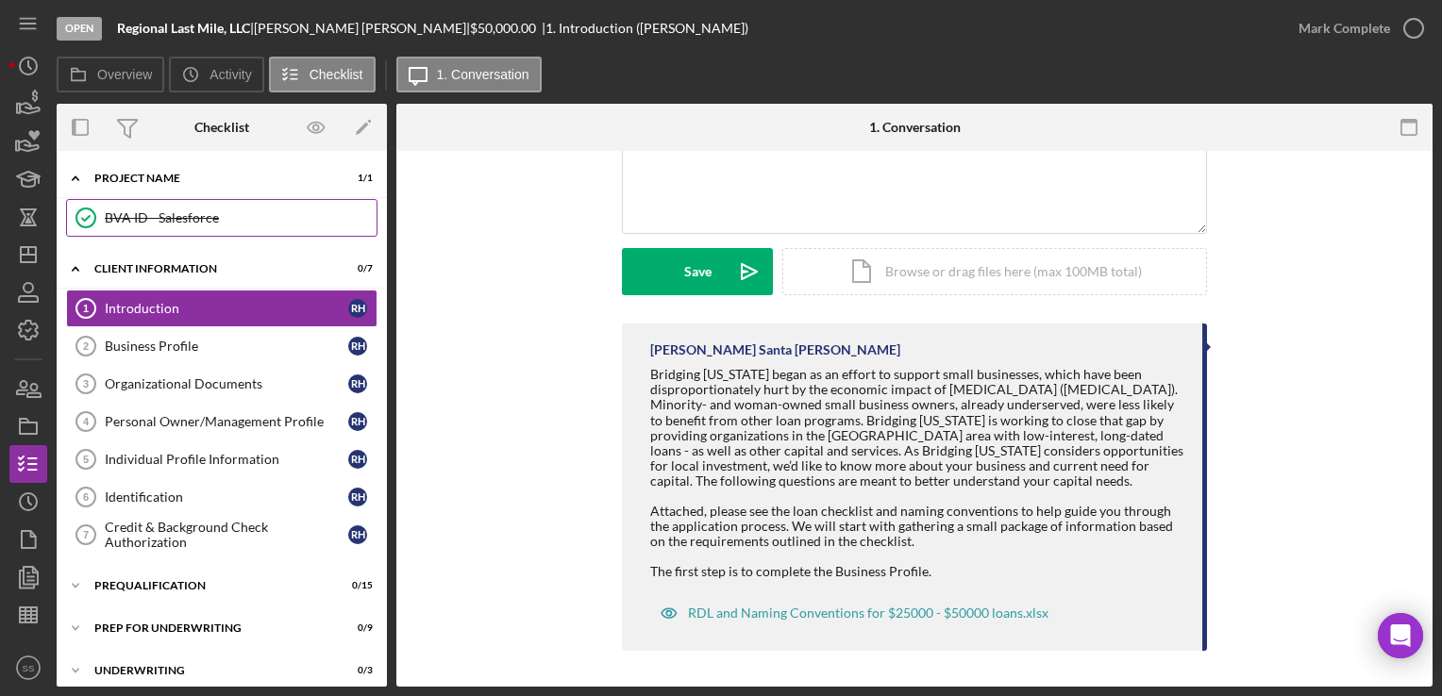
click at [125, 220] on div "BVA ID - Salesforce" at bounding box center [241, 217] width 272 height 15
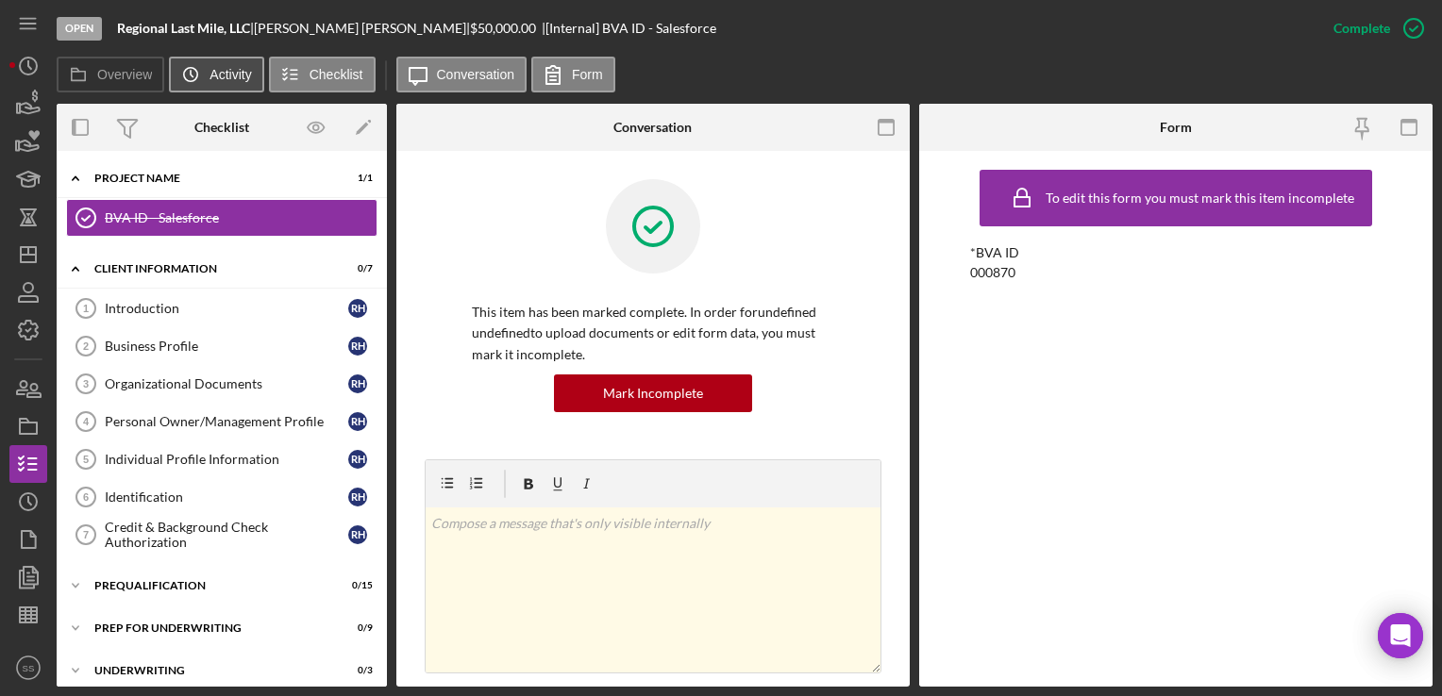
click at [181, 62] on icon "Icon/History" at bounding box center [191, 75] width 38 height 38
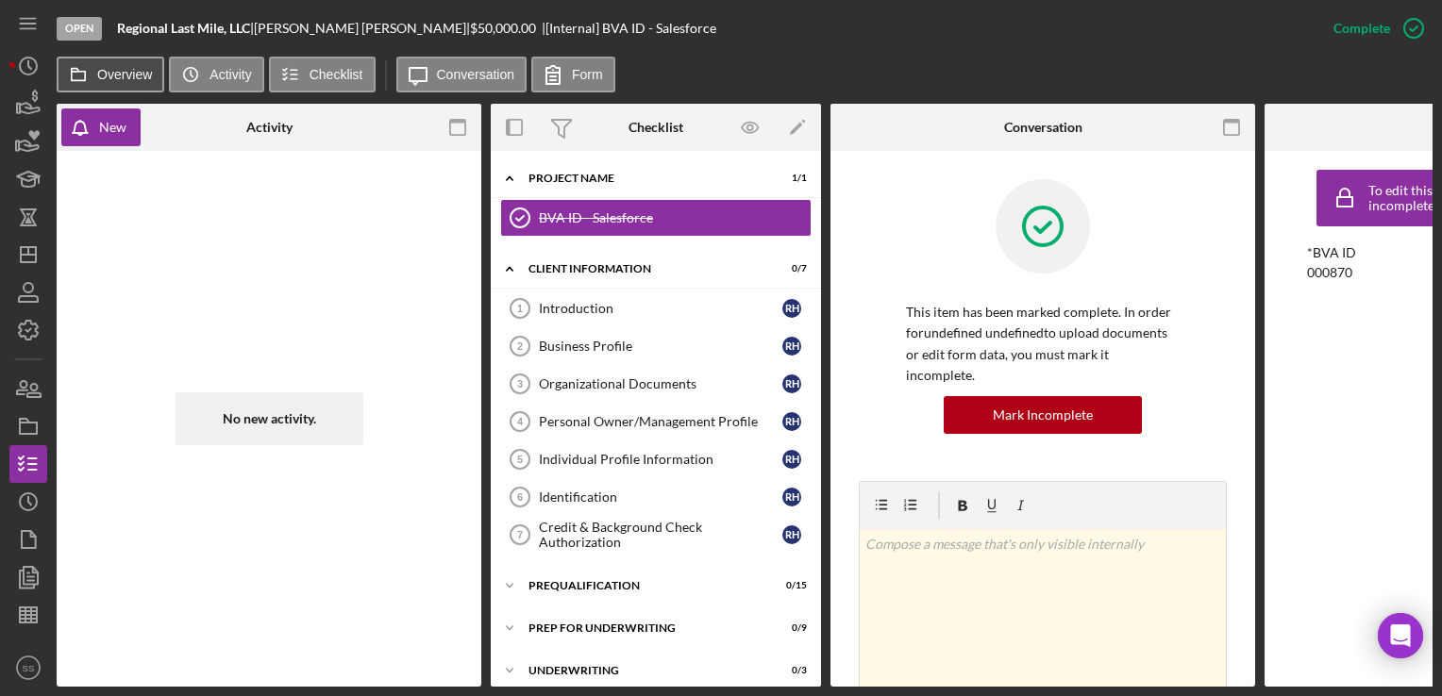
click at [110, 69] on label "Overview" at bounding box center [124, 74] width 55 height 15
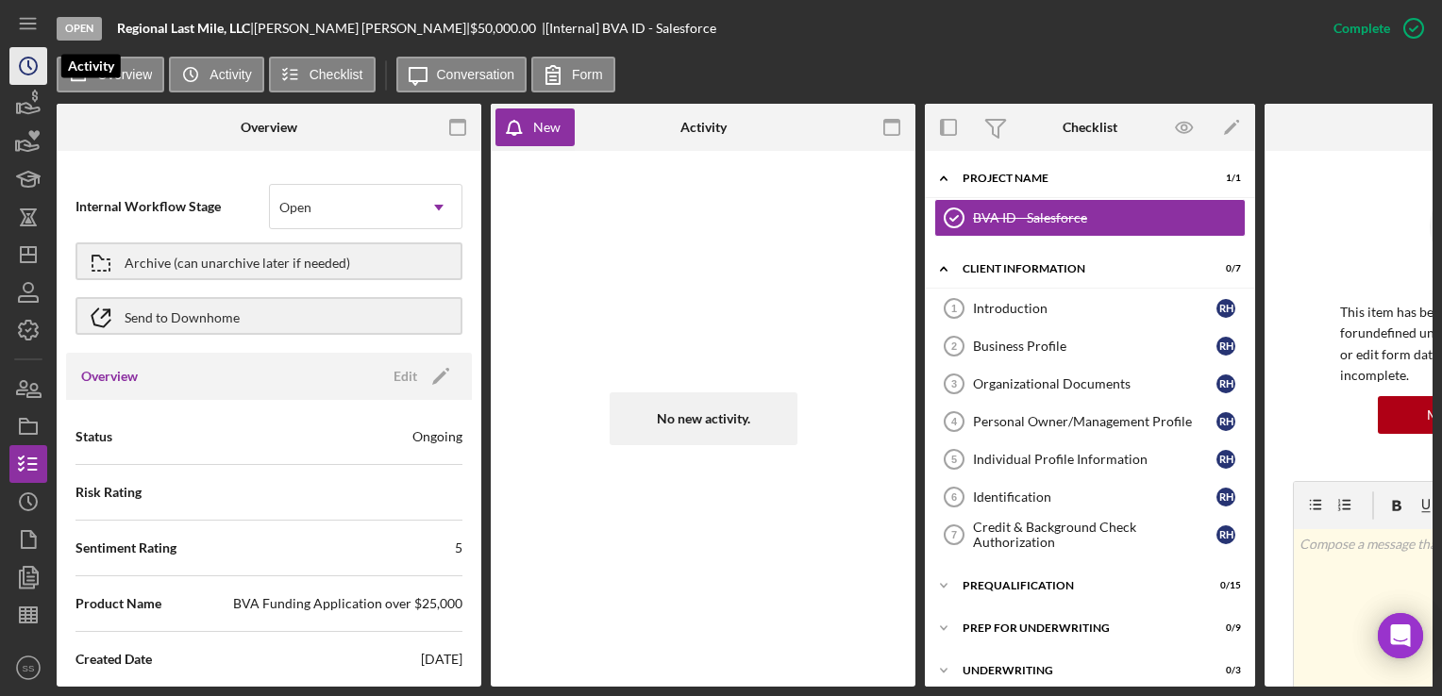
click at [30, 61] on icon "Icon/History" at bounding box center [28, 65] width 47 height 47
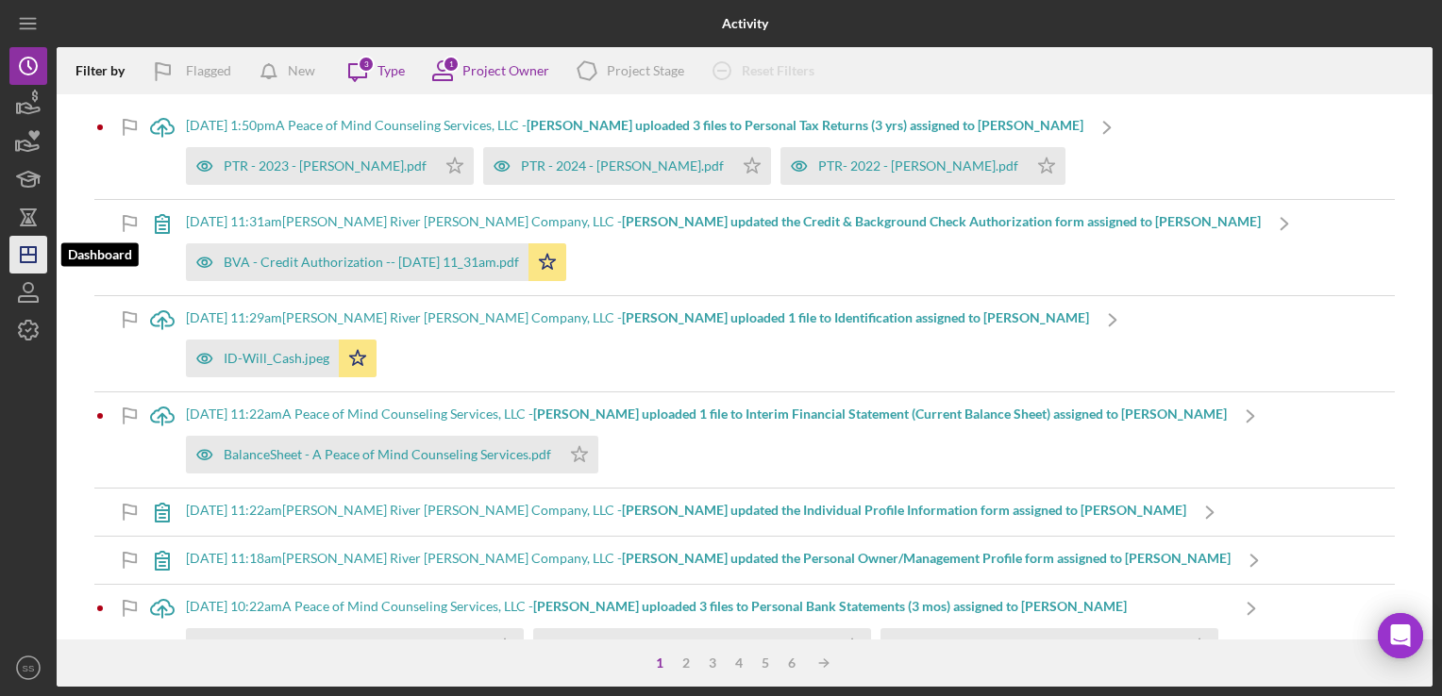
click at [27, 243] on icon "Icon/Dashboard" at bounding box center [28, 254] width 47 height 47
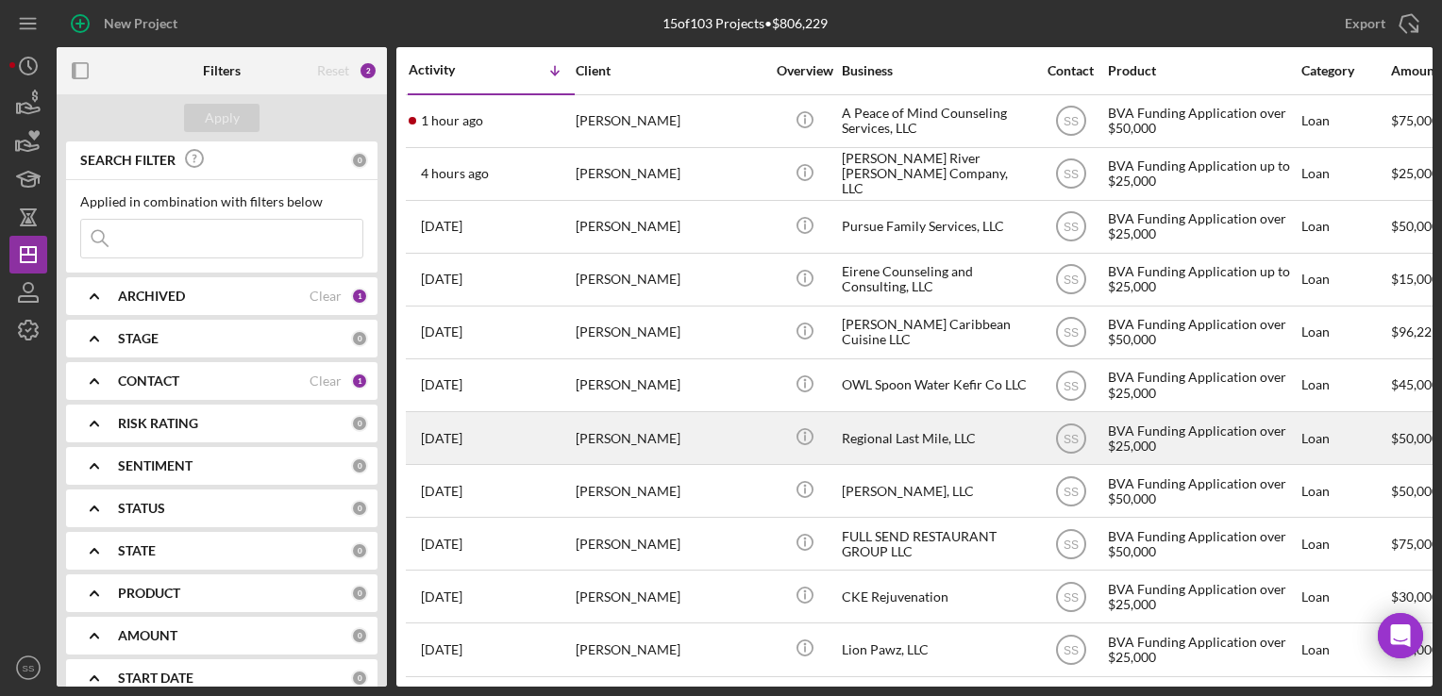
drag, startPoint x: 706, startPoint y: 457, endPoint x: 654, endPoint y: 444, distance: 53.6
click at [654, 444] on div "[PERSON_NAME]" at bounding box center [670, 438] width 189 height 50
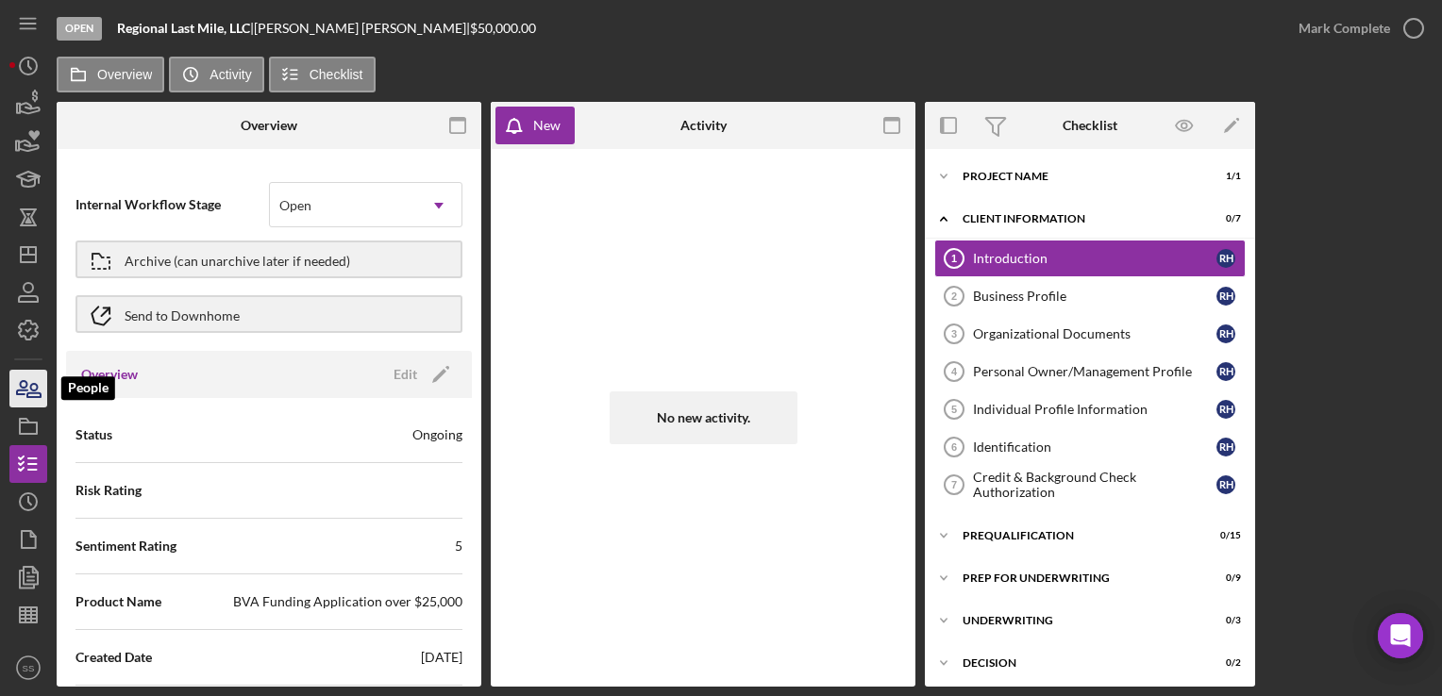
click at [27, 383] on icon "button" at bounding box center [28, 388] width 47 height 47
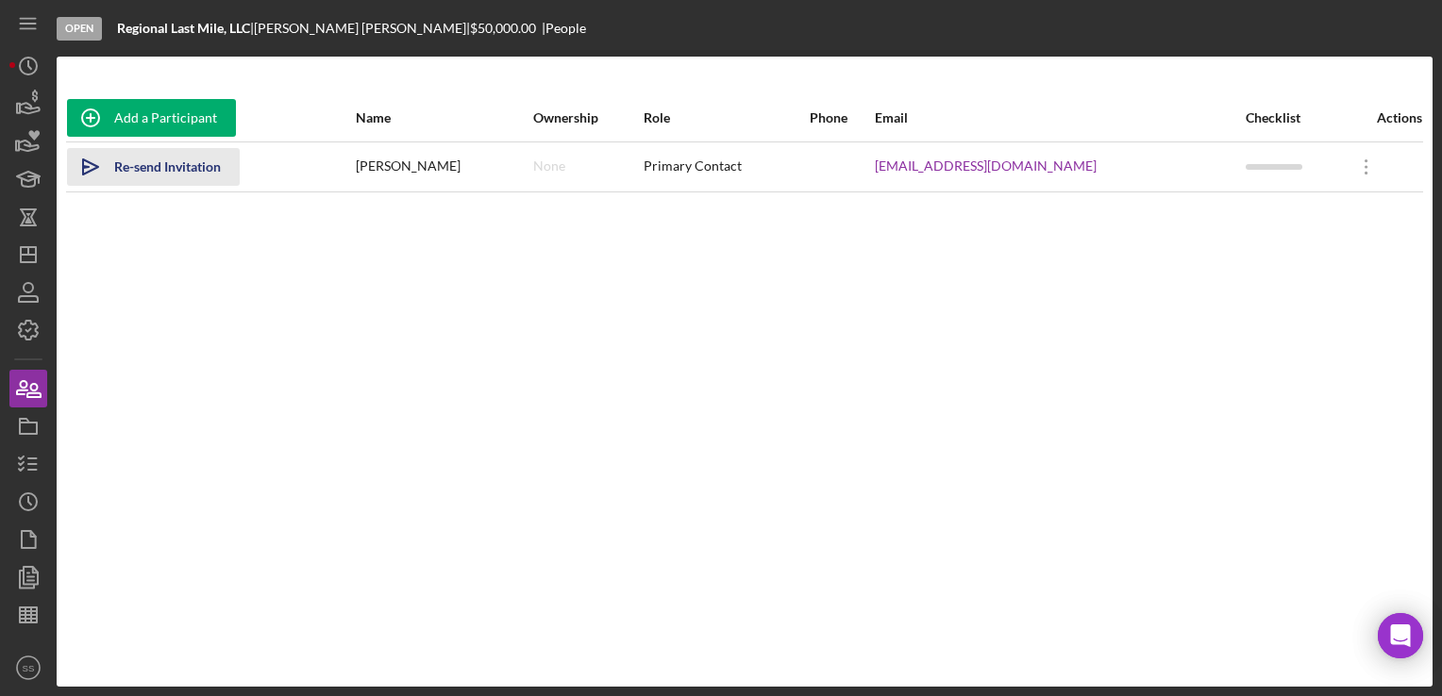
click at [142, 160] on div "Re-send Invitation" at bounding box center [167, 167] width 107 height 38
click at [43, 274] on icon "button" at bounding box center [28, 292] width 47 height 47
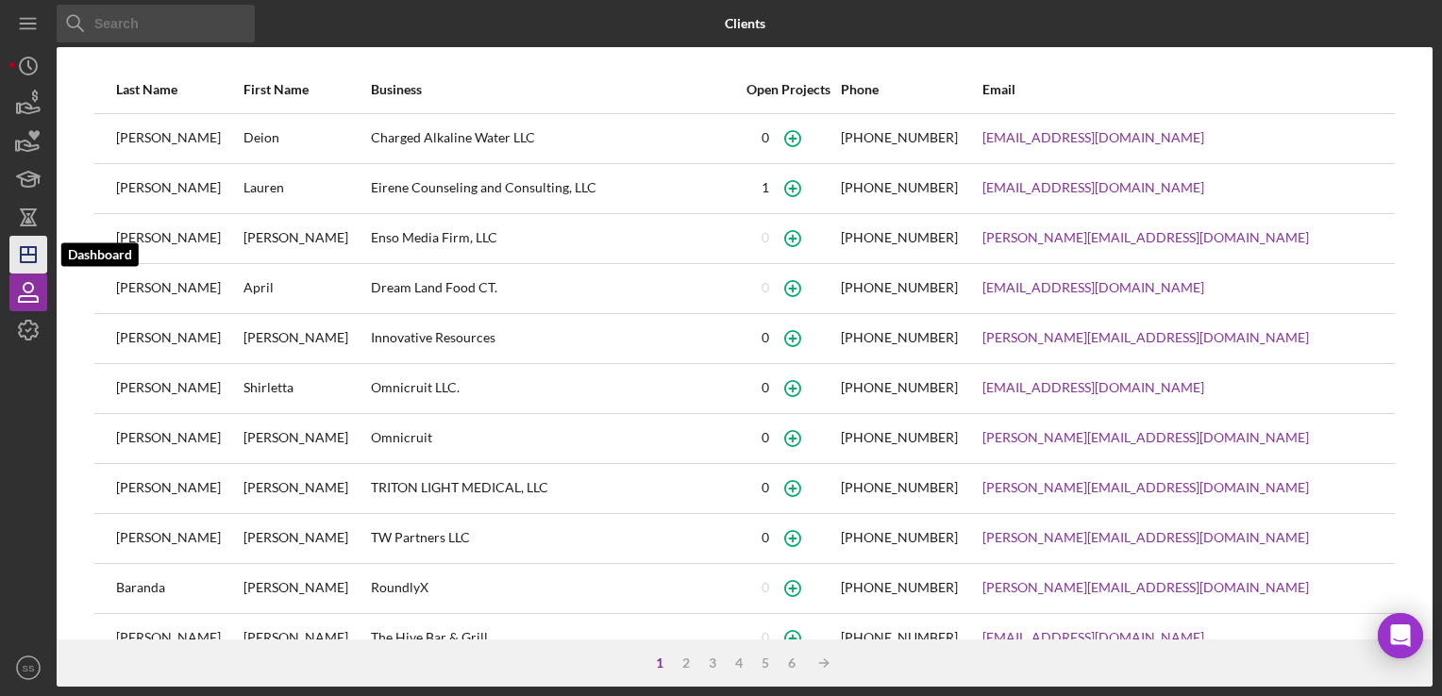
click at [35, 248] on polygon "button" at bounding box center [28, 254] width 15 height 15
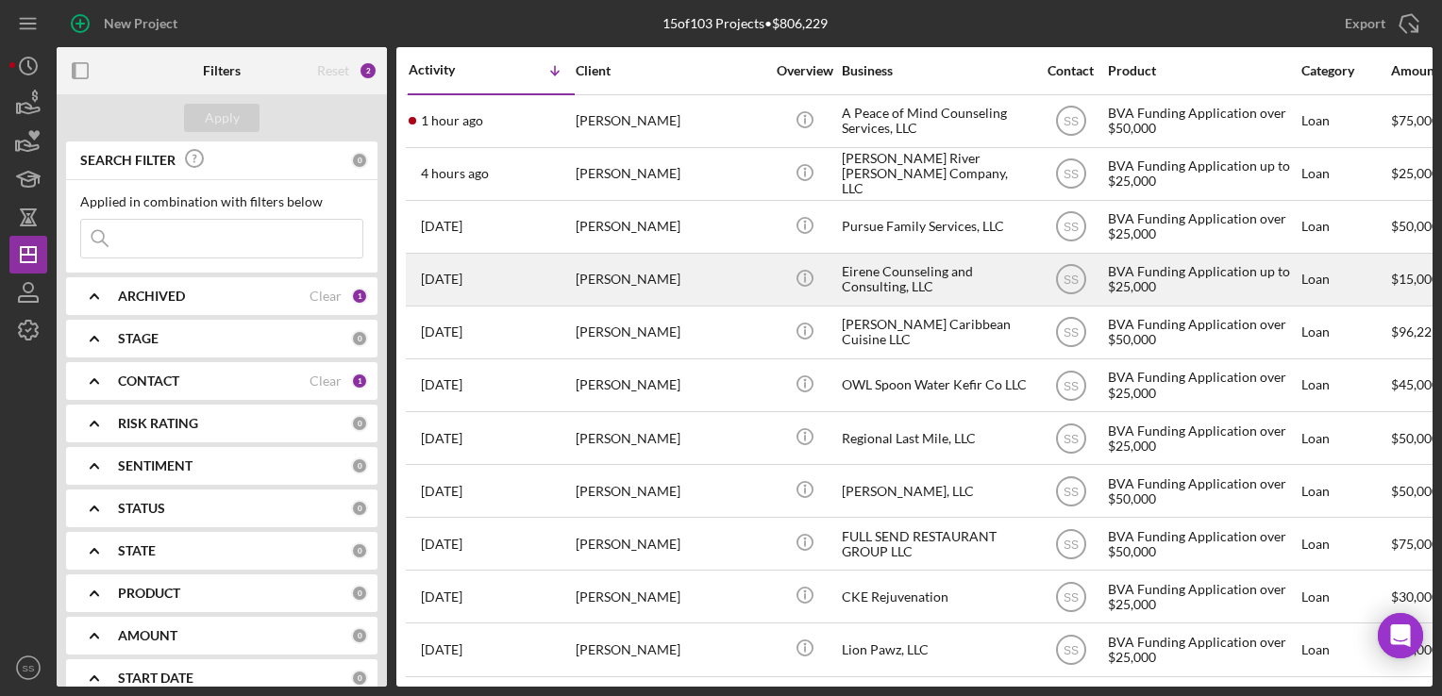
scroll to position [225, 0]
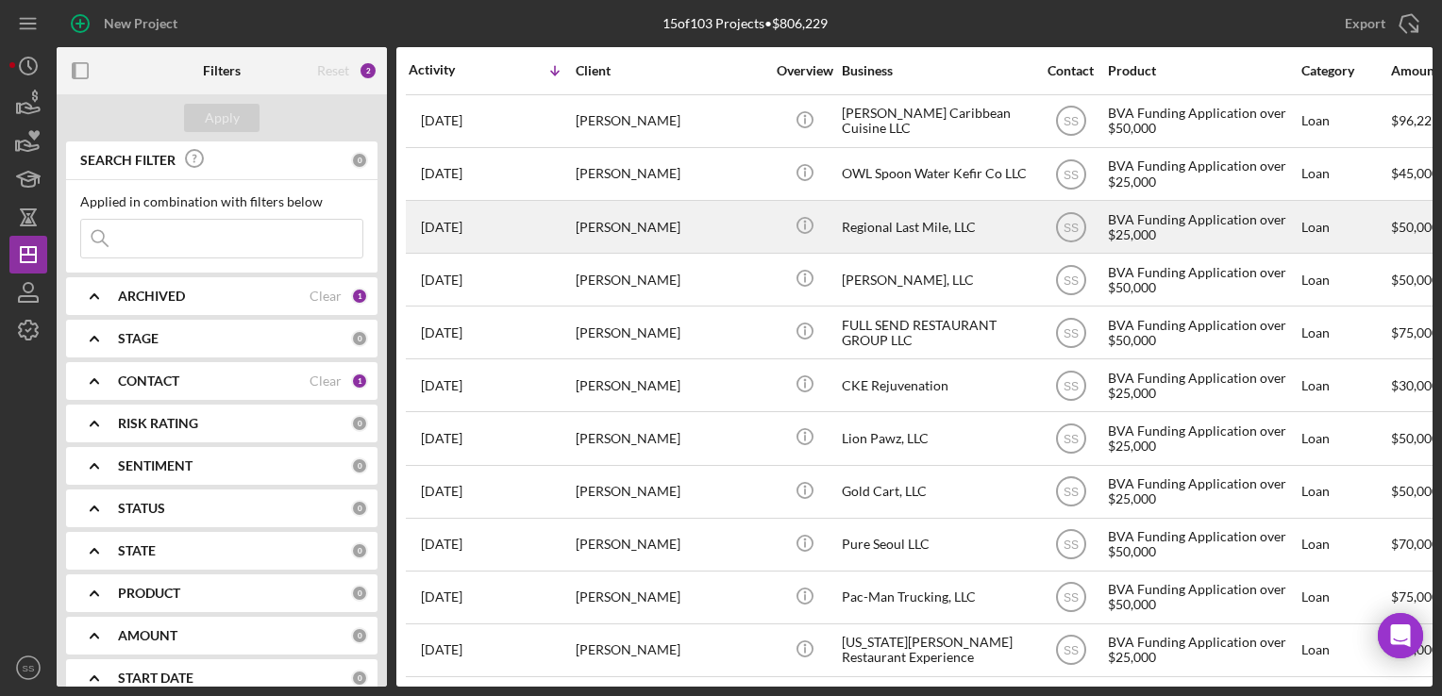
click at [680, 205] on div "[PERSON_NAME]" at bounding box center [670, 227] width 189 height 50
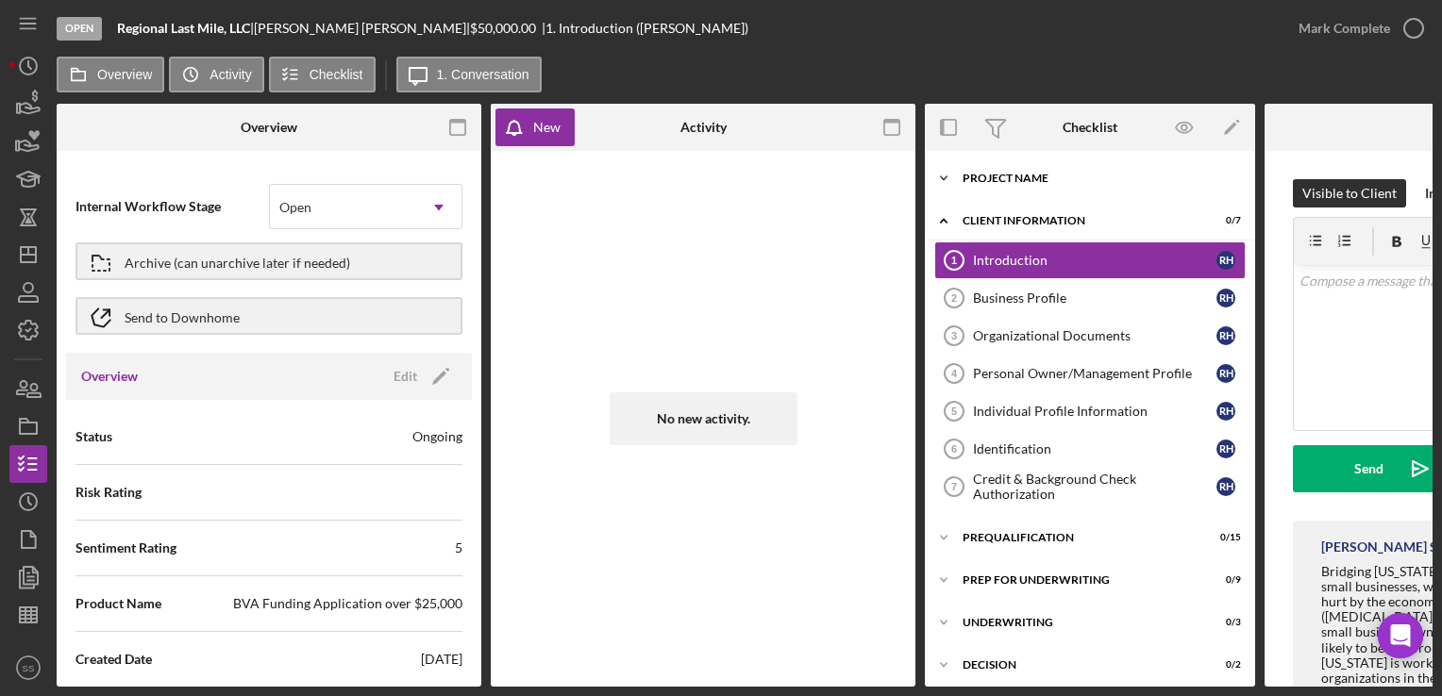
click at [1019, 181] on div "Project Name" at bounding box center [1097, 178] width 269 height 11
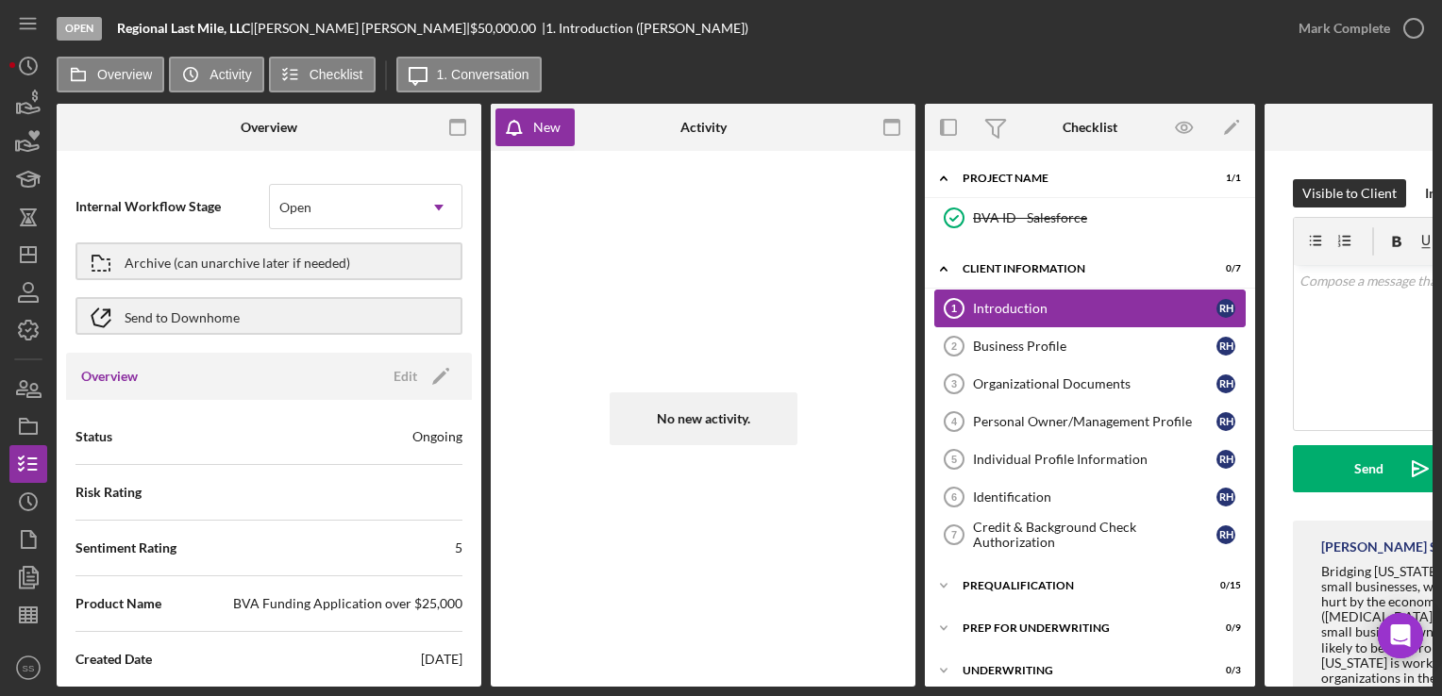
click at [1052, 309] on div "Introduction" at bounding box center [1094, 308] width 243 height 15
click at [1052, 347] on div "Business Profile" at bounding box center [1094, 346] width 243 height 15
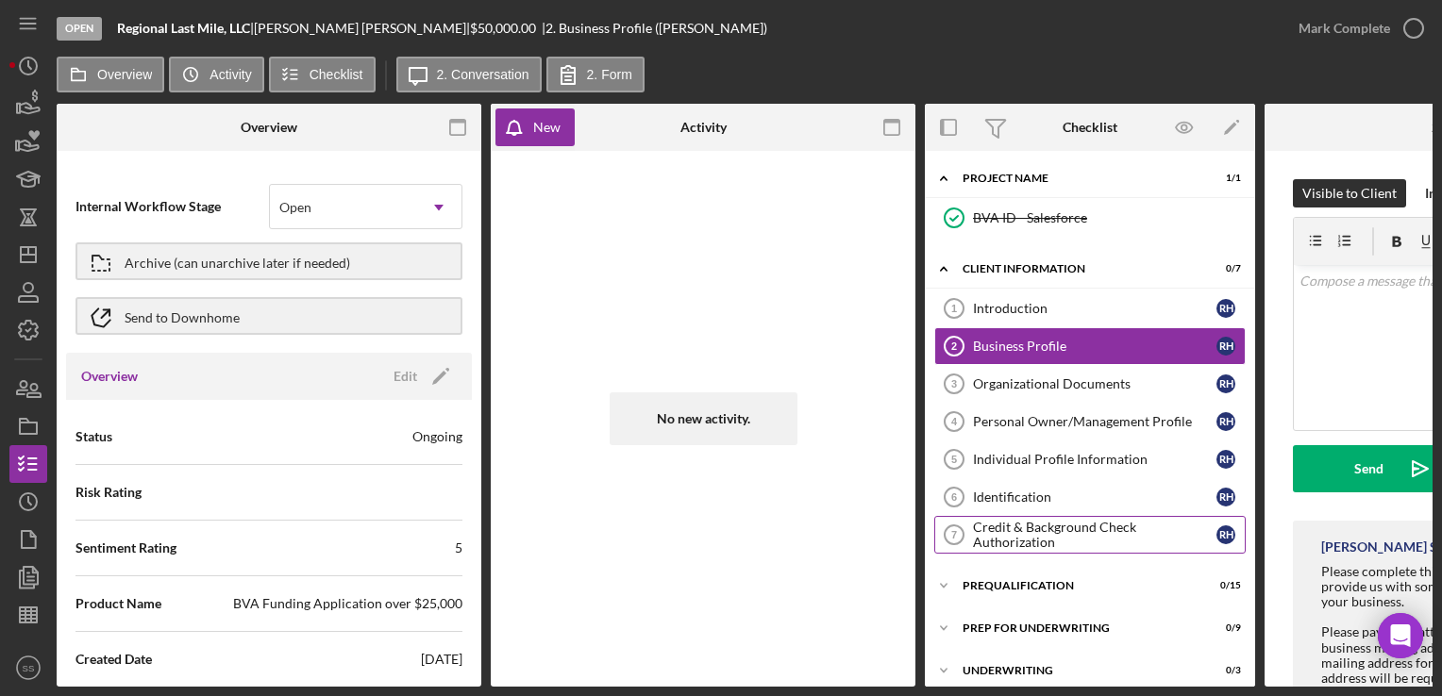
scroll to position [11, 0]
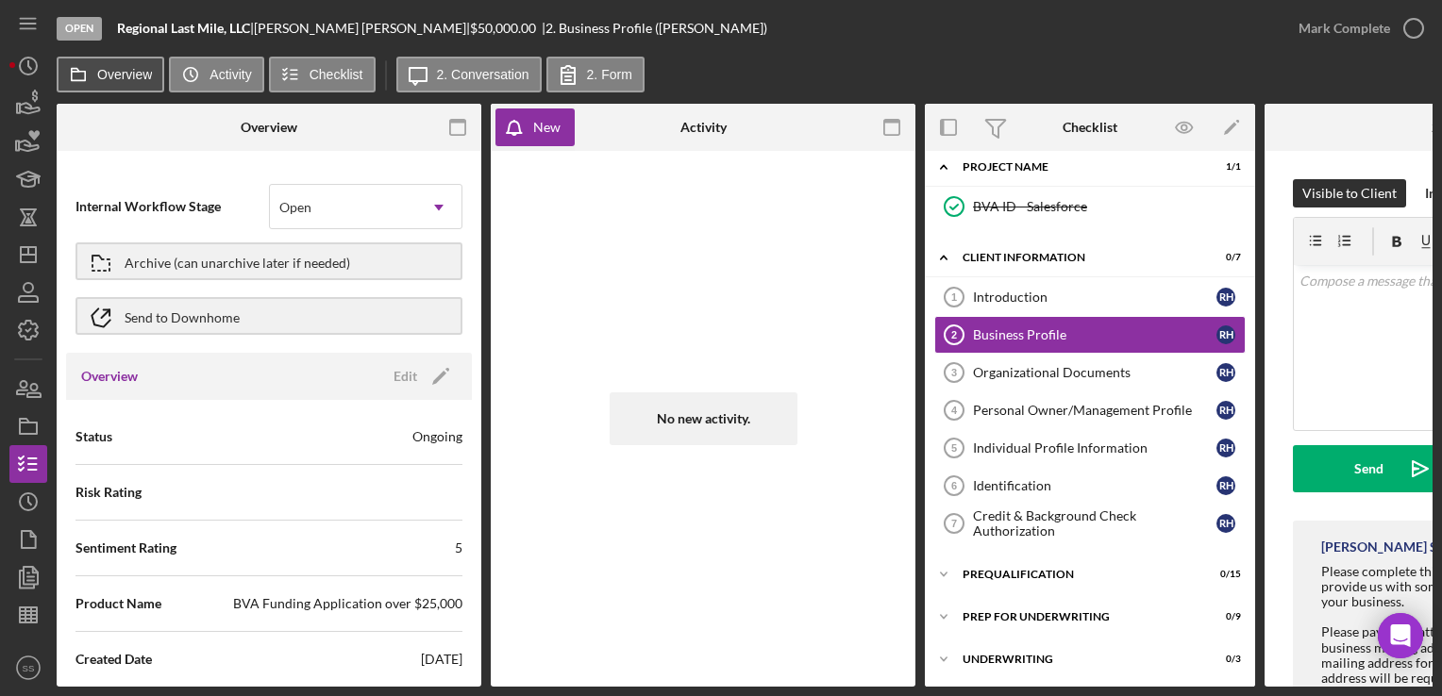
click at [93, 83] on icon at bounding box center [78, 75] width 38 height 38
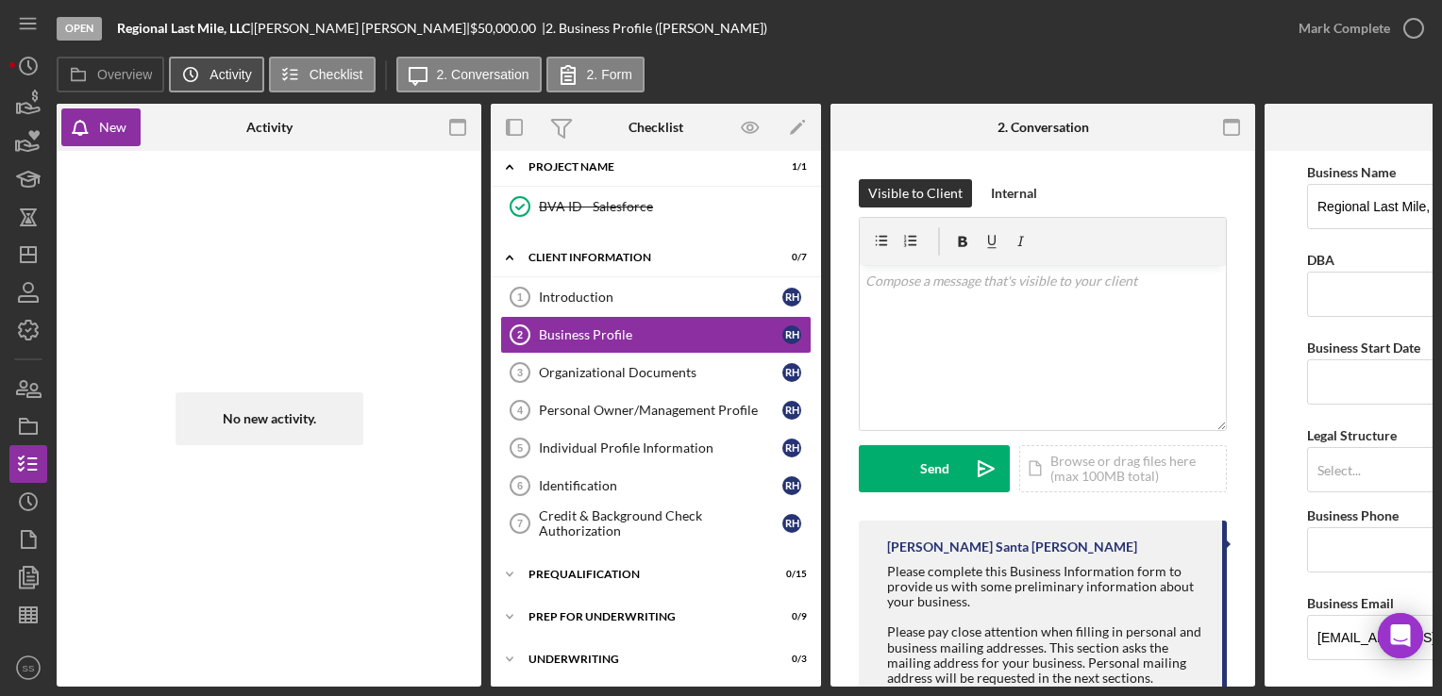
click at [202, 81] on icon "Icon/History" at bounding box center [191, 75] width 38 height 38
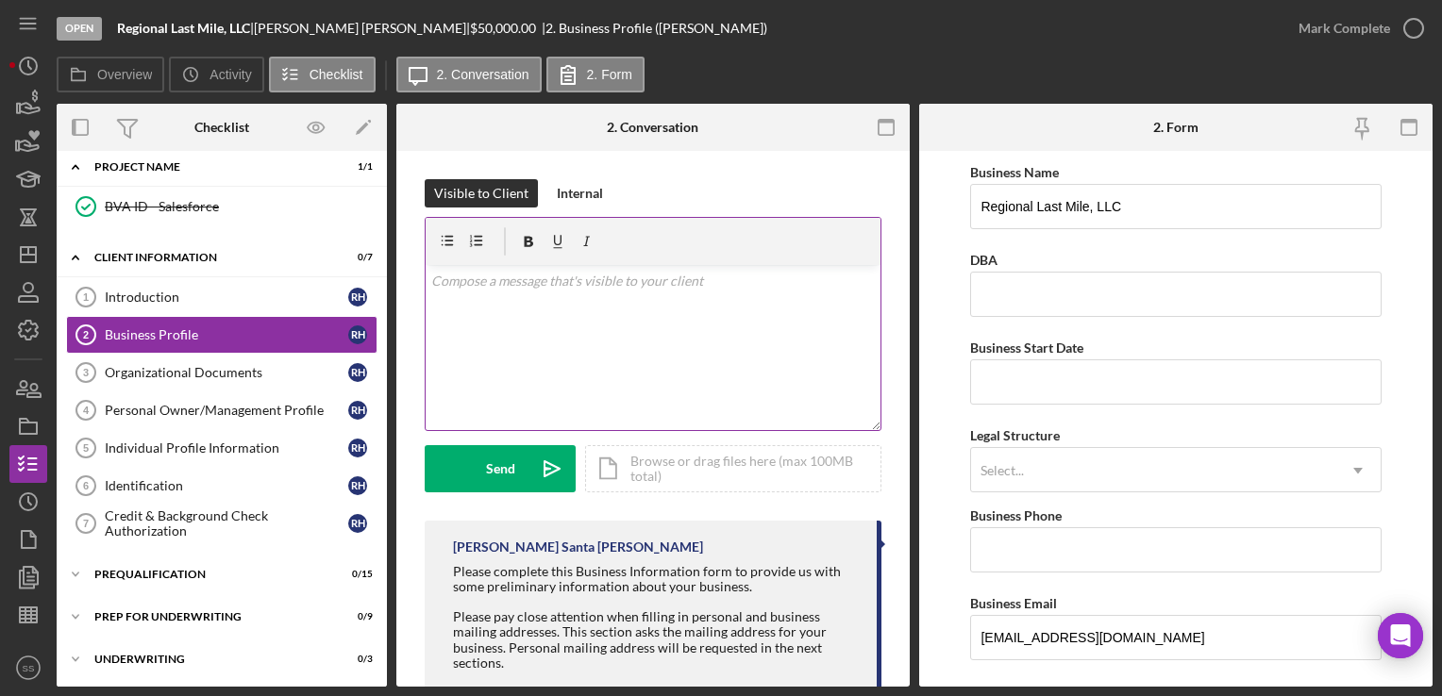
scroll to position [135, 0]
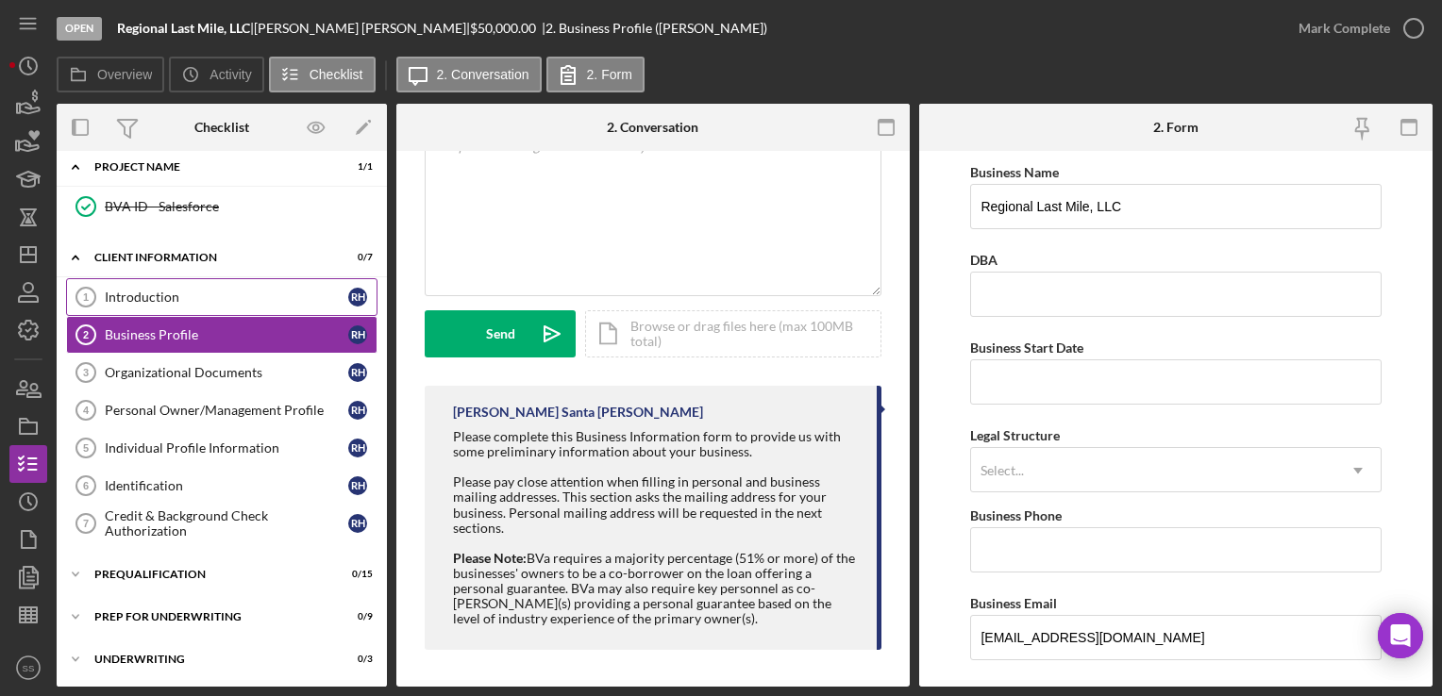
click at [132, 306] on link "Introduction 1 Introduction R H" at bounding box center [221, 297] width 311 height 38
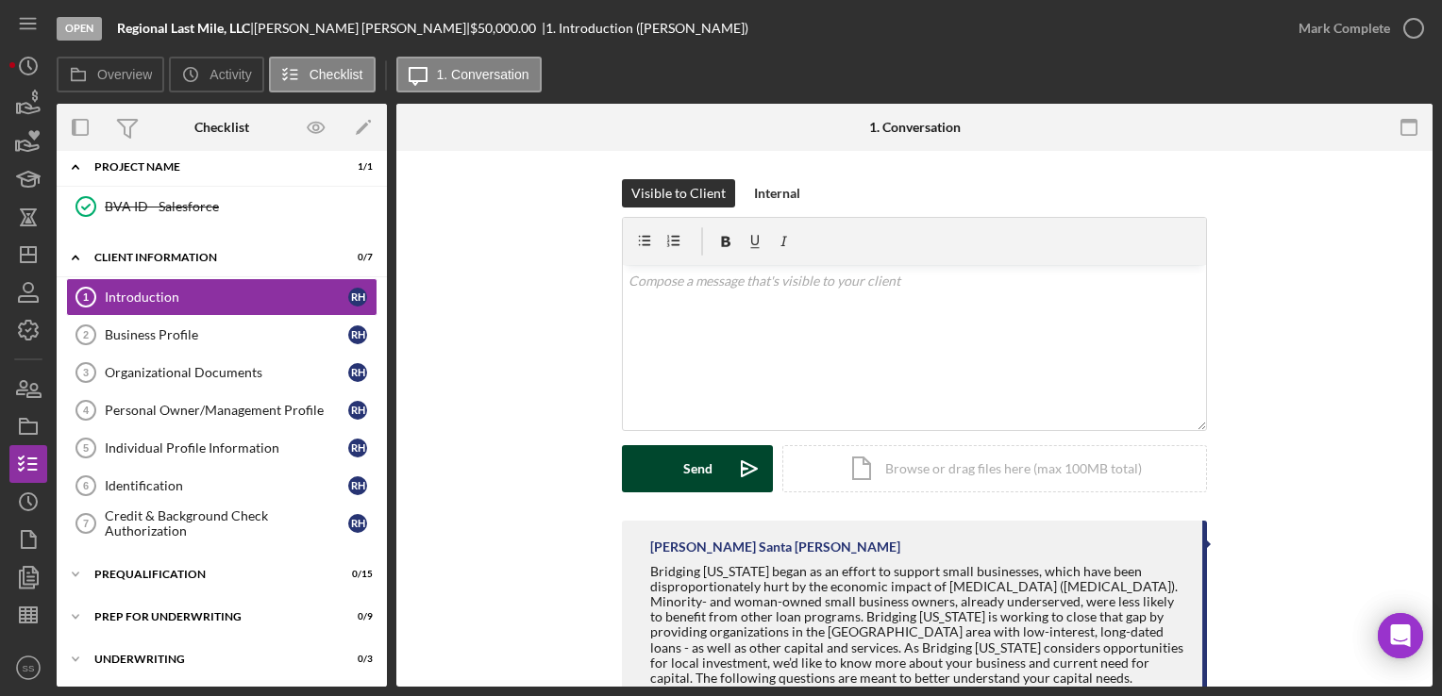
scroll to position [197, 0]
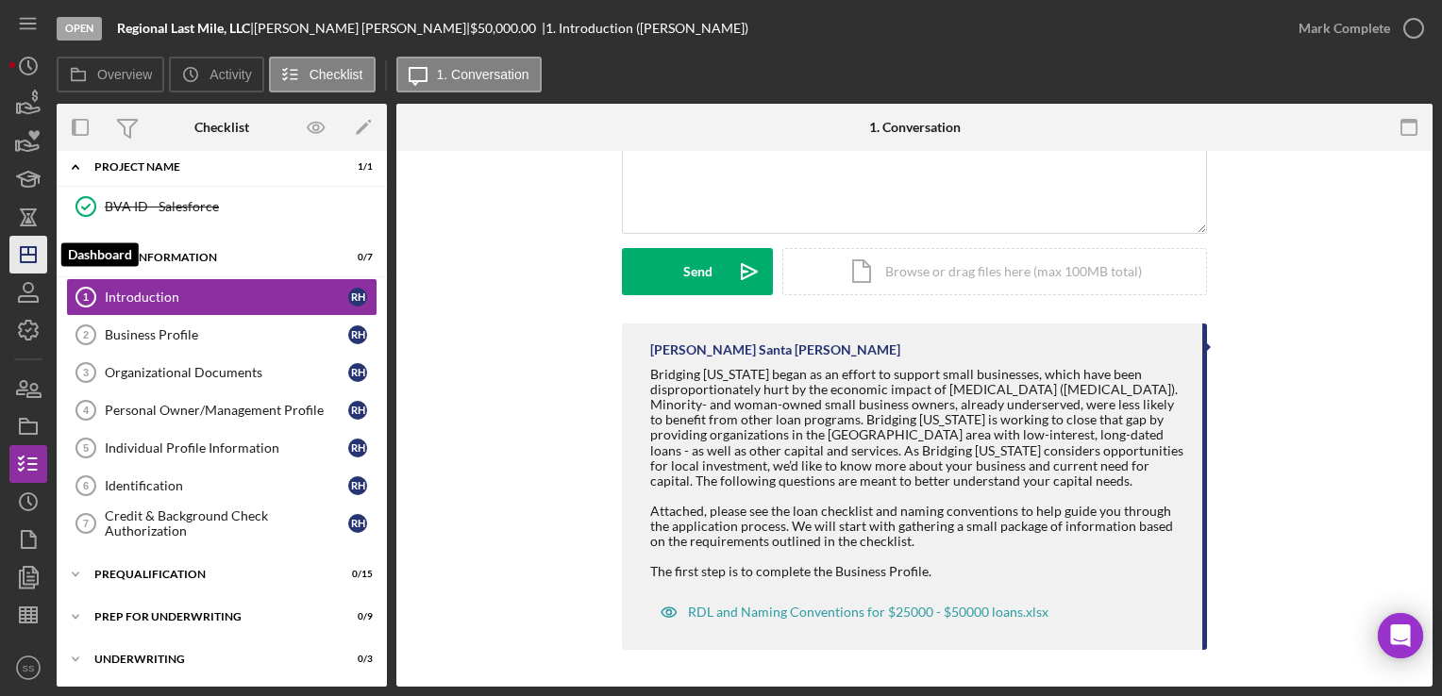
click at [18, 258] on icon "Icon/Dashboard" at bounding box center [28, 254] width 47 height 47
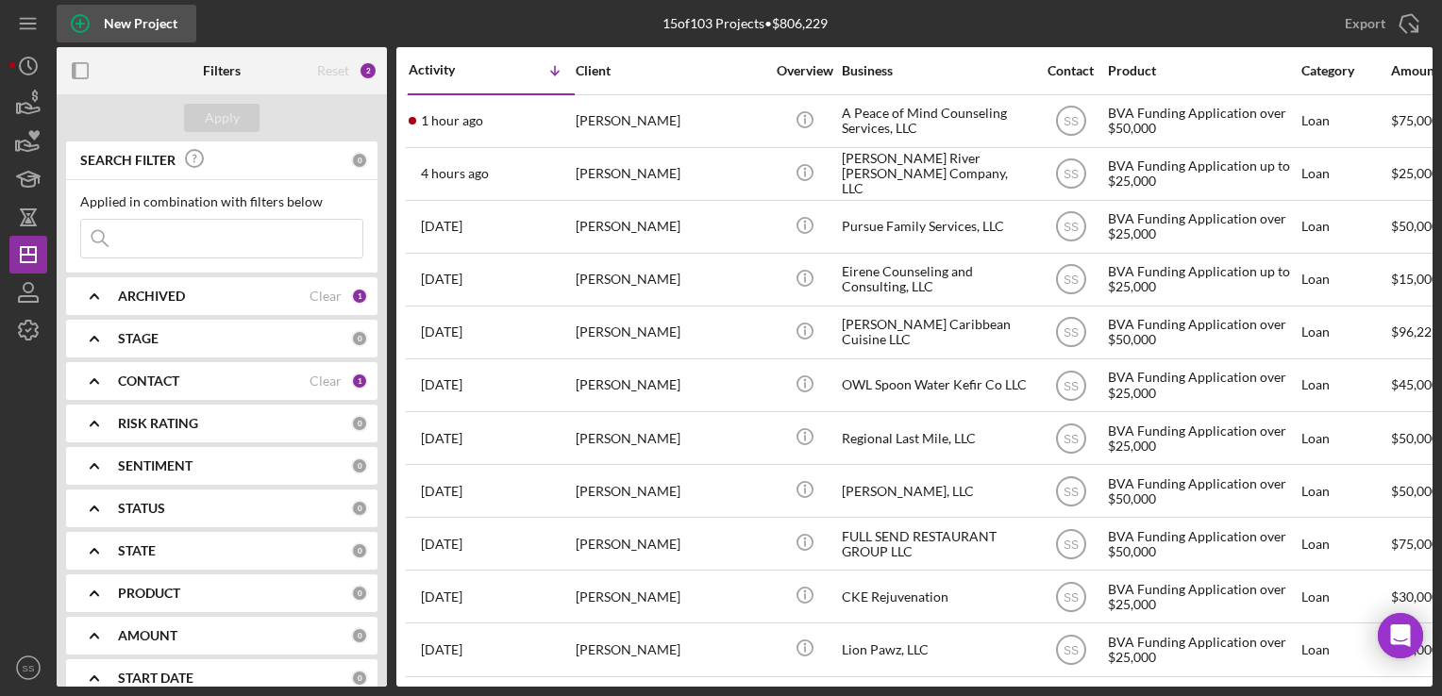
click at [73, 36] on icon "button" at bounding box center [80, 23] width 47 height 47
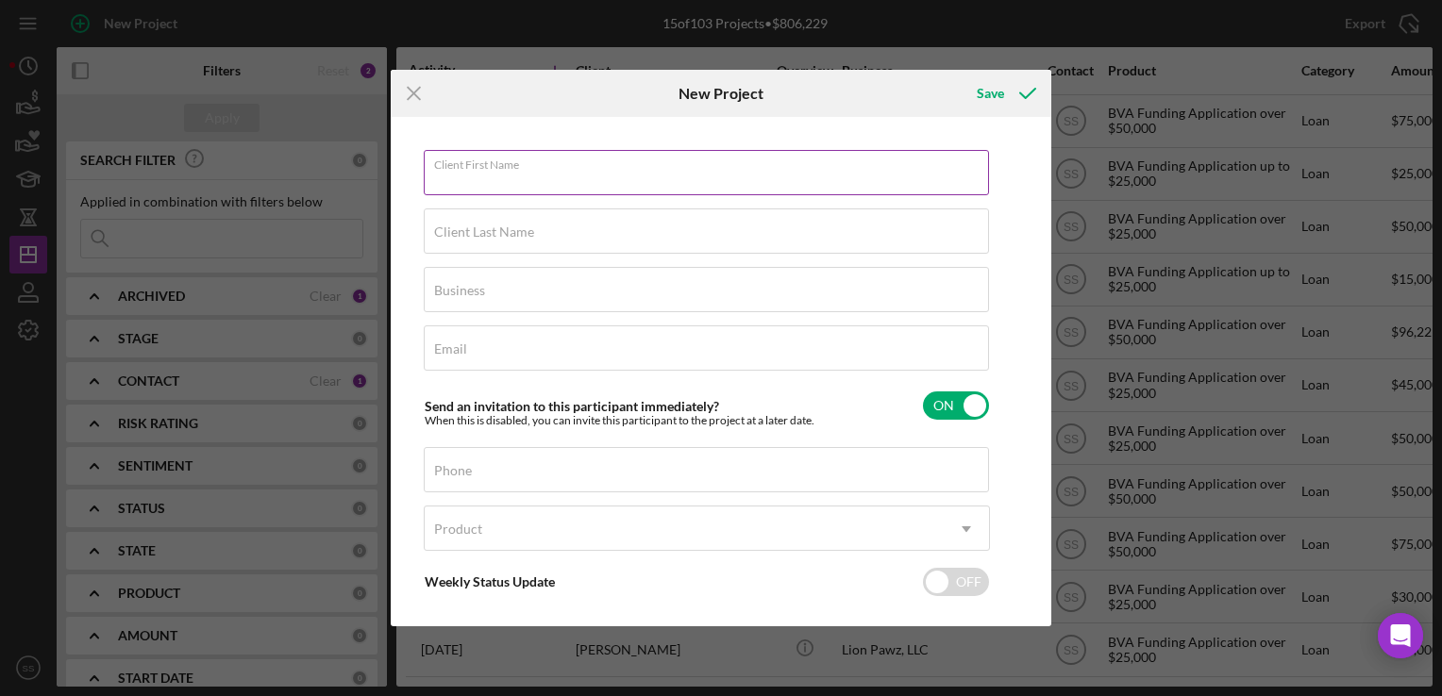
click at [593, 165] on div "Client First Name Required" at bounding box center [707, 173] width 566 height 47
type input "[PERSON_NAME]"
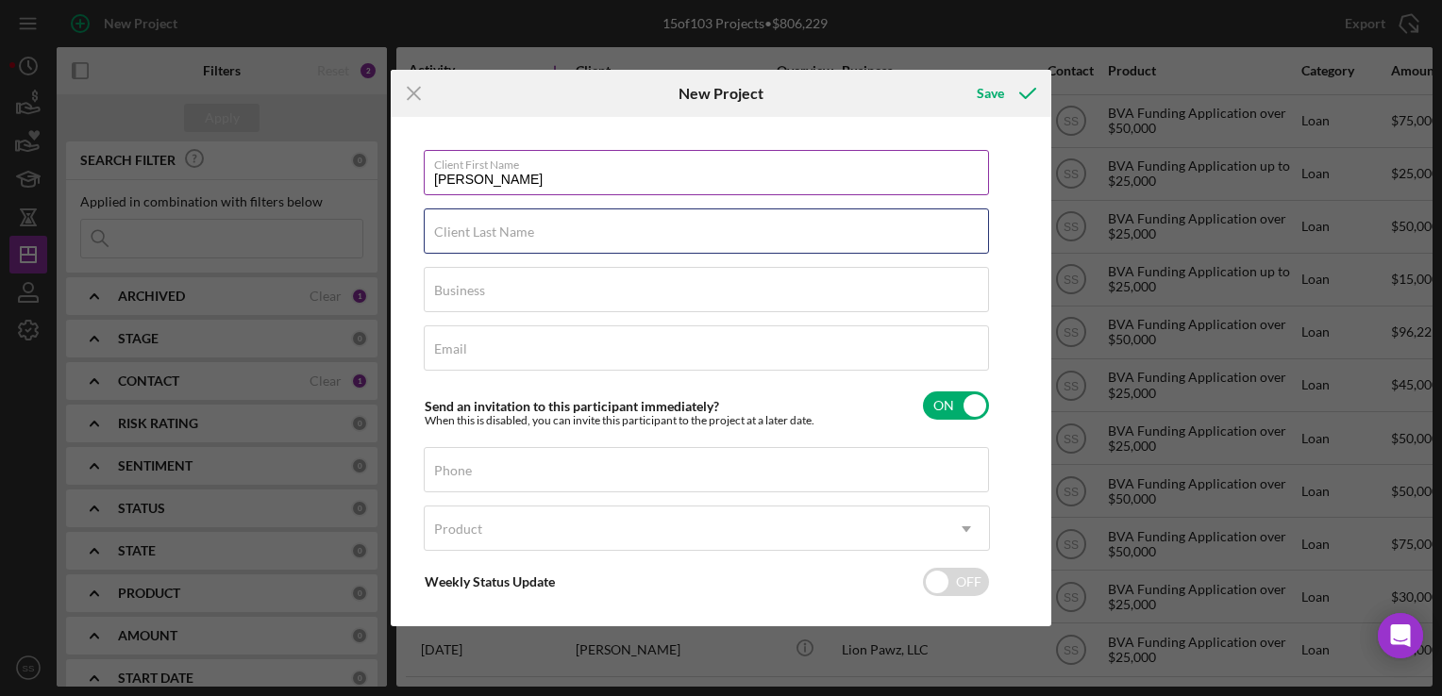
type input "[PERSON_NAME]"
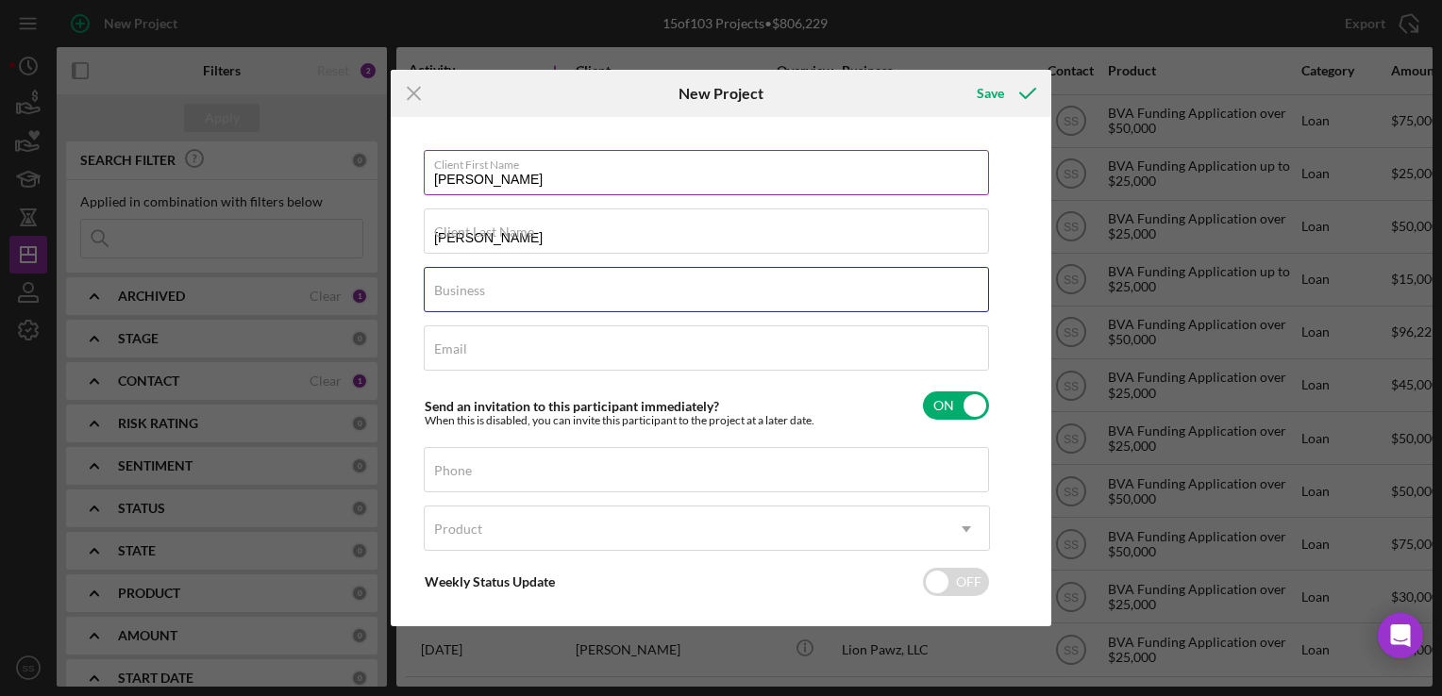
type input "BilingualKid"
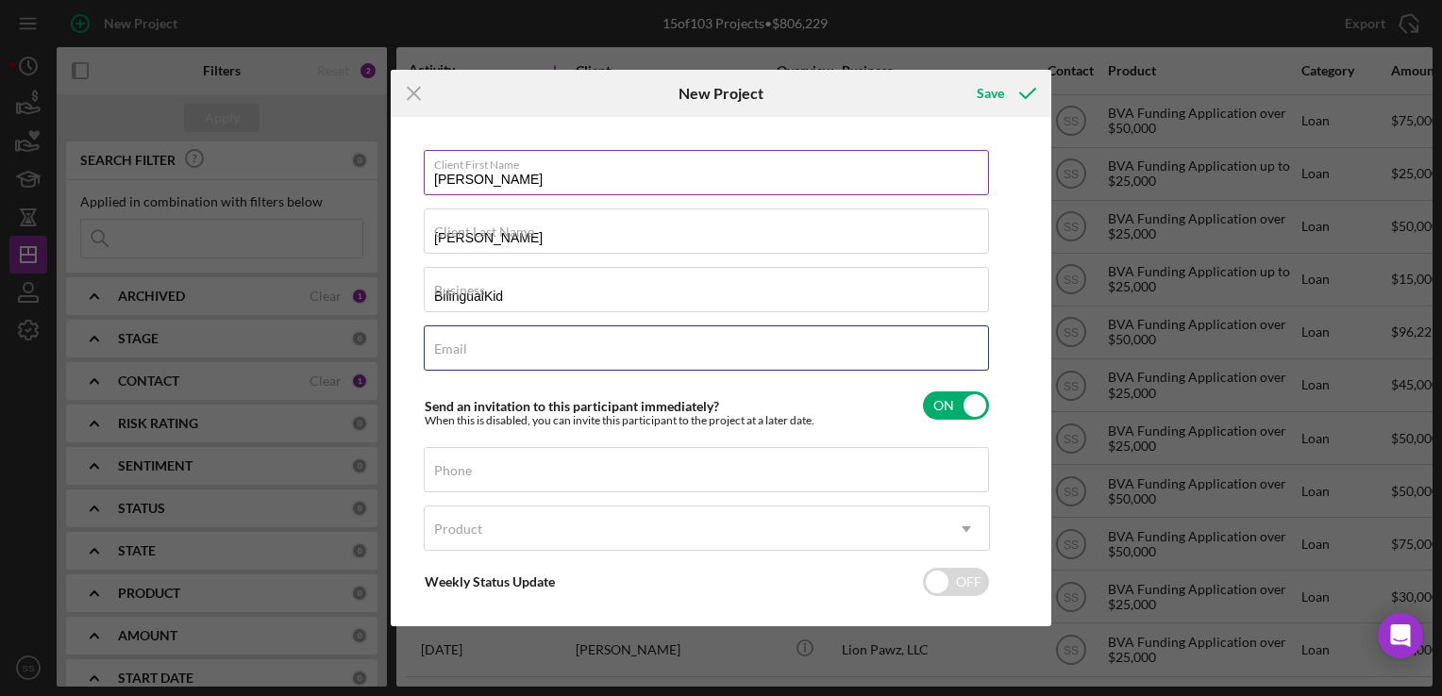
type input "[EMAIL_ADDRESS][DOMAIN_NAME]"
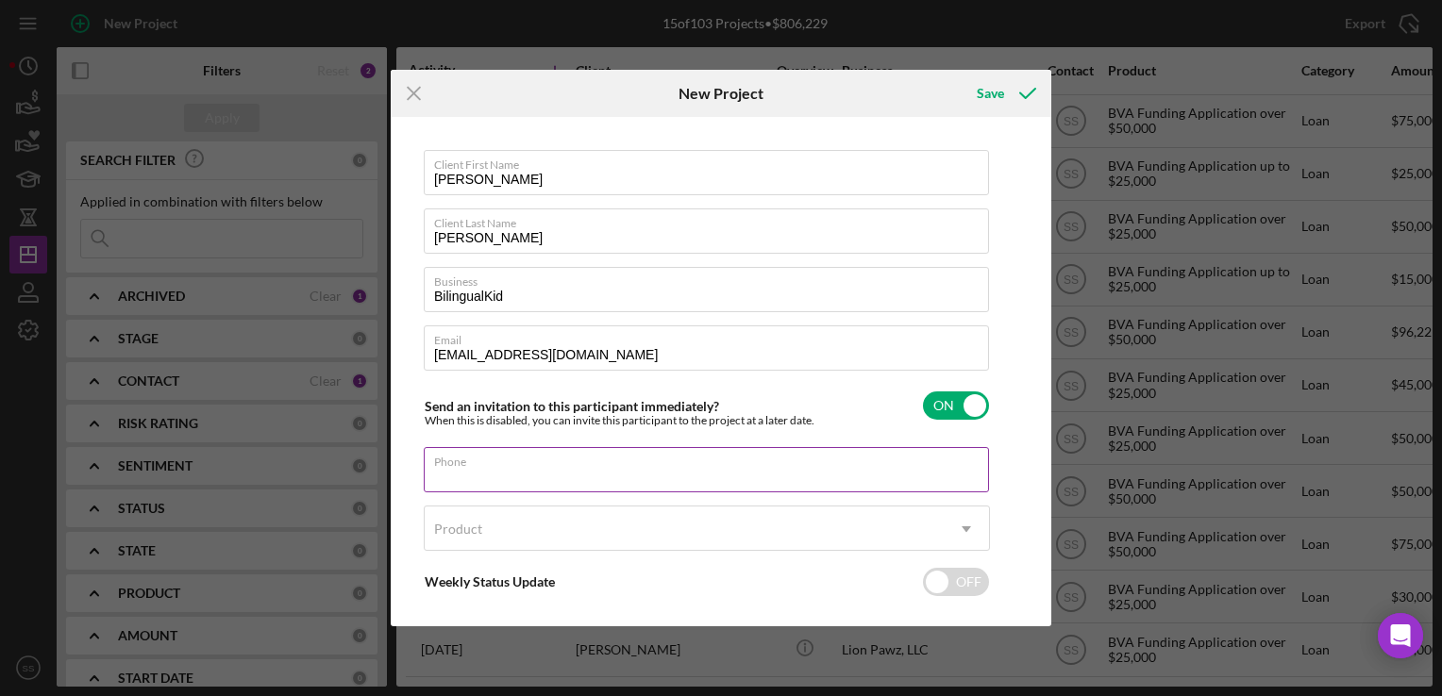
click at [585, 474] on input "Phone" at bounding box center [706, 469] width 565 height 45
paste input "(804) 933-9373"
type input "(804) 933-9373"
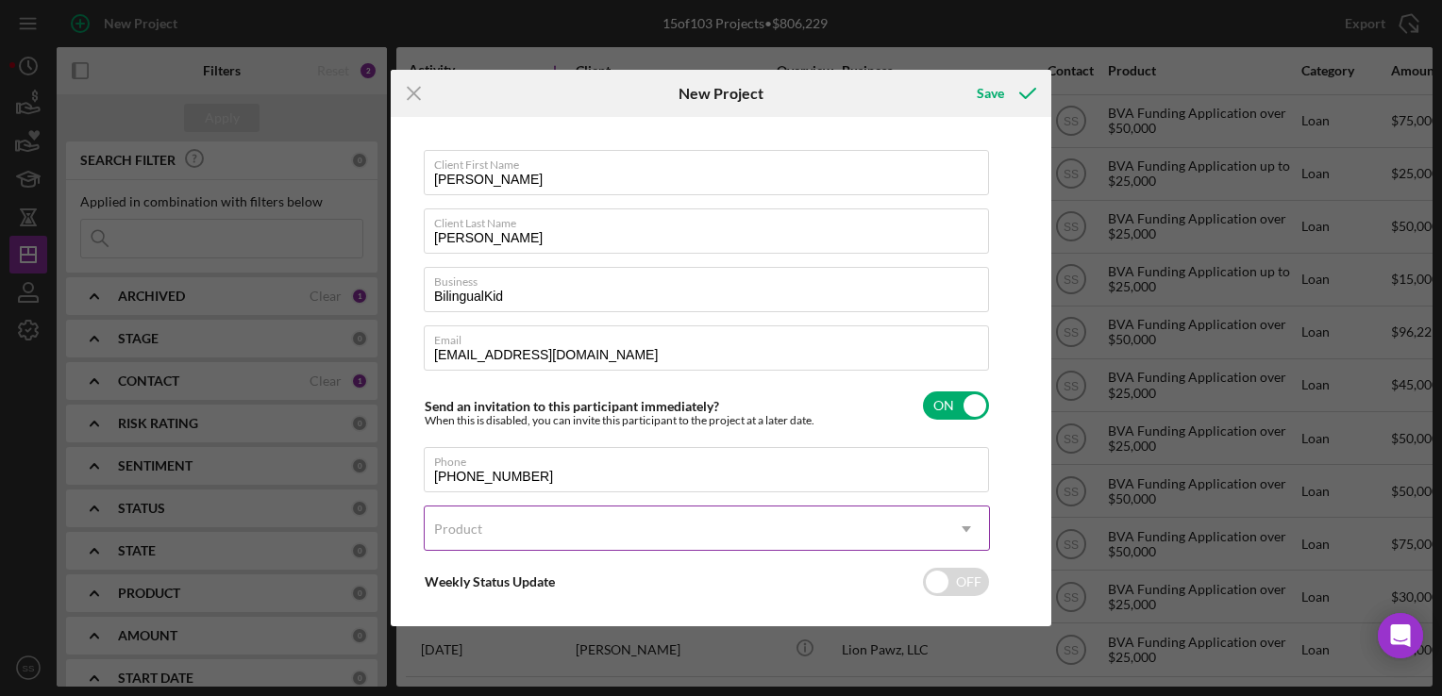
click at [863, 524] on div "Product" at bounding box center [684, 529] width 519 height 43
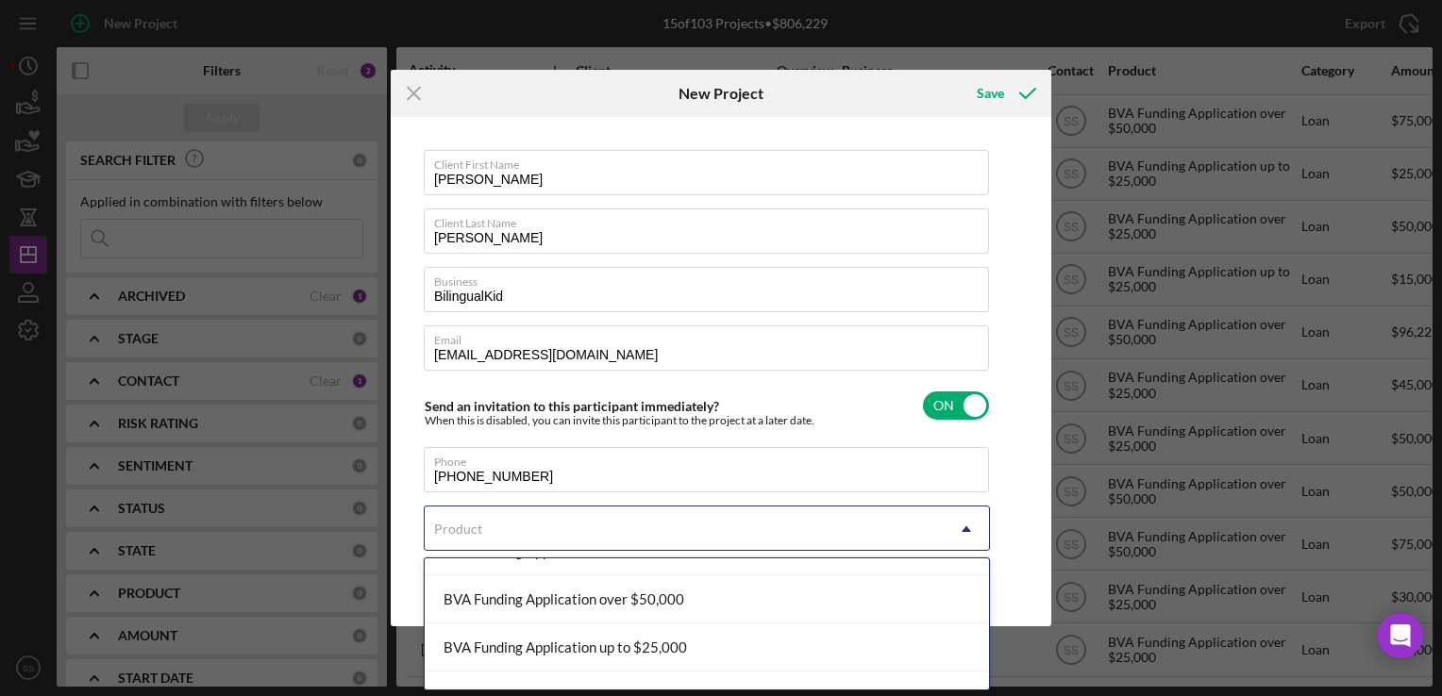
scroll to position [109, 0]
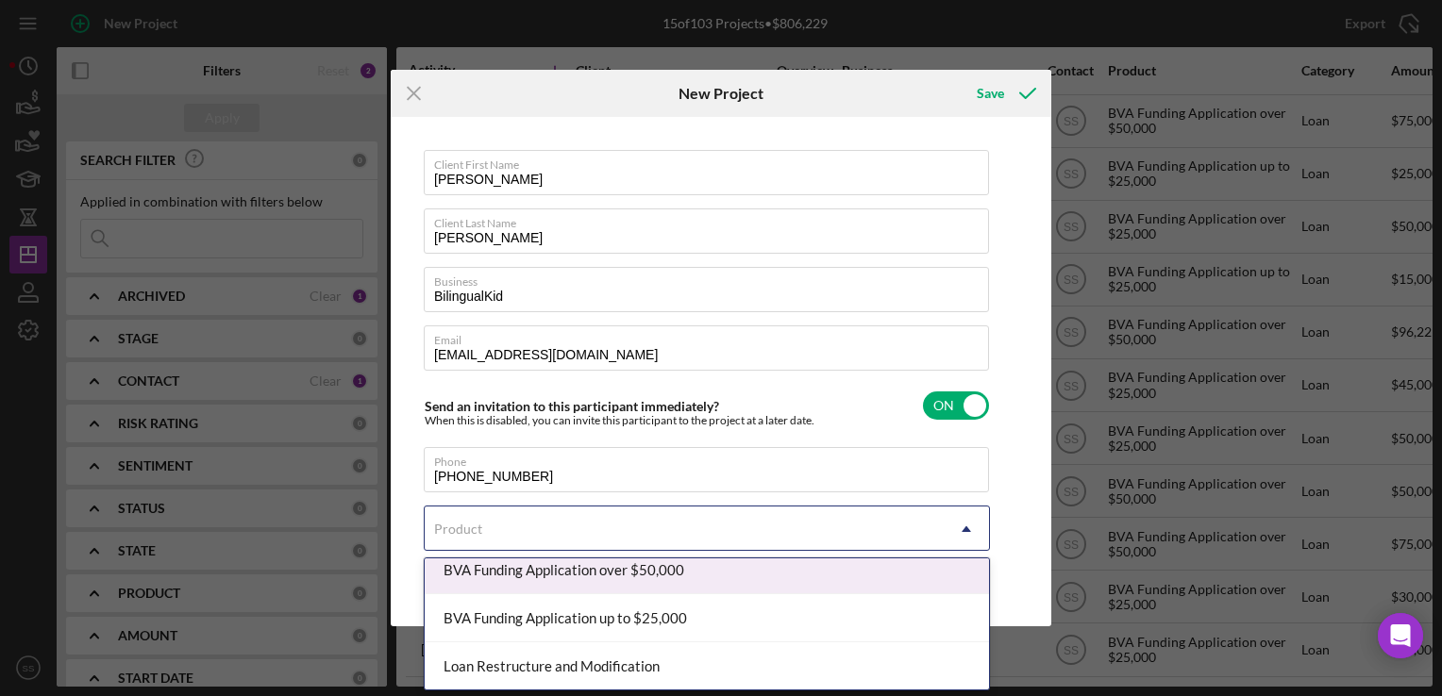
click at [796, 570] on div "BVA Funding Application over $50,000" at bounding box center [707, 570] width 564 height 48
checkbox input "true"
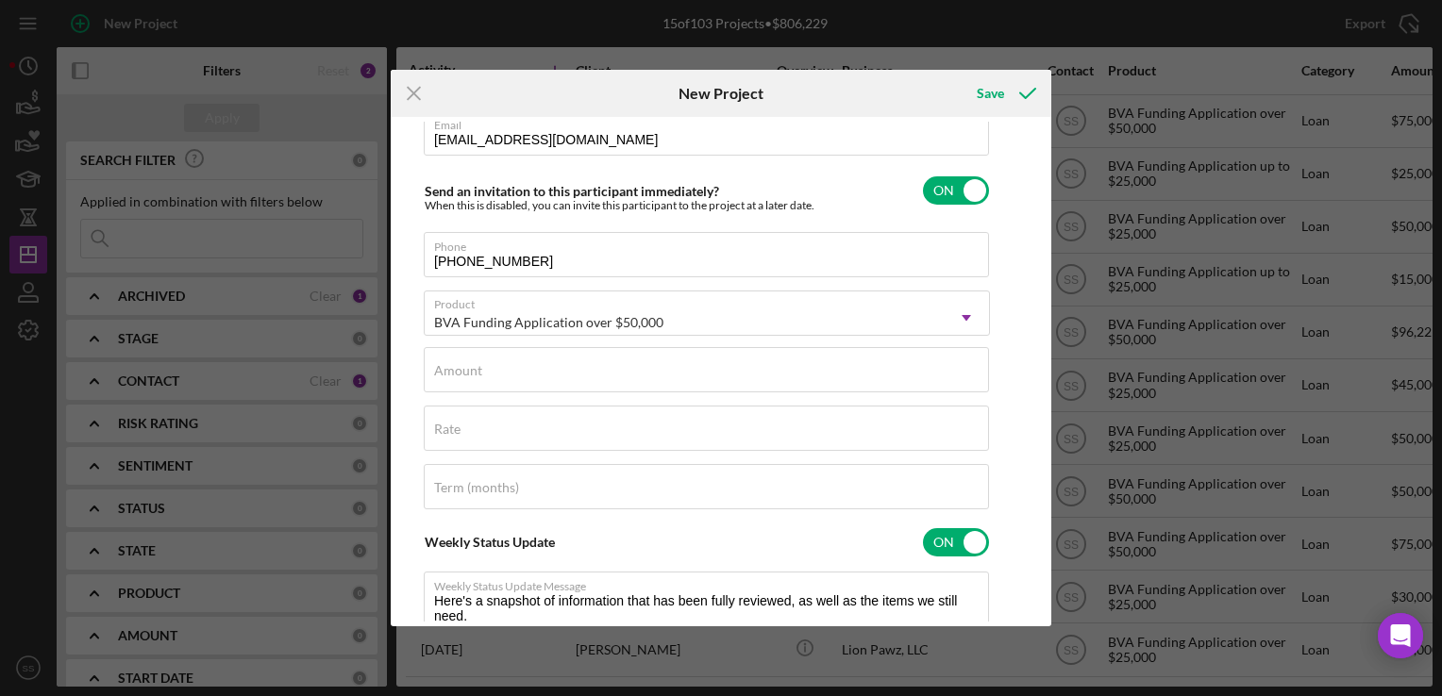
scroll to position [226, 0]
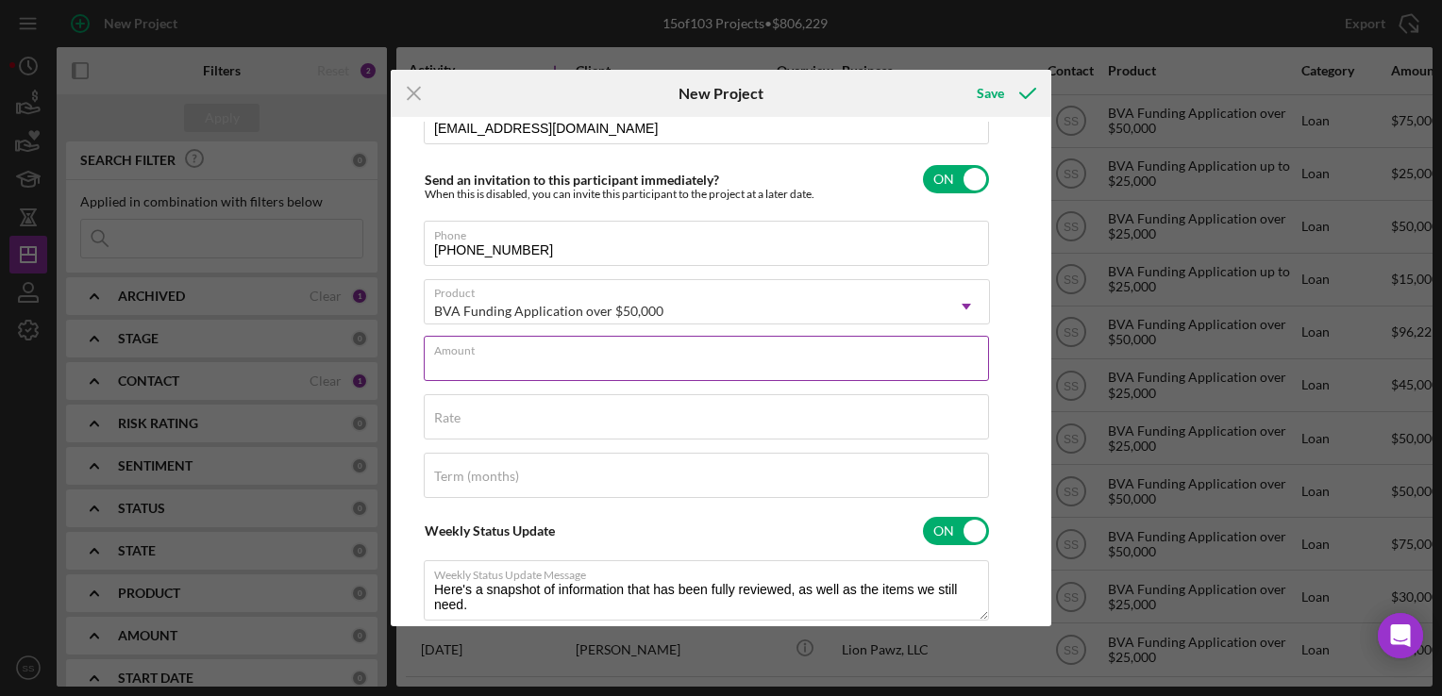
click at [713, 363] on input "Amount" at bounding box center [706, 358] width 565 height 45
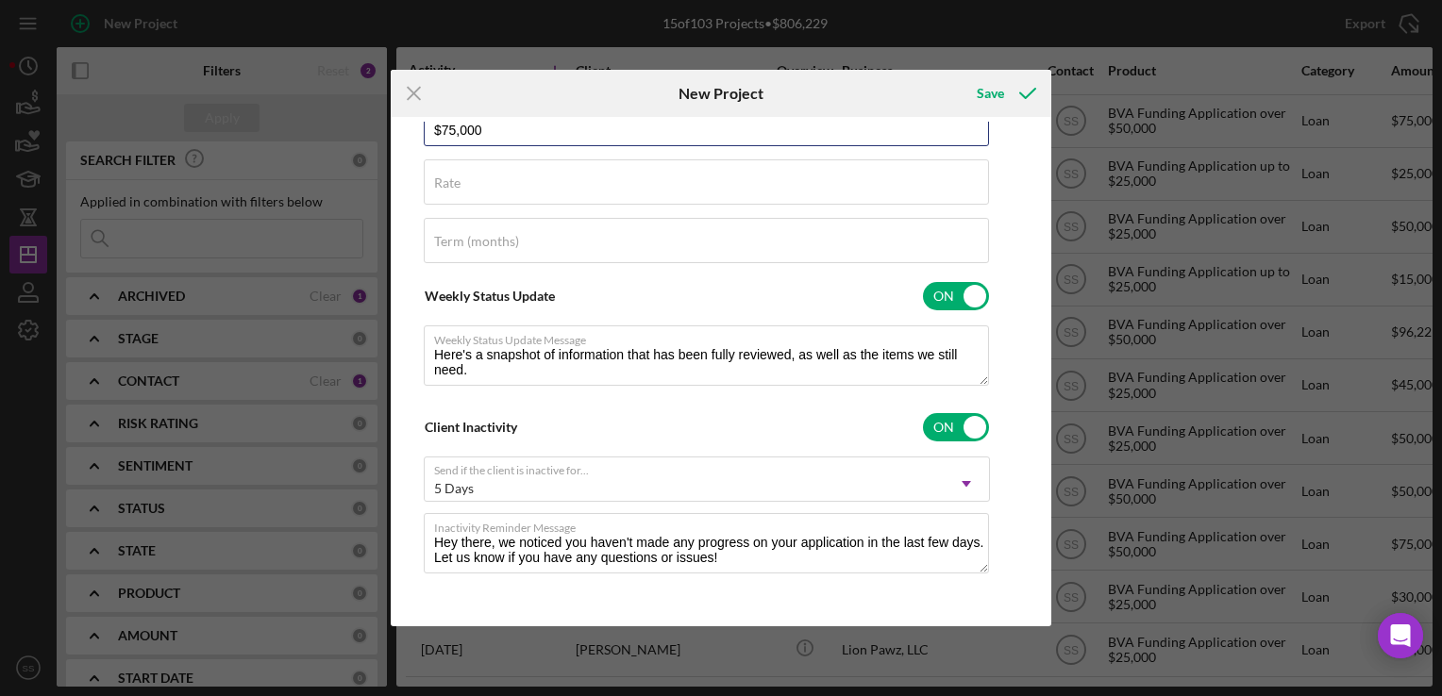
scroll to position [0, 0]
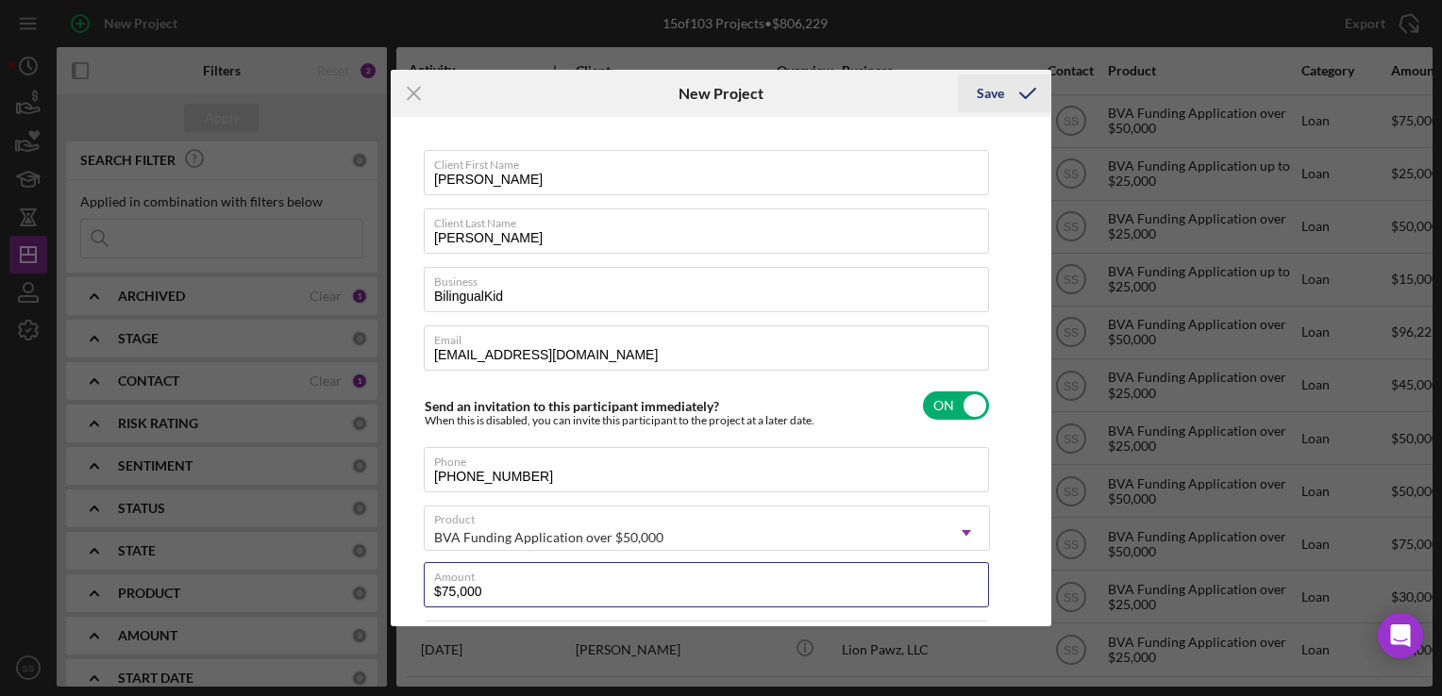
type input "$75,000"
click at [995, 81] on div "Save" at bounding box center [990, 94] width 27 height 38
checkbox input "false"
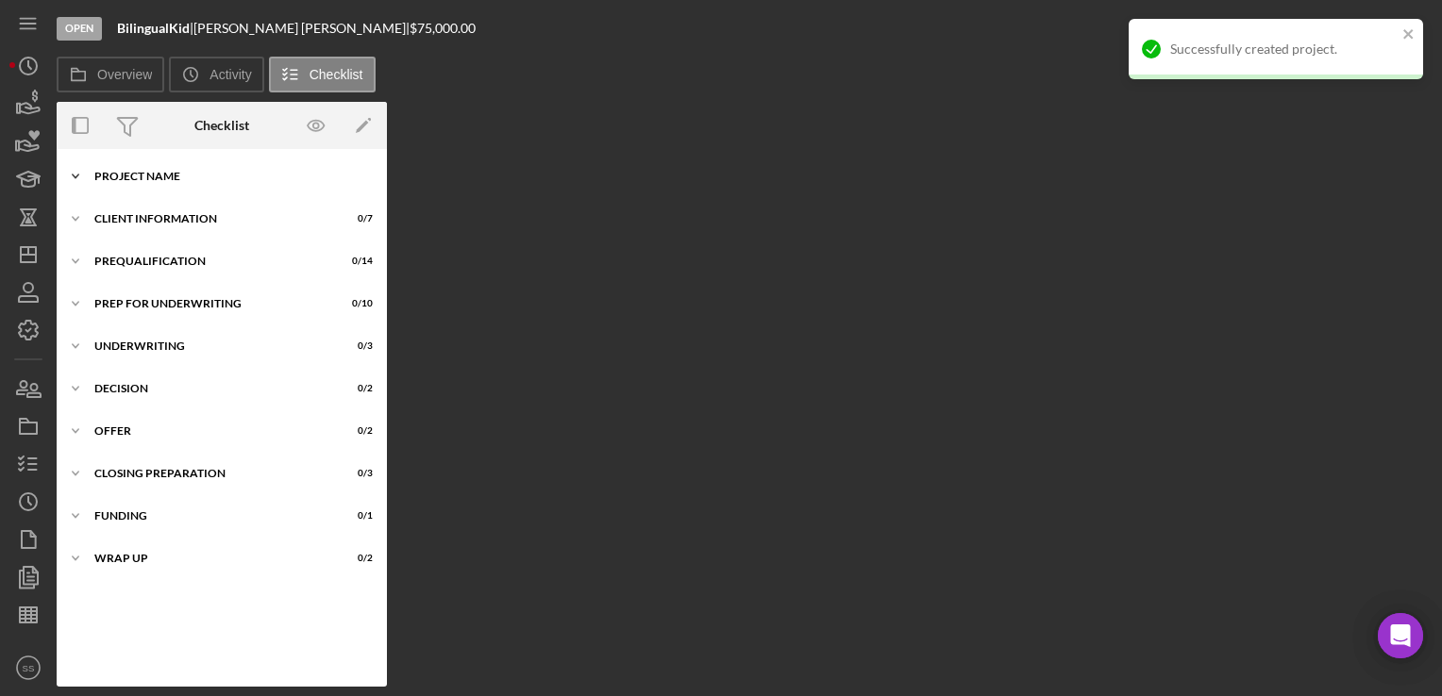
click at [145, 172] on div "Project Name" at bounding box center [228, 176] width 269 height 11
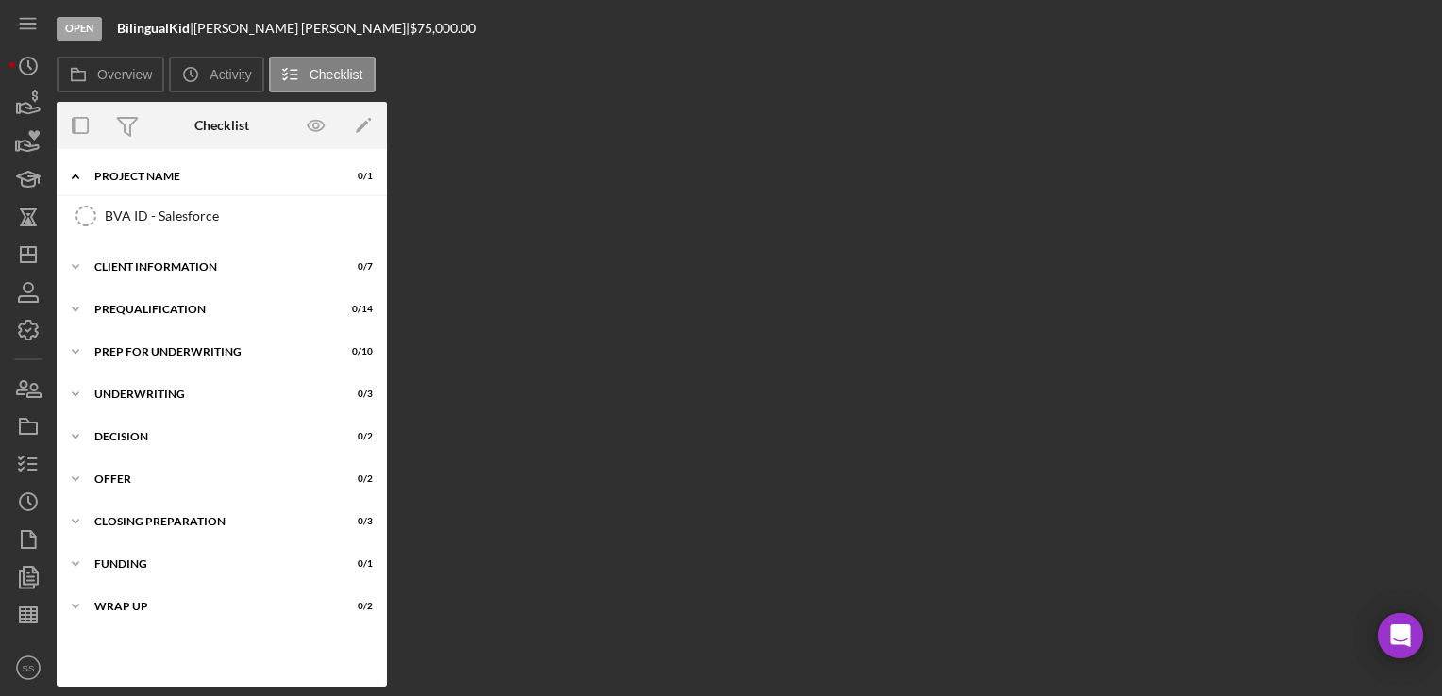
click at [145, 236] on div "BVA ID - Salesforce BVA ID - Salesforce" at bounding box center [222, 220] width 330 height 47
click at [146, 202] on link "BVA ID - Salesforce BVA ID - Salesforce" at bounding box center [221, 216] width 311 height 38
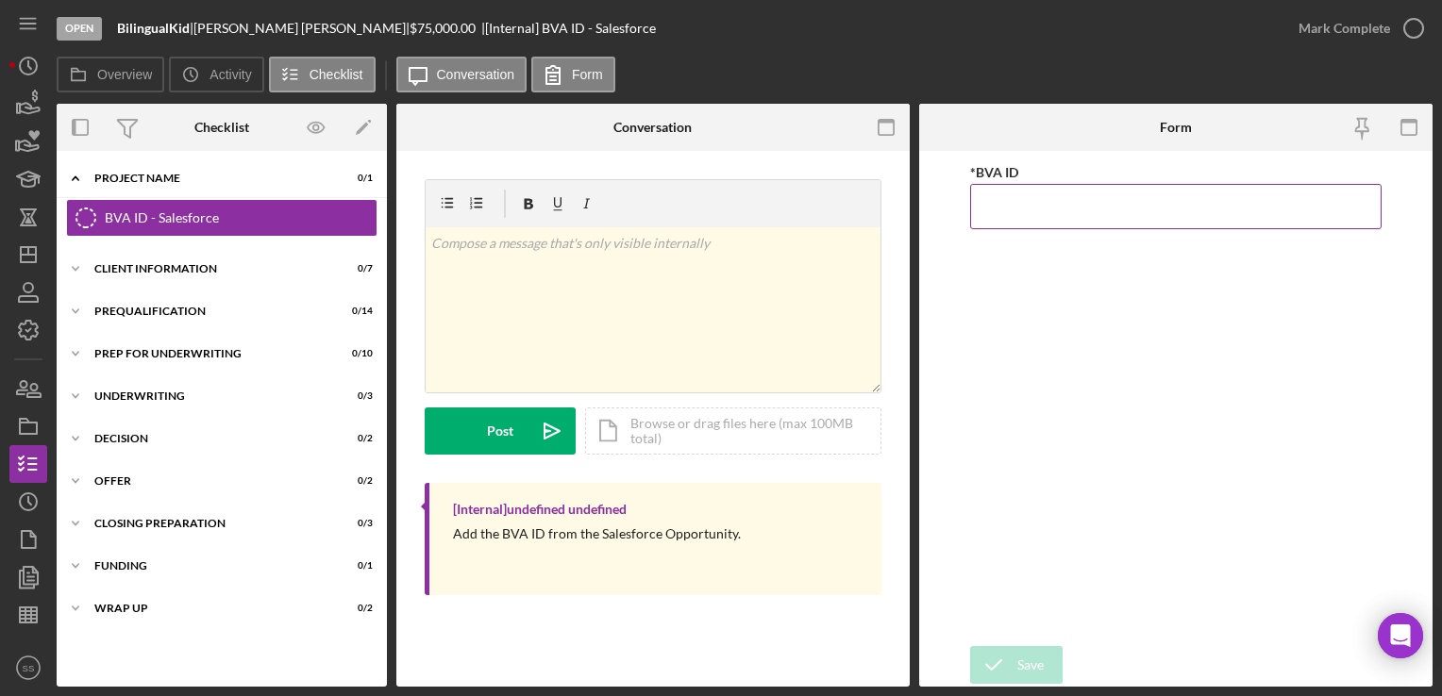
click at [1061, 182] on div "*BVA ID" at bounding box center [1175, 172] width 410 height 24
click at [1075, 195] on input "*BVA ID" at bounding box center [1175, 206] width 410 height 45
type input "000878"
click at [1027, 650] on div "Save" at bounding box center [1030, 665] width 26 height 38
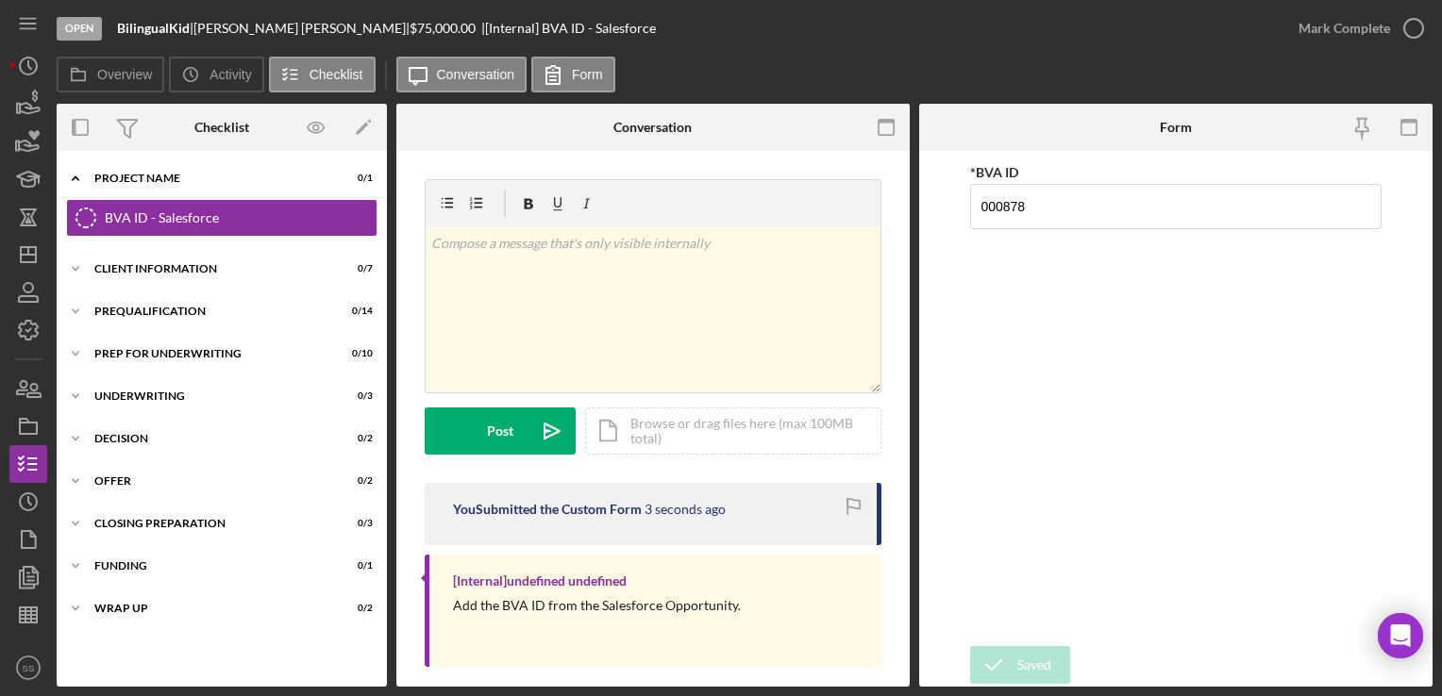
click at [0, 0] on icon "button" at bounding box center [0, 0] width 0 height 0
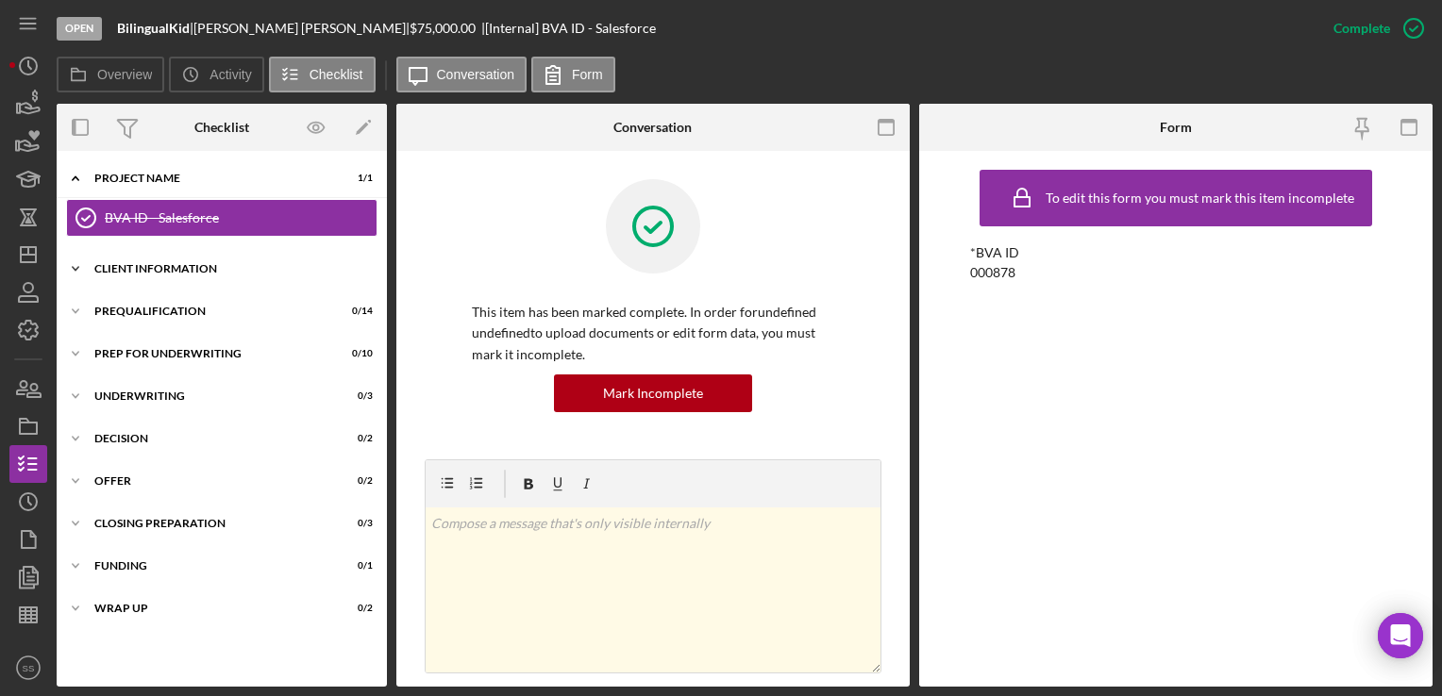
click at [143, 275] on div "Icon/Expander Client Information 0 / 7" at bounding box center [222, 269] width 330 height 38
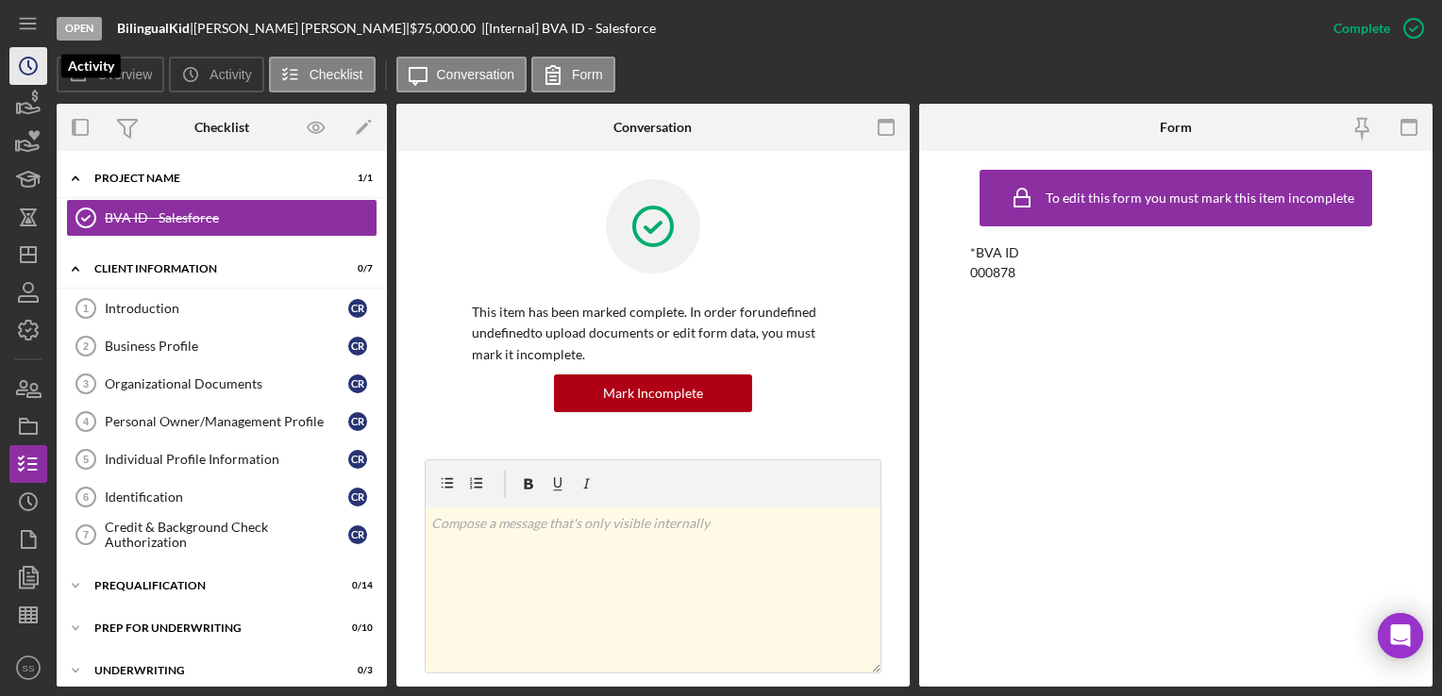
click at [19, 74] on icon "Icon/History" at bounding box center [28, 65] width 47 height 47
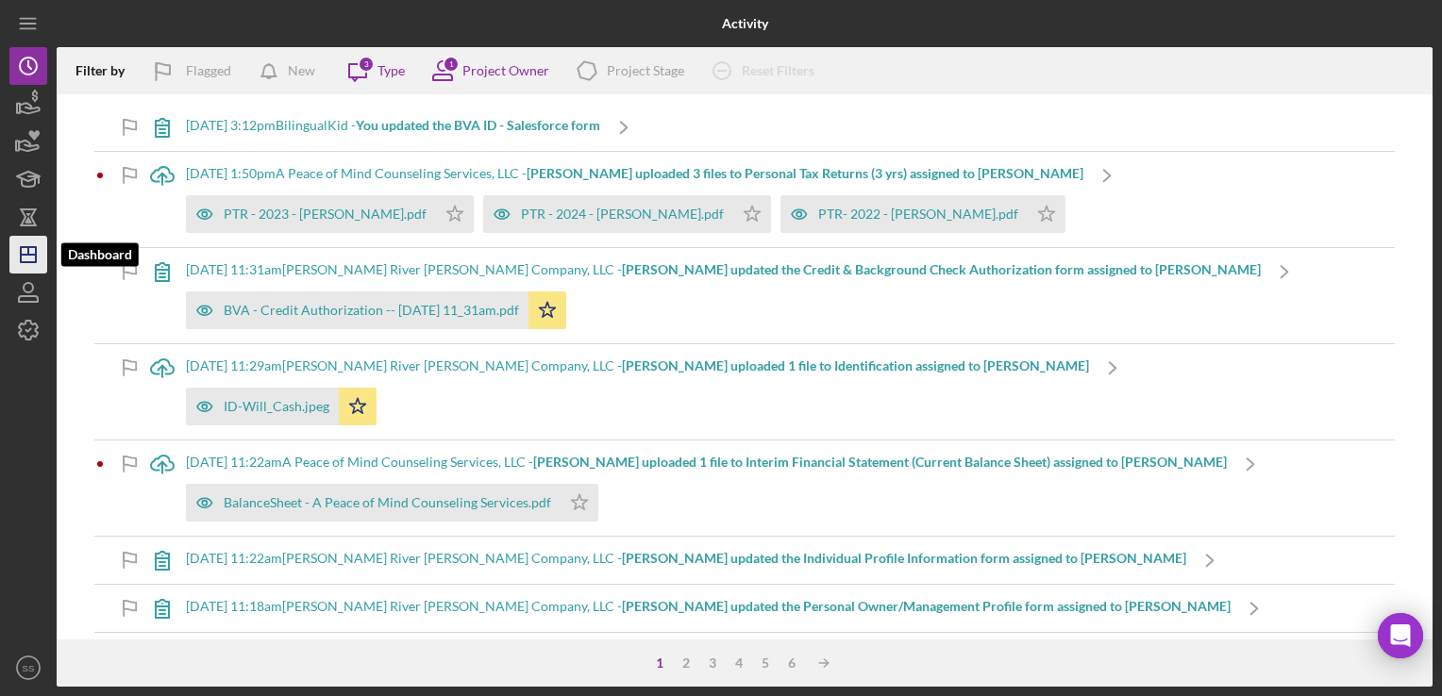
click at [23, 242] on icon "Icon/Dashboard" at bounding box center [28, 254] width 47 height 47
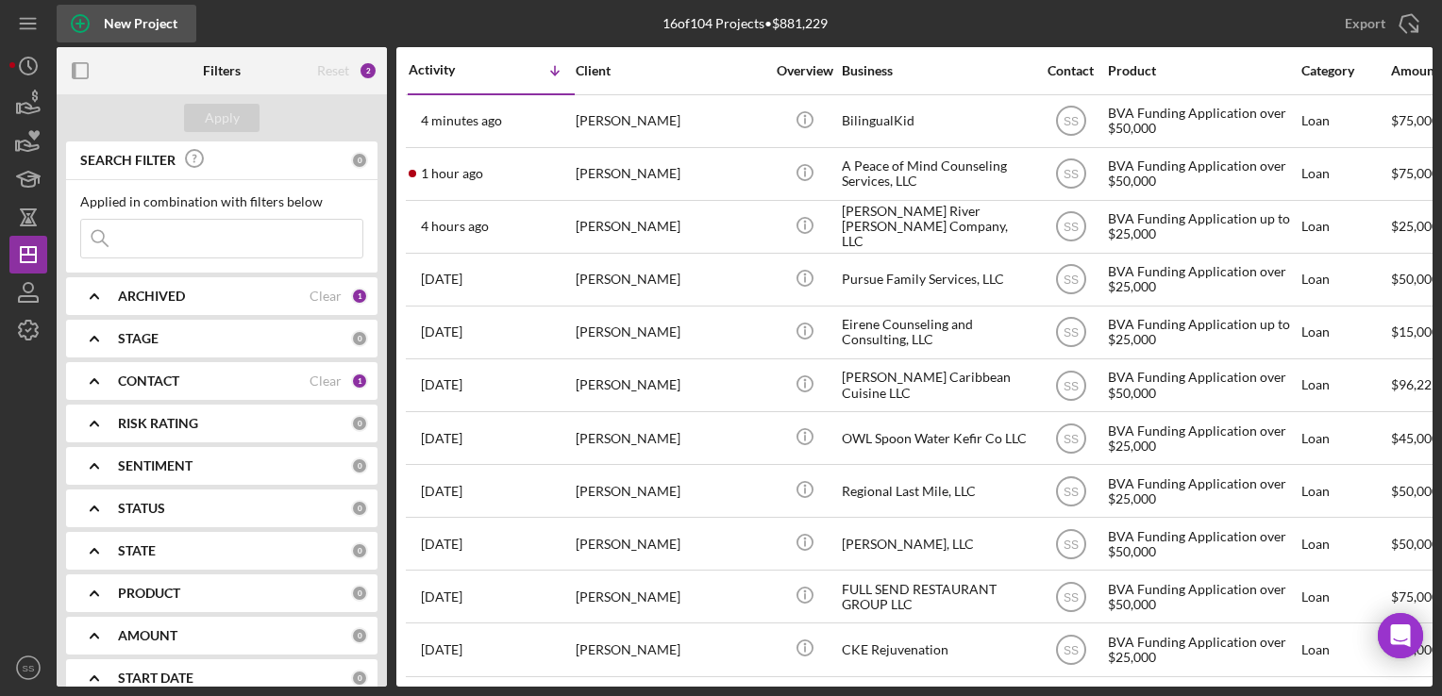
click at [106, 13] on div "New Project" at bounding box center [141, 24] width 74 height 38
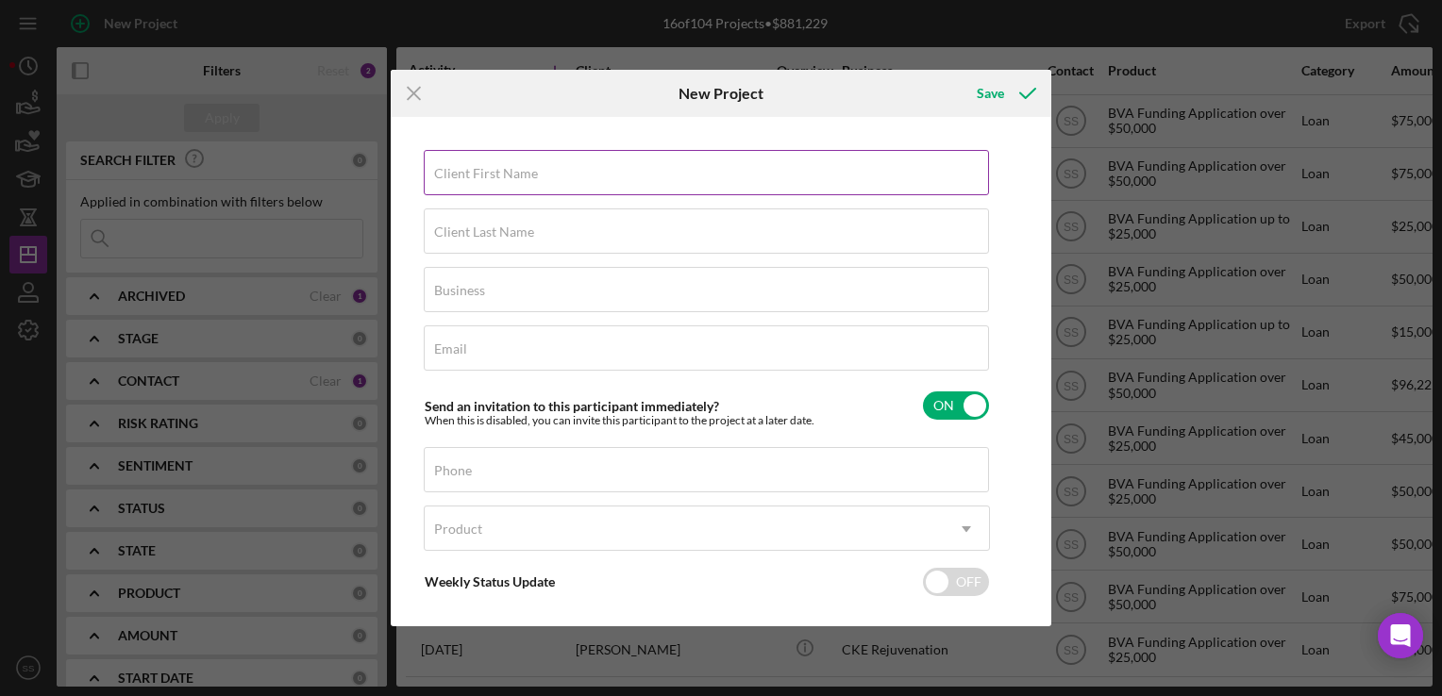
click at [491, 175] on label "Client First Name" at bounding box center [486, 173] width 104 height 15
click at [491, 175] on input "Client First Name" at bounding box center [706, 172] width 565 height 45
type input "Latasha"
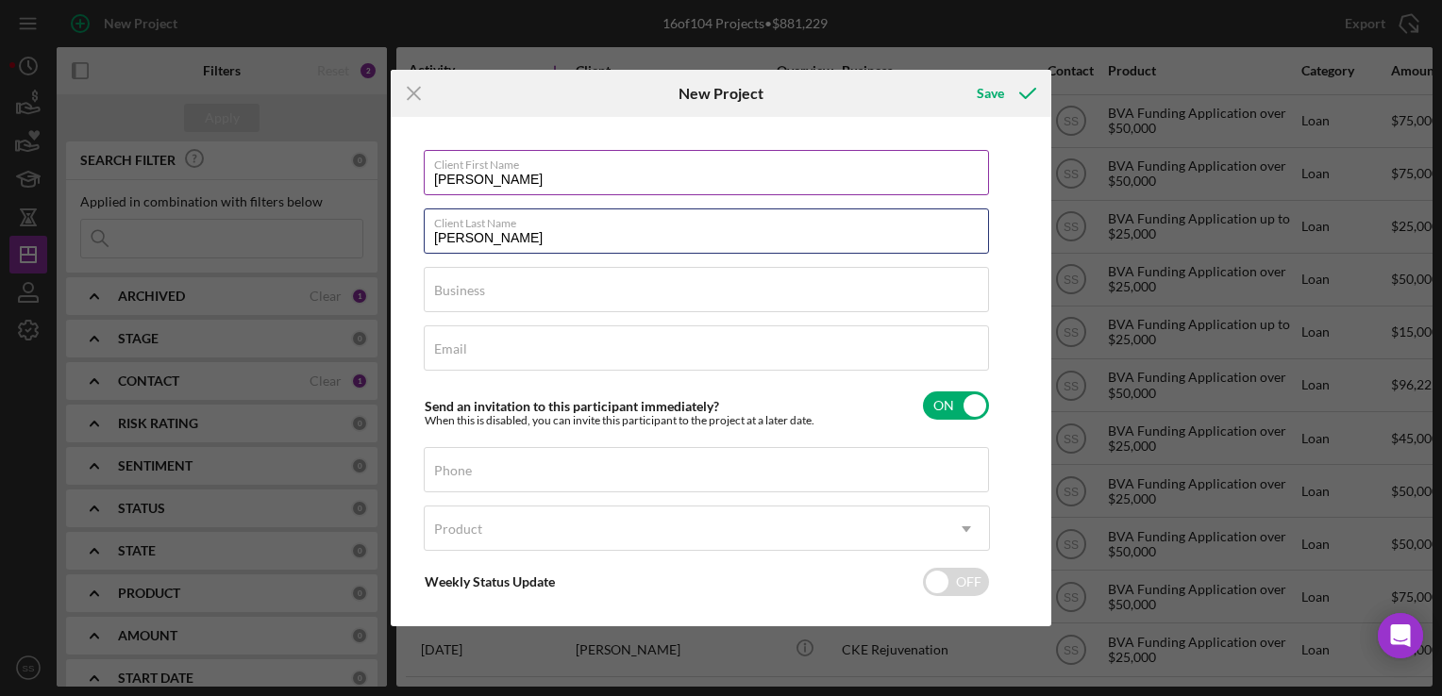
type input "Copening"
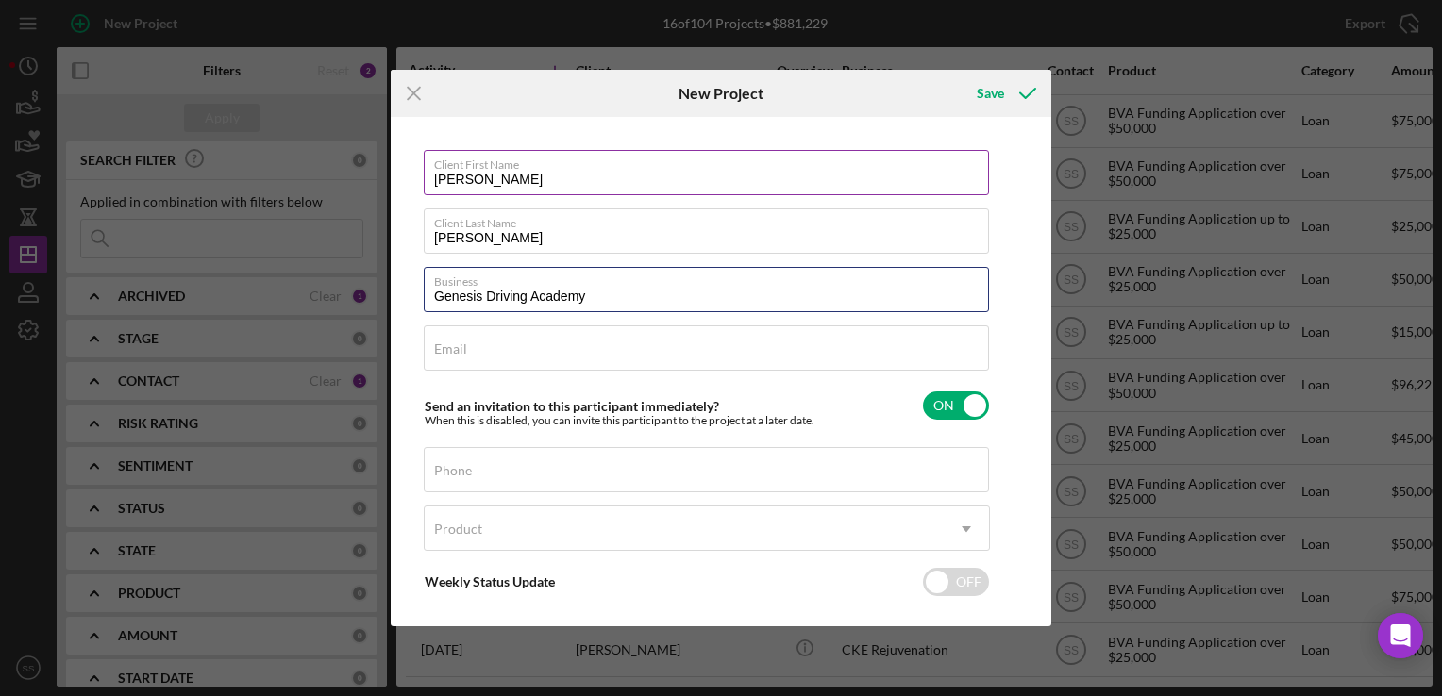
type input "Genesis Driving Academy"
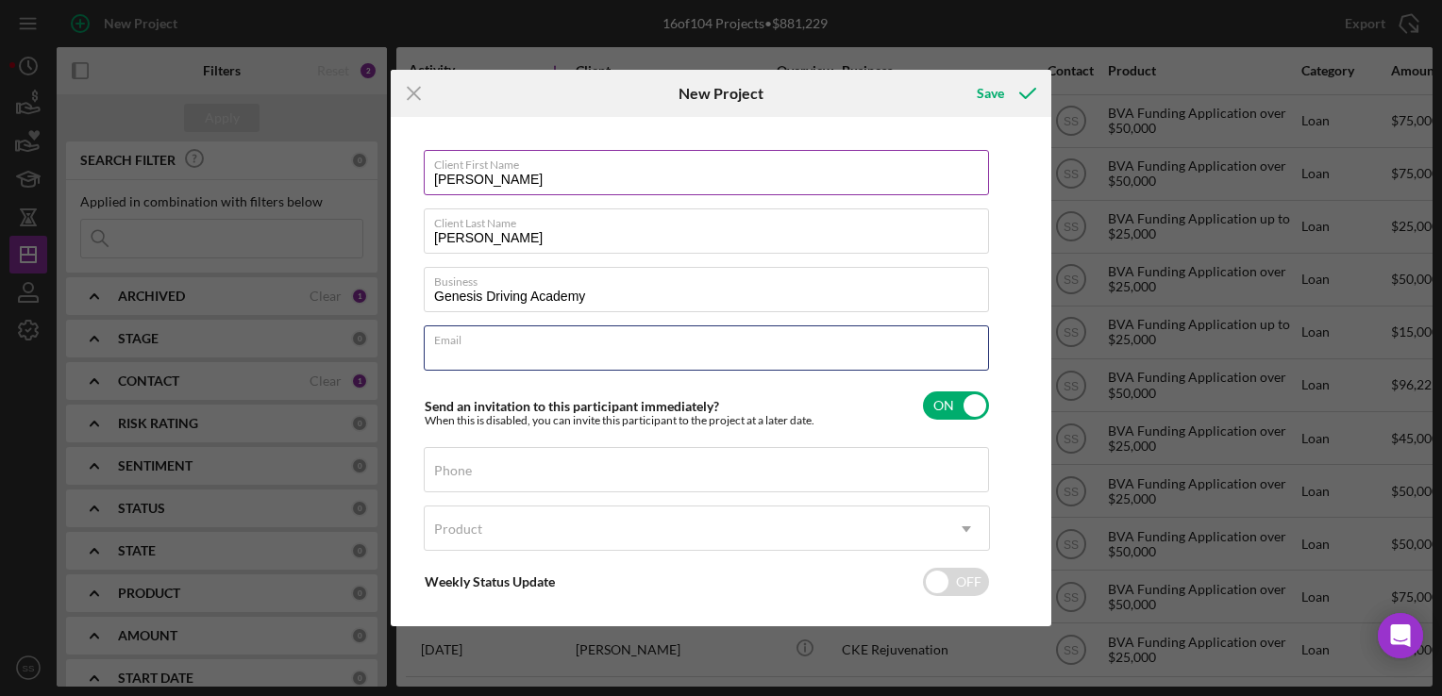
paste input "lcopening83@gmail.com"
type input "lcopening83@gmail.com"
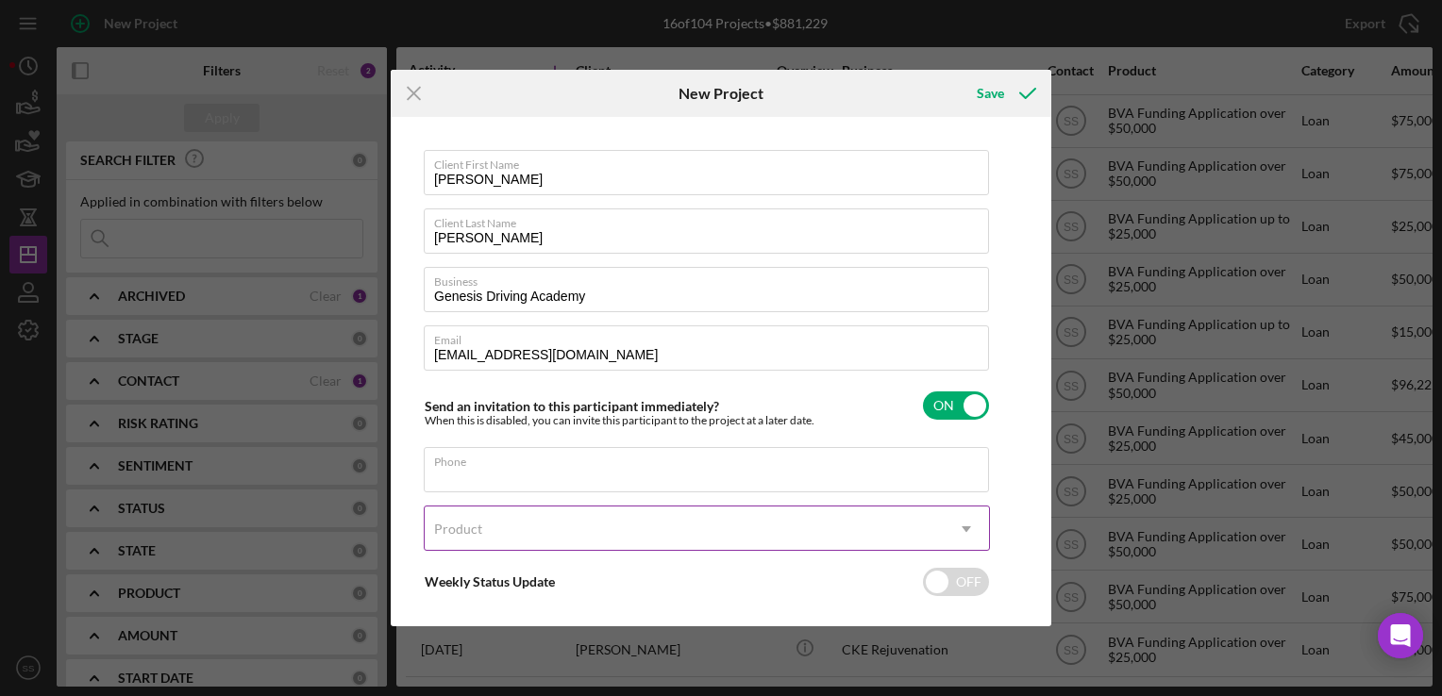
click at [648, 509] on div "Product" at bounding box center [684, 529] width 519 height 43
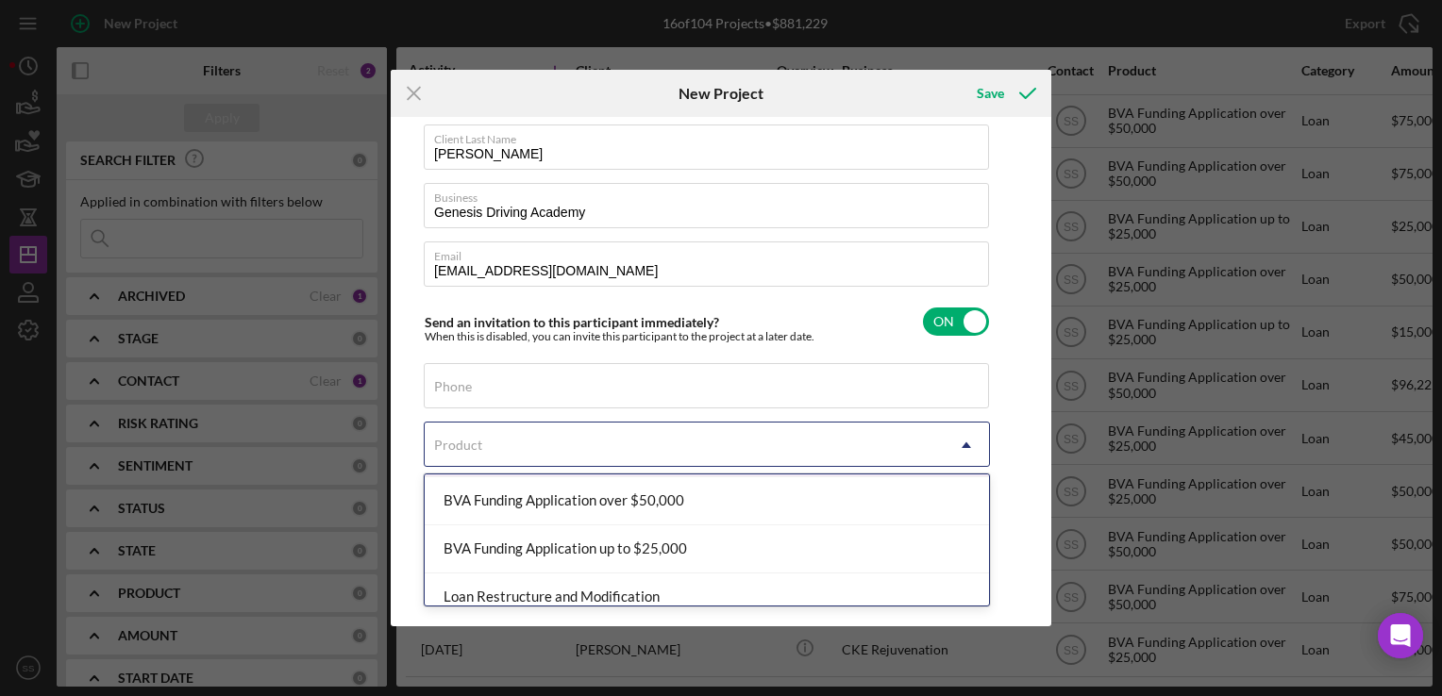
scroll to position [94, 0]
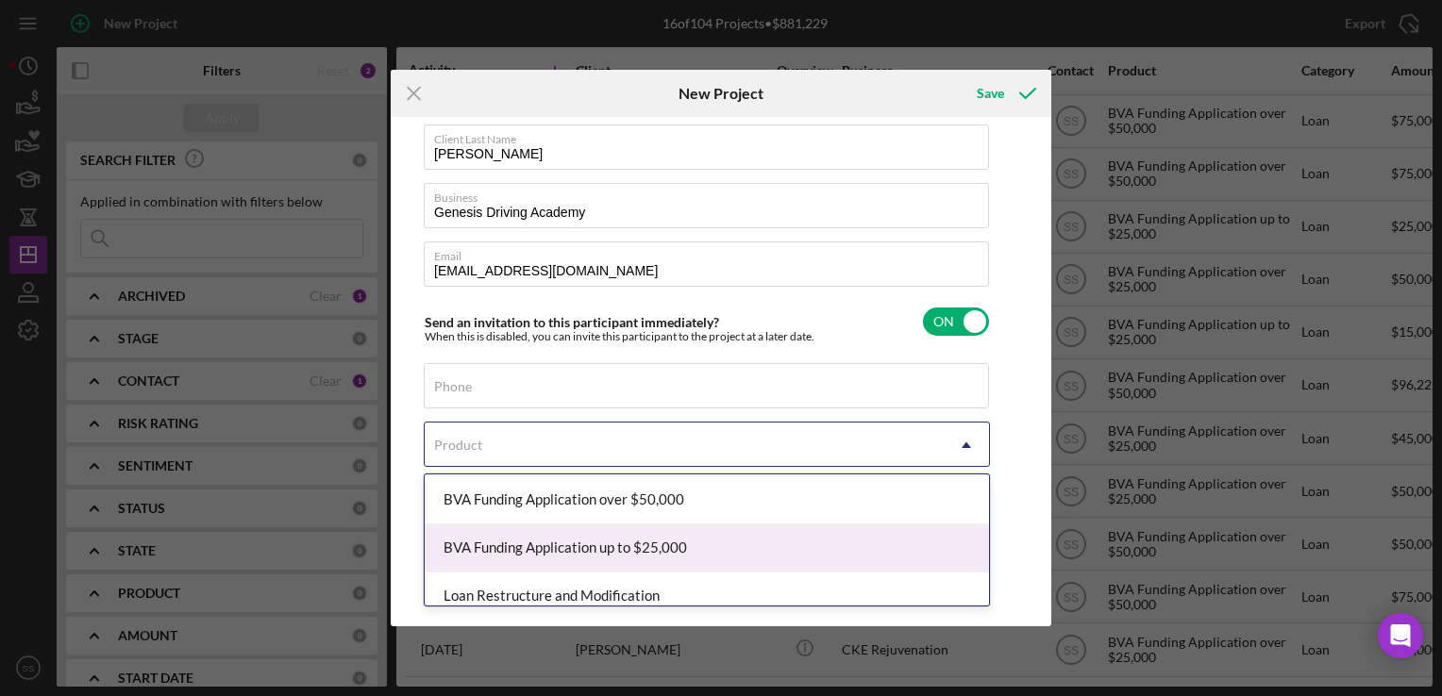
click at [648, 547] on div "BVA Funding Application up to $25,000" at bounding box center [707, 549] width 564 height 48
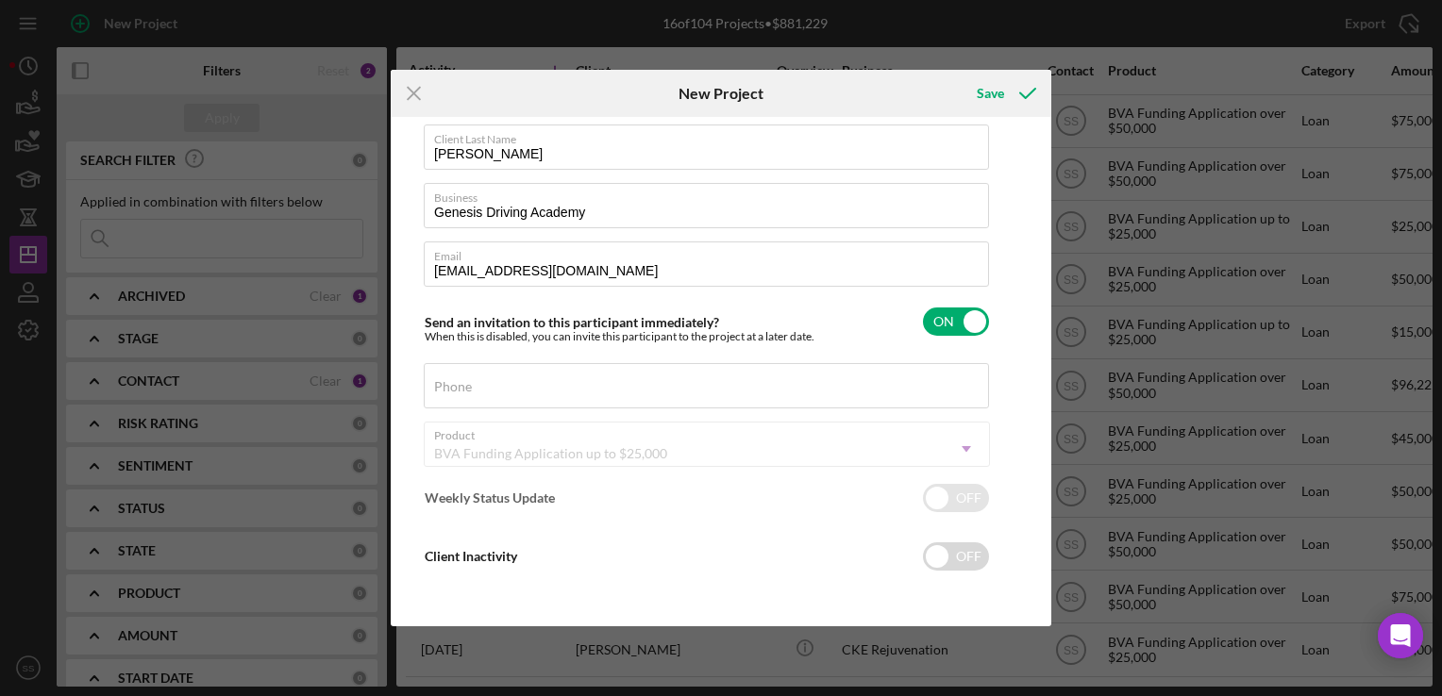
checkbox input "true"
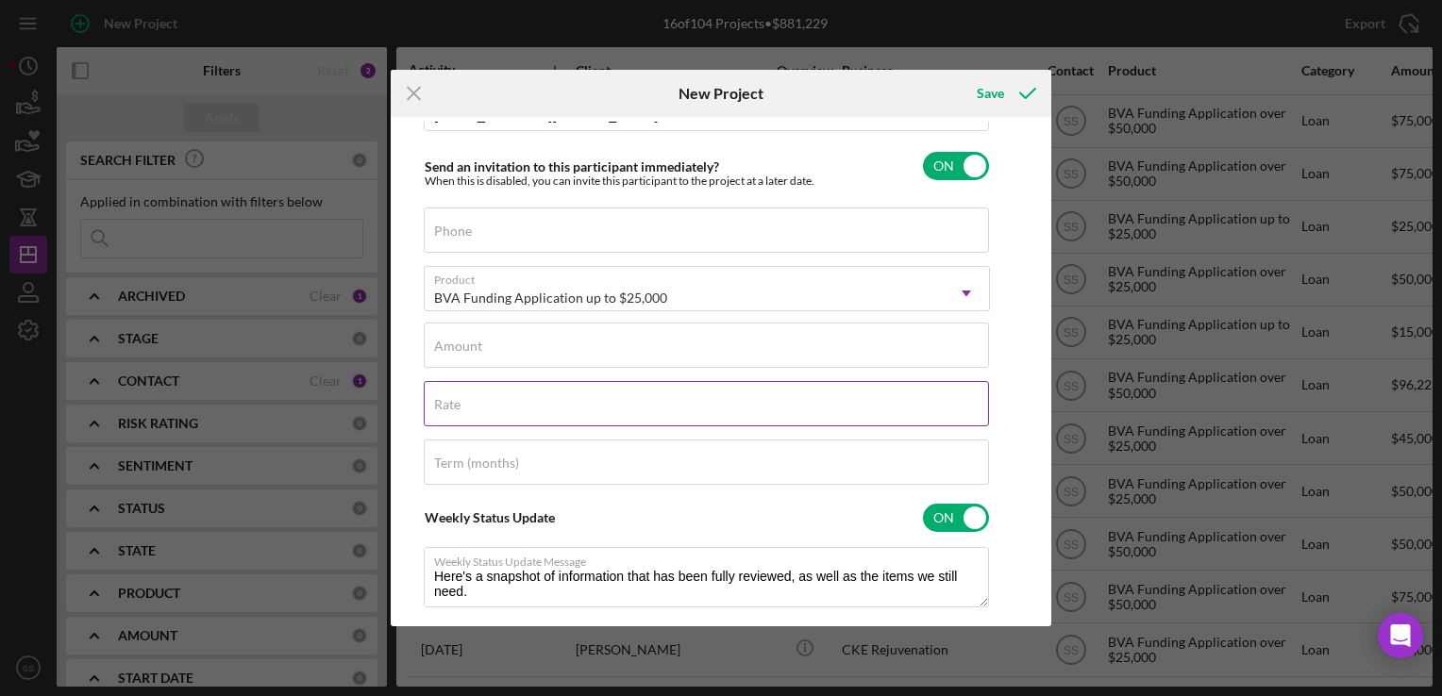
scroll to position [242, 0]
click at [621, 345] on input "Amount" at bounding box center [706, 343] width 565 height 45
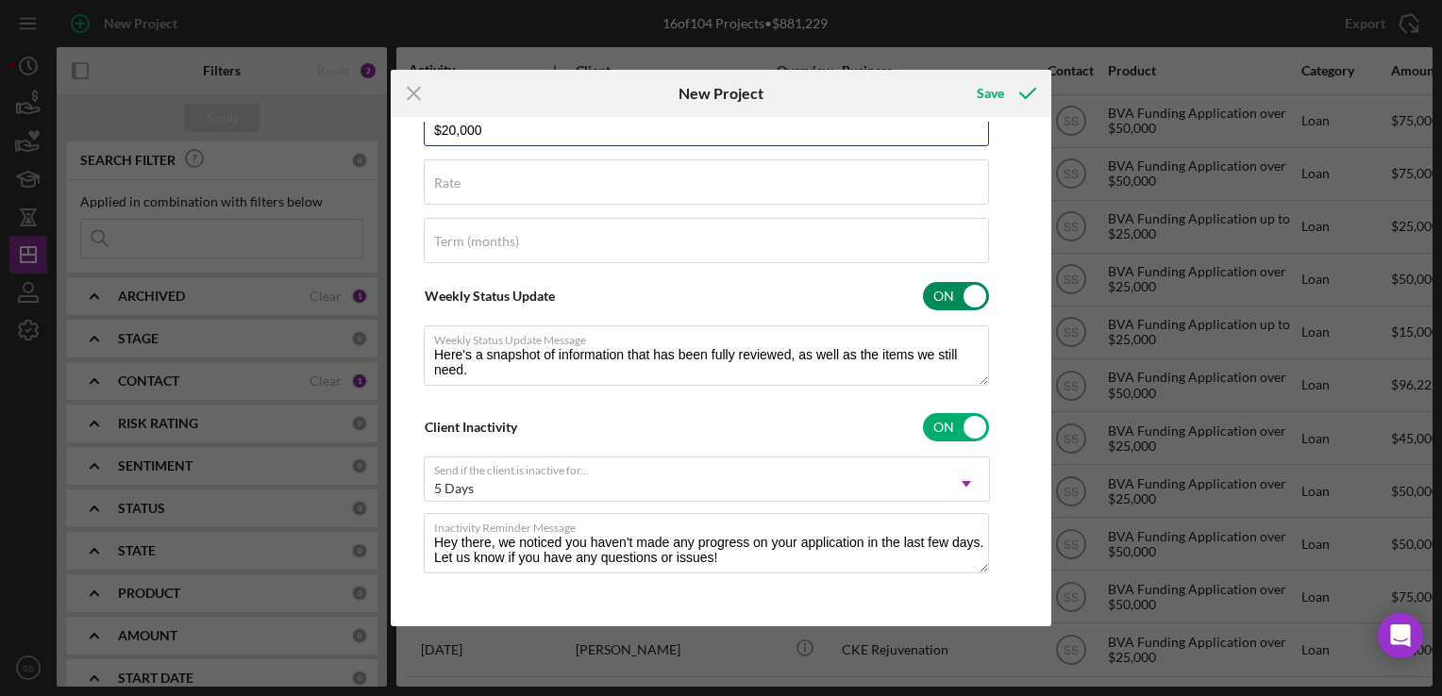
type input "$20,000"
click at [816, 524] on label "Inactivity Reminder Message" at bounding box center [711, 524] width 555 height 21
click at [816, 524] on textarea "Hey there, we noticed you haven't made any progress on your application in the …" at bounding box center [706, 543] width 565 height 60
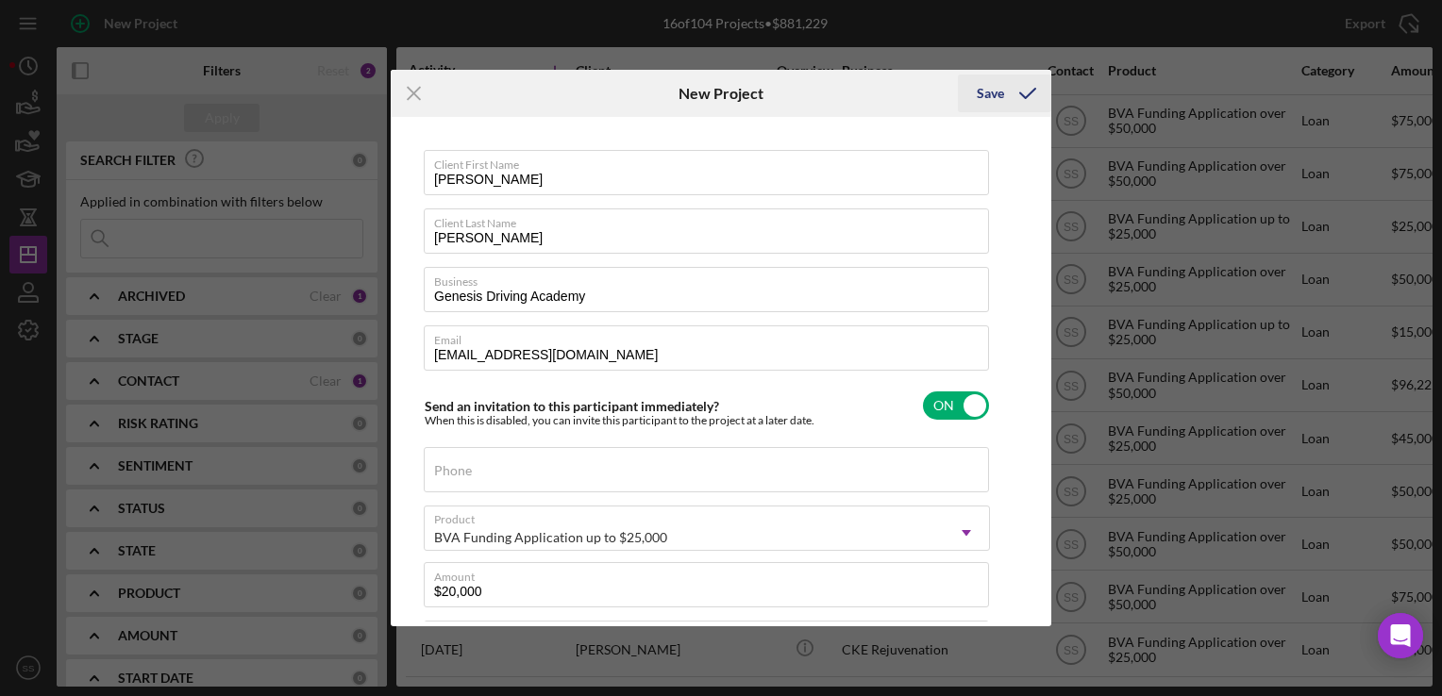
click at [1009, 90] on icon "submit" at bounding box center [1027, 93] width 47 height 47
checkbox input "false"
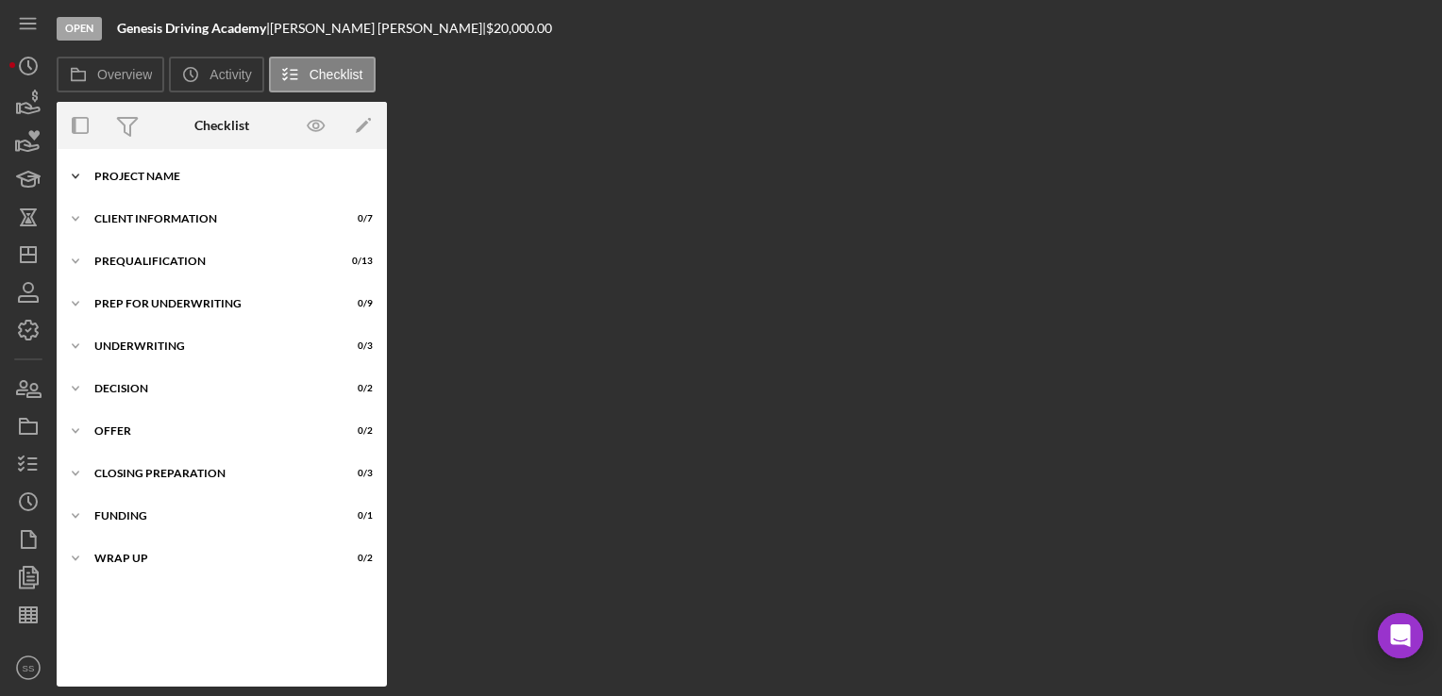
click at [129, 181] on div "Project Name" at bounding box center [228, 176] width 269 height 11
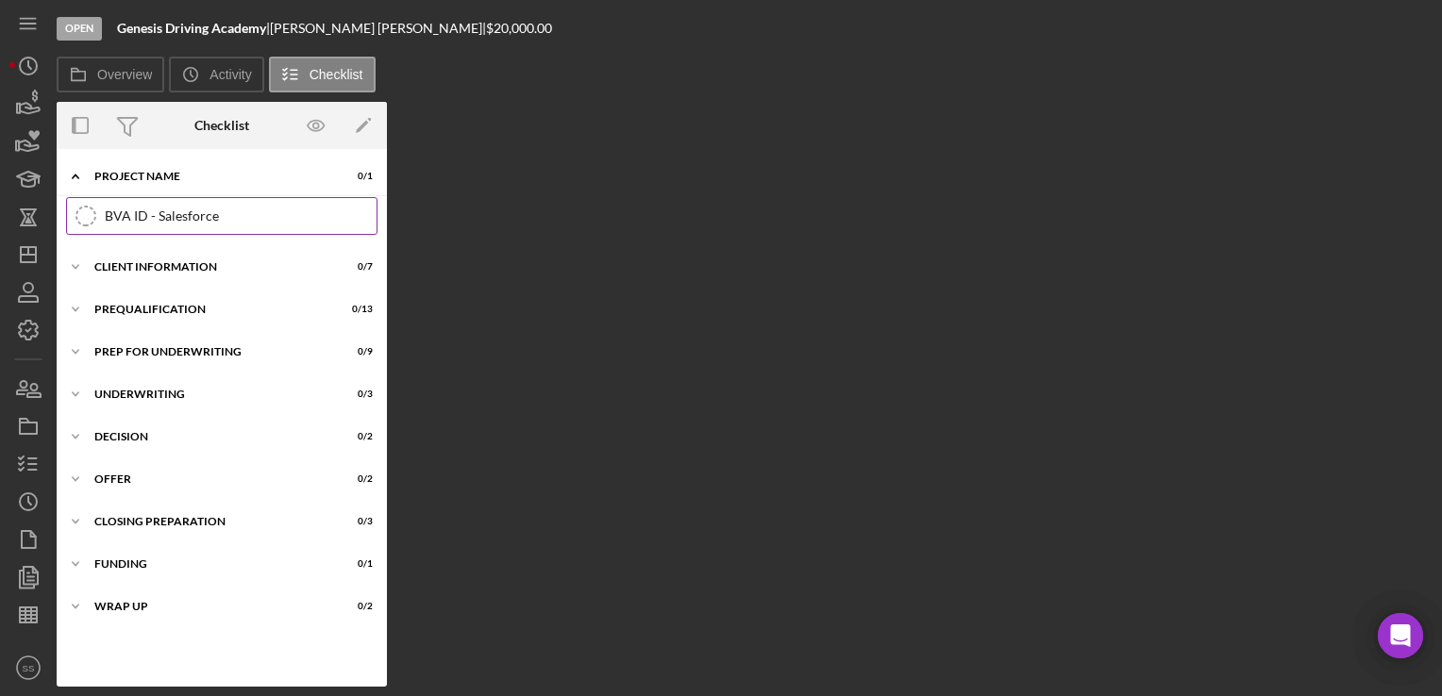
click at [129, 217] on div "BVA ID - Salesforce" at bounding box center [241, 216] width 272 height 15
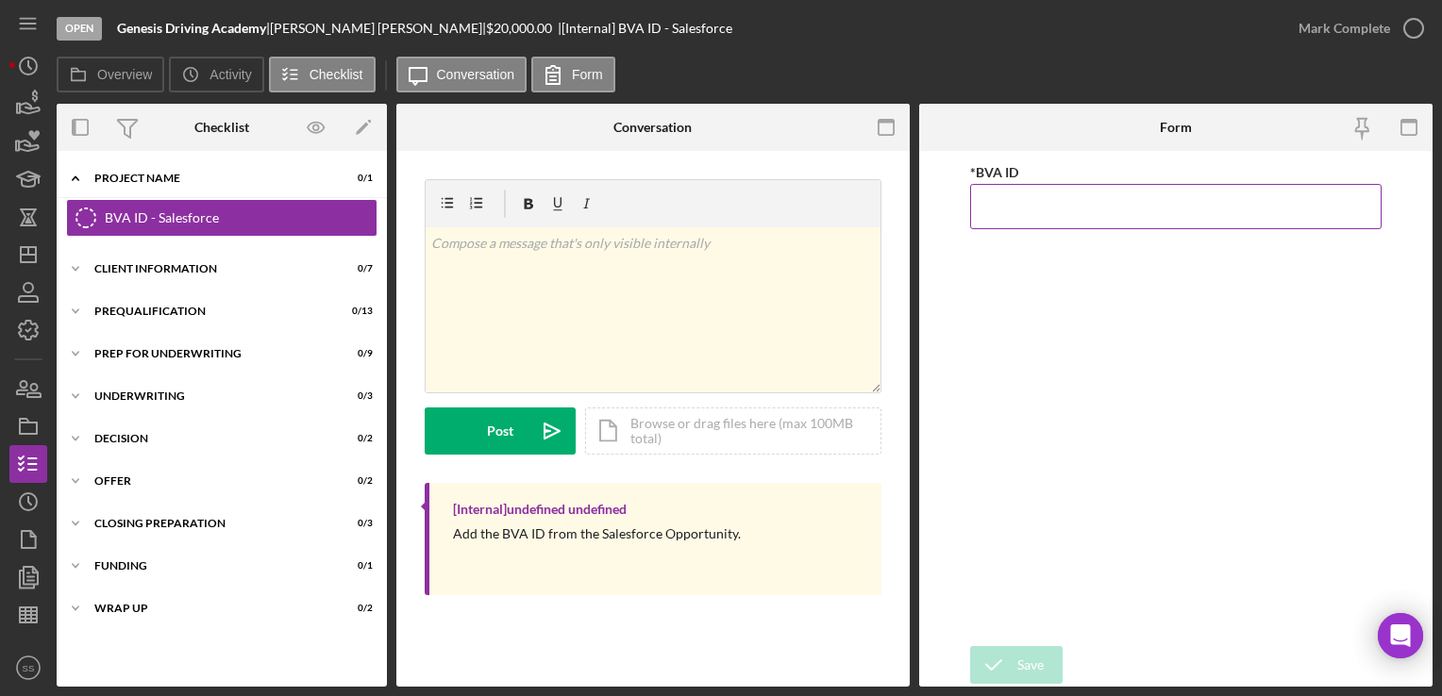
click at [1150, 199] on input "*BVA ID" at bounding box center [1175, 206] width 410 height 45
click at [980, 203] on input "879" at bounding box center [1175, 206] width 410 height 45
type input "000879"
click at [1027, 658] on div "Save" at bounding box center [1030, 665] width 26 height 38
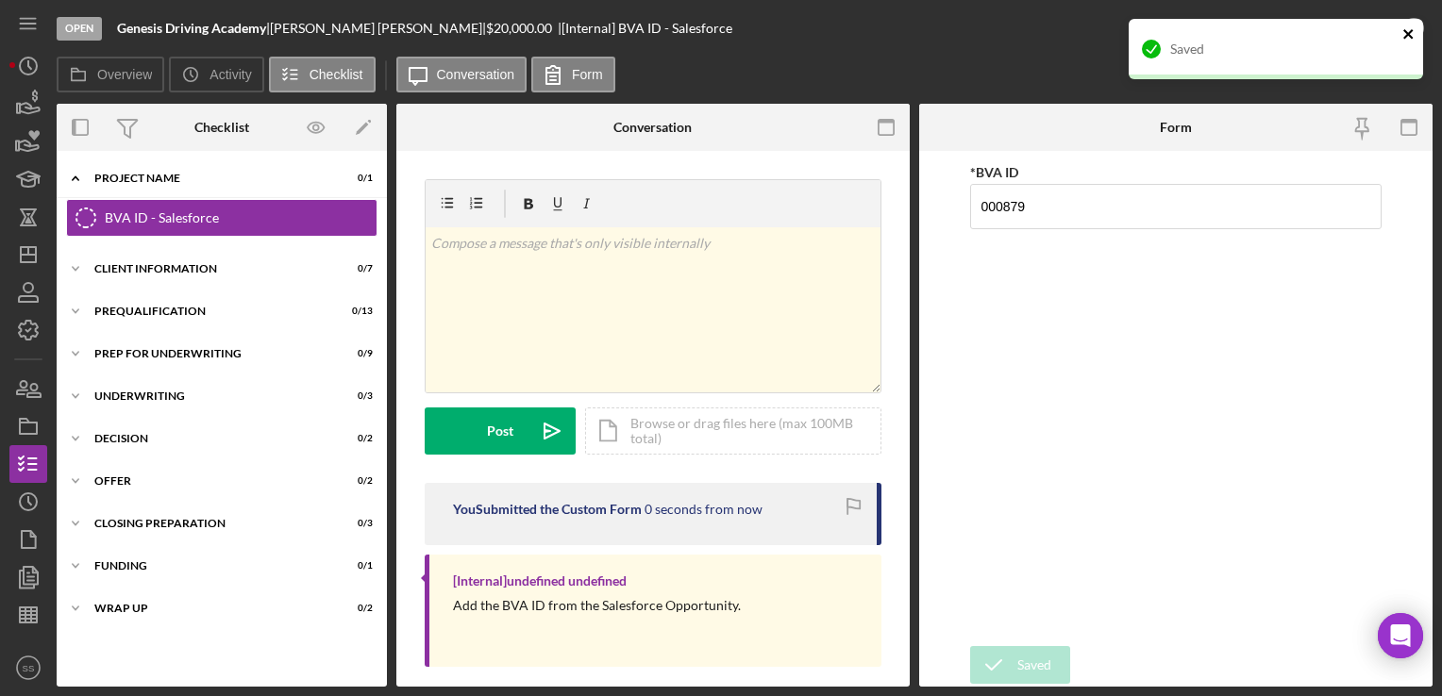
click at [1404, 36] on div "Saved" at bounding box center [1276, 49] width 294 height 60
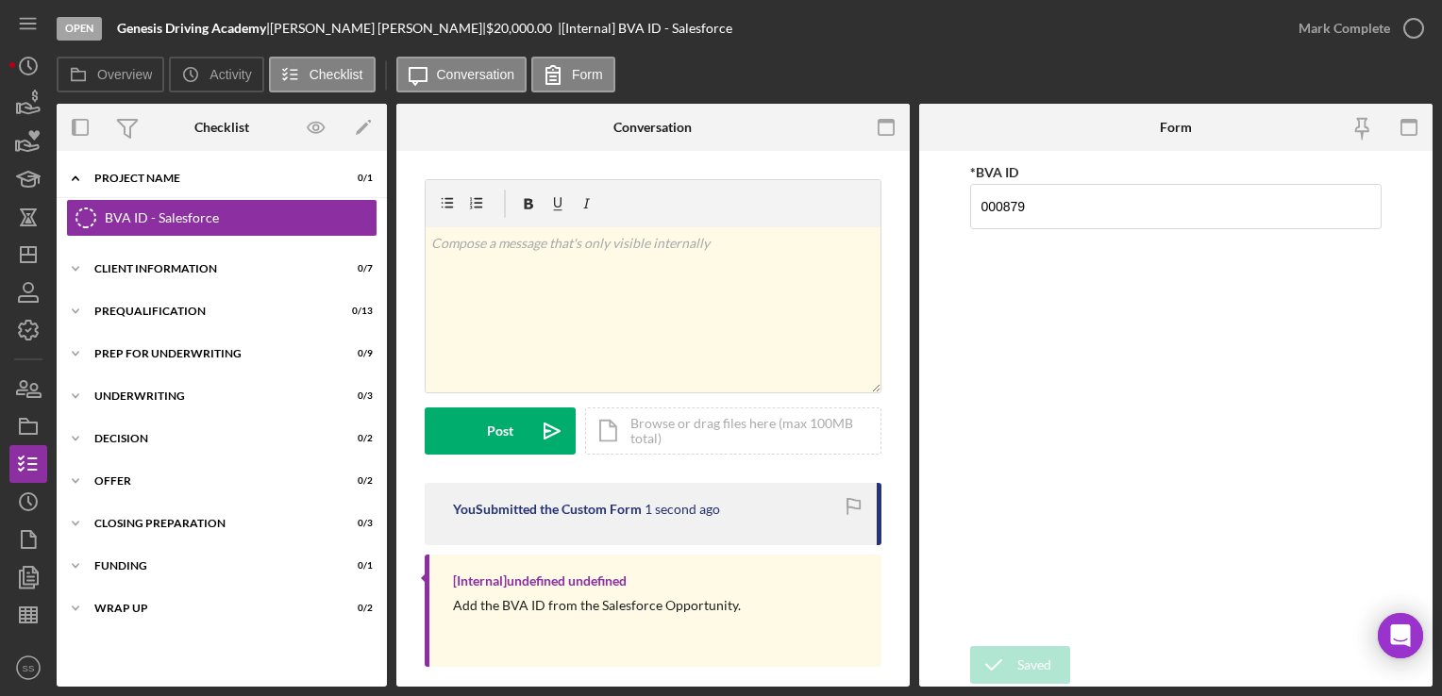
click at [1404, 36] on div "Open Genesis Driving Academy | Latasha Copening | $20,000.00 | [Internal] BVA I…" at bounding box center [721, 348] width 1442 height 696
click at [0, 0] on icon "button" at bounding box center [0, 0] width 0 height 0
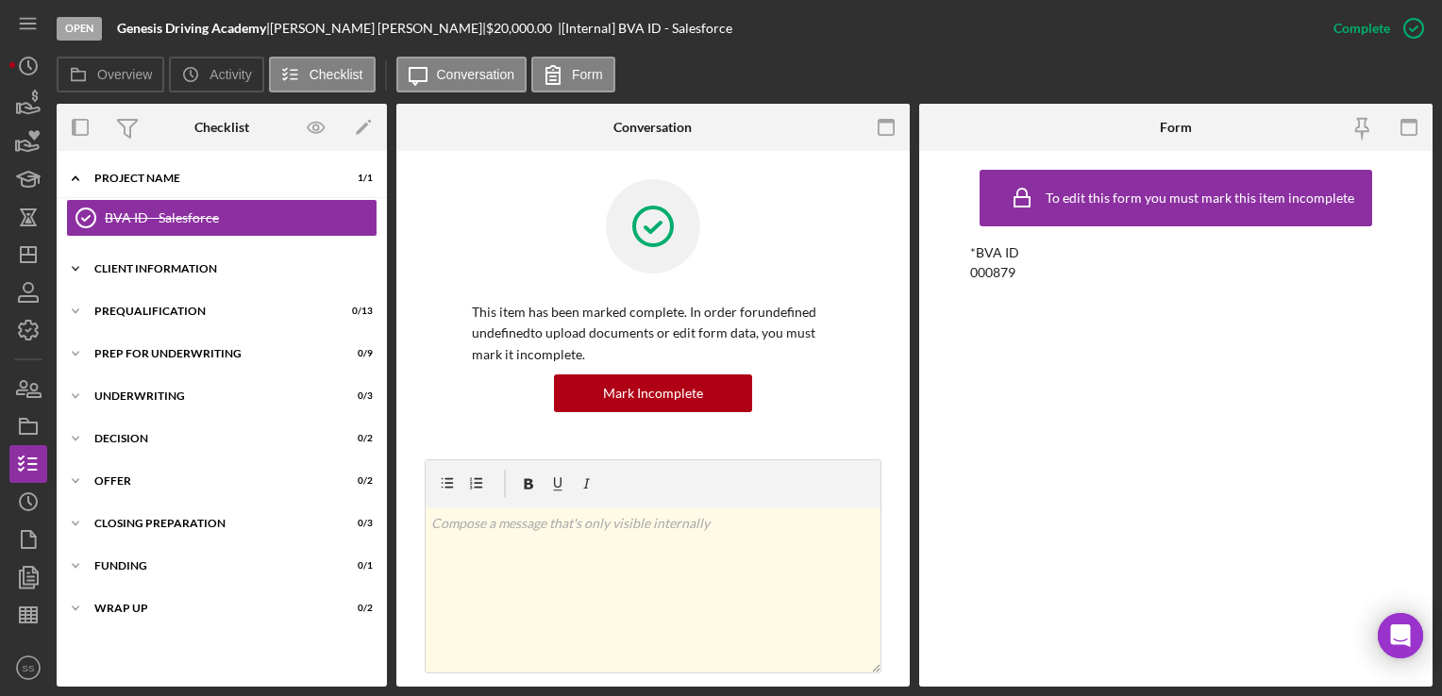
click at [164, 271] on div "Client Information" at bounding box center [228, 268] width 269 height 11
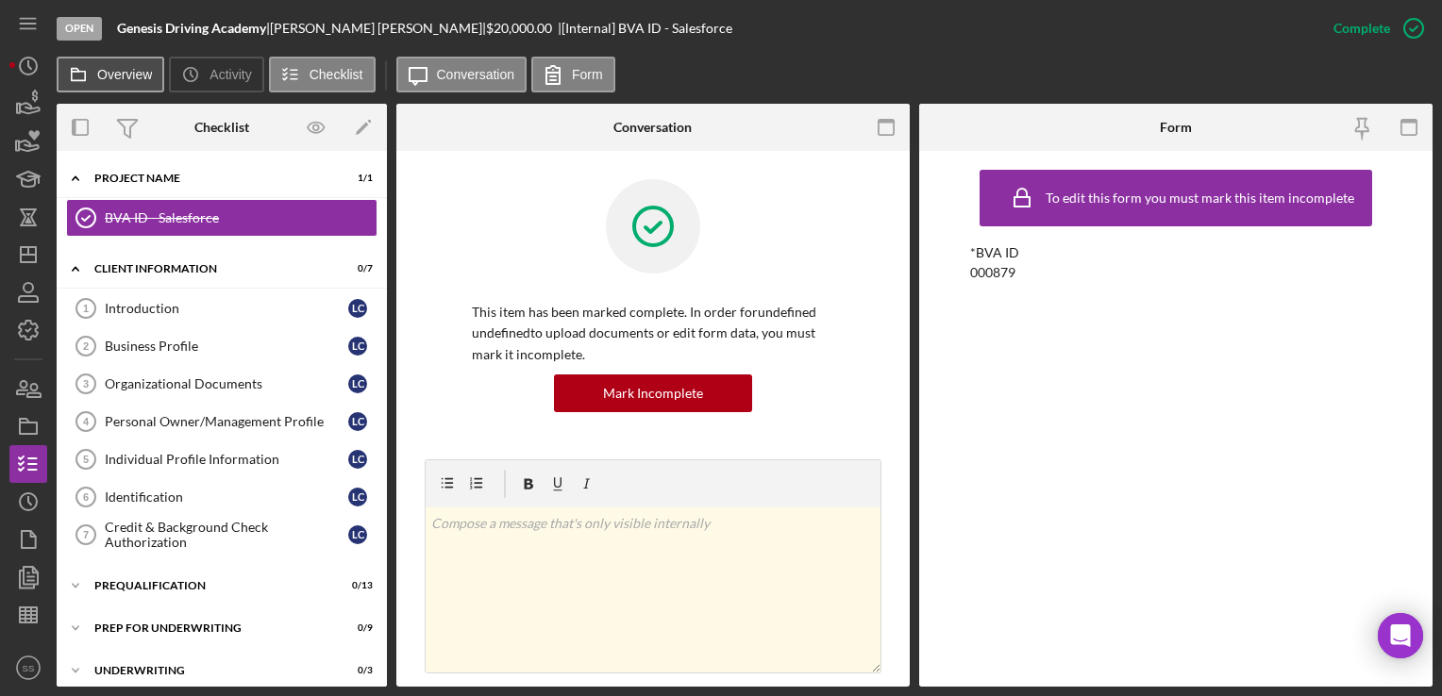
click at [126, 62] on button "Overview" at bounding box center [111, 75] width 108 height 36
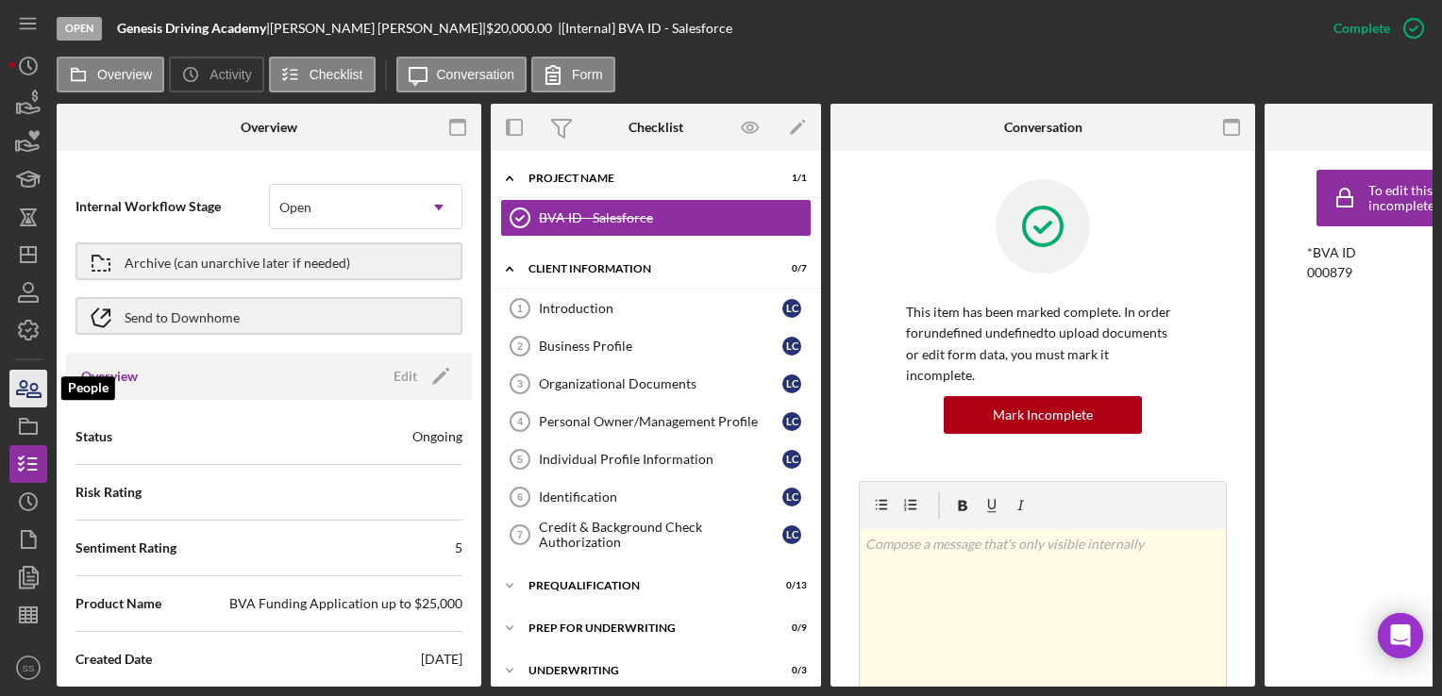
click at [23, 376] on icon "button" at bounding box center [28, 388] width 47 height 47
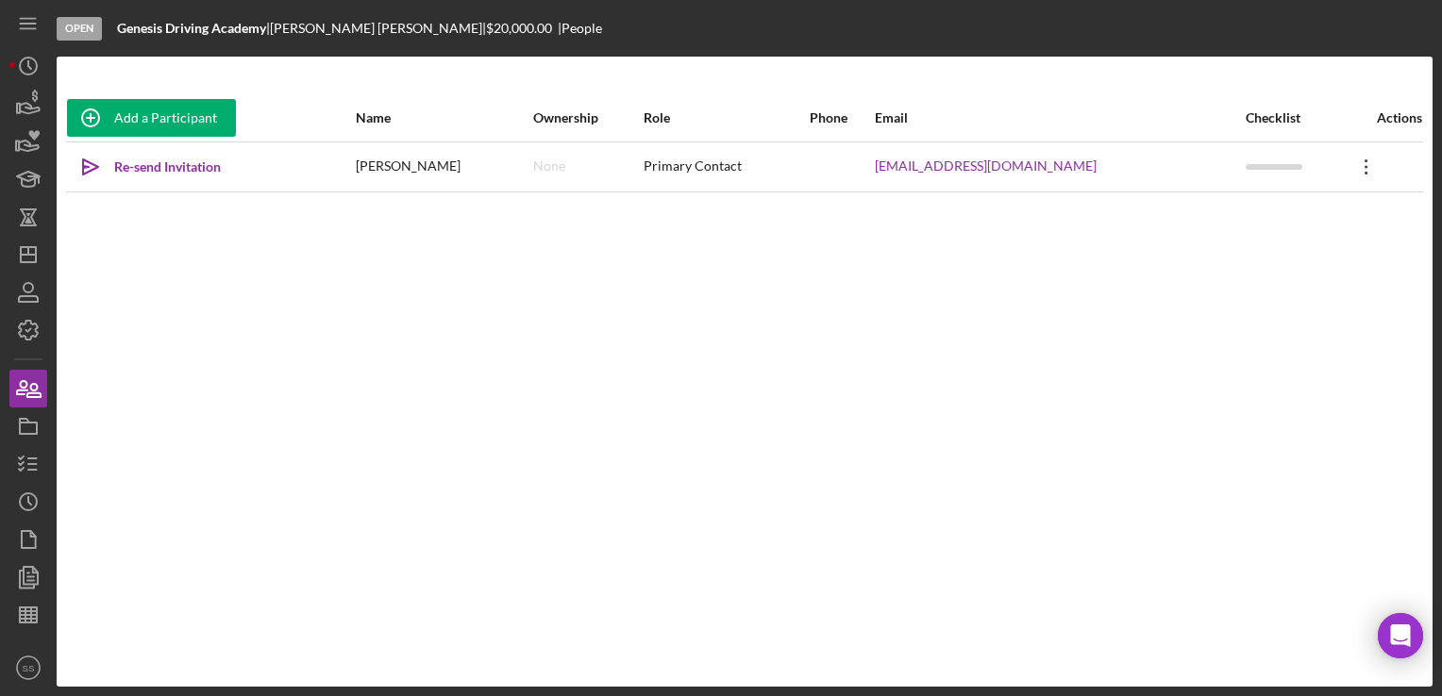
click at [1352, 164] on icon "Icon/Overflow" at bounding box center [1366, 166] width 47 height 47
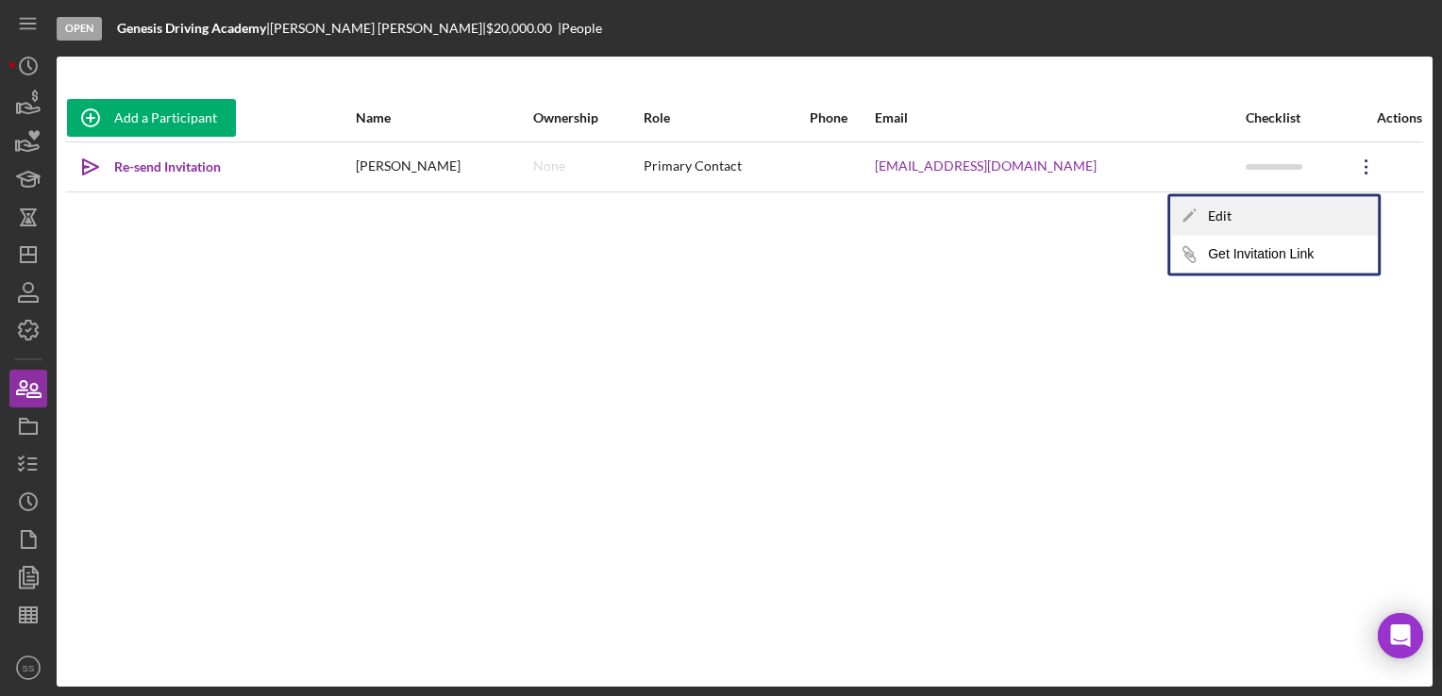
click at [1256, 217] on div "Icon/Edit Edit" at bounding box center [1274, 216] width 208 height 39
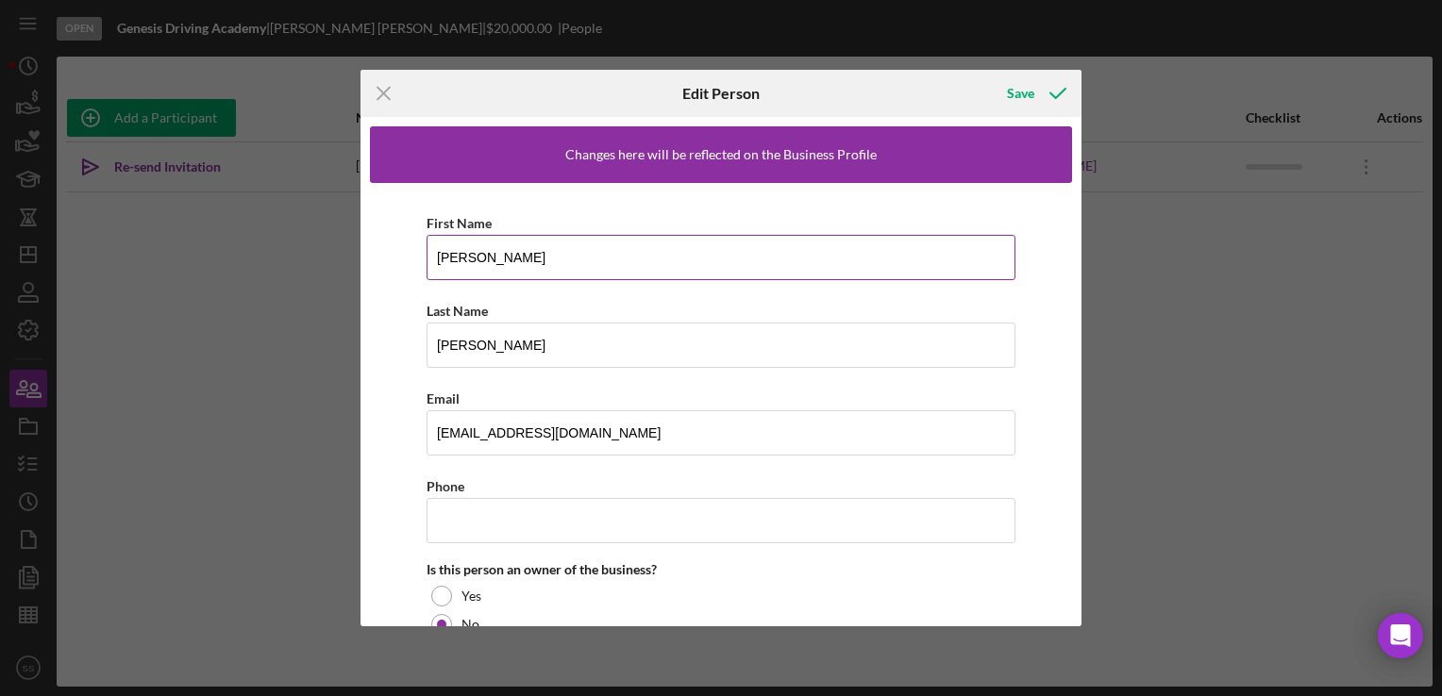
click at [457, 259] on input "Latasha" at bounding box center [721, 257] width 589 height 45
type input "LaTasha"
click at [1037, 97] on icon "button" at bounding box center [1057, 93] width 47 height 47
